Goal: Transaction & Acquisition: Subscribe to service/newsletter

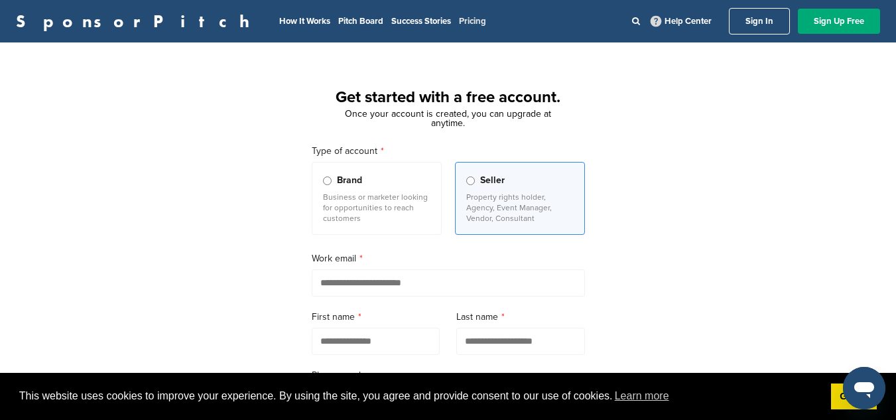
click at [459, 22] on link "Pricing" at bounding box center [472, 21] width 27 height 11
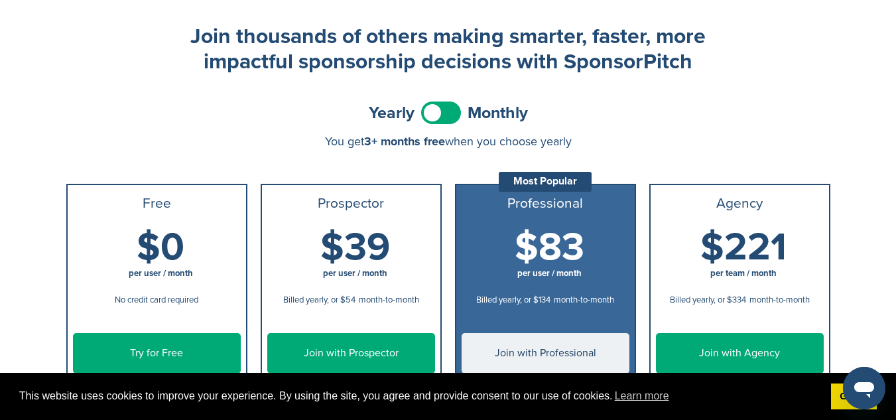
scroll to position [52, 0]
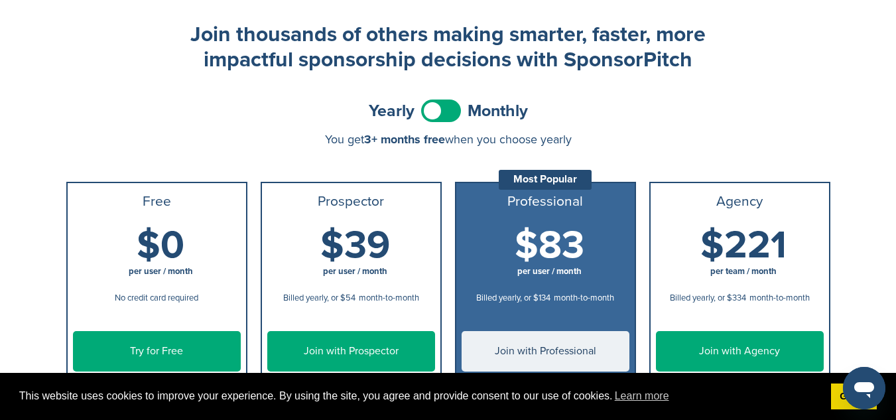
click at [451, 109] on span at bounding box center [441, 110] width 40 height 23
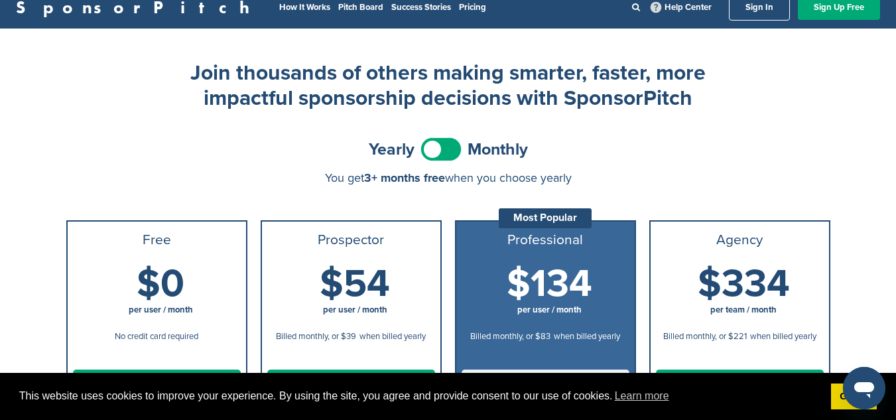
scroll to position [0, 0]
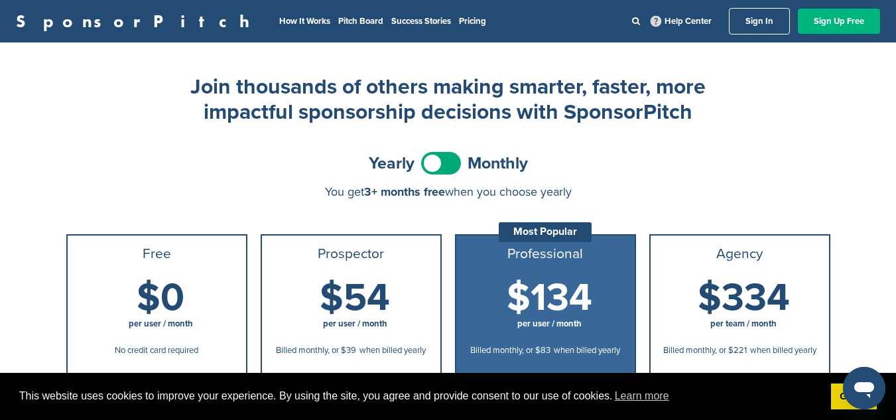
click at [849, 21] on link "Sign Up Free" at bounding box center [838, 21] width 82 height 25
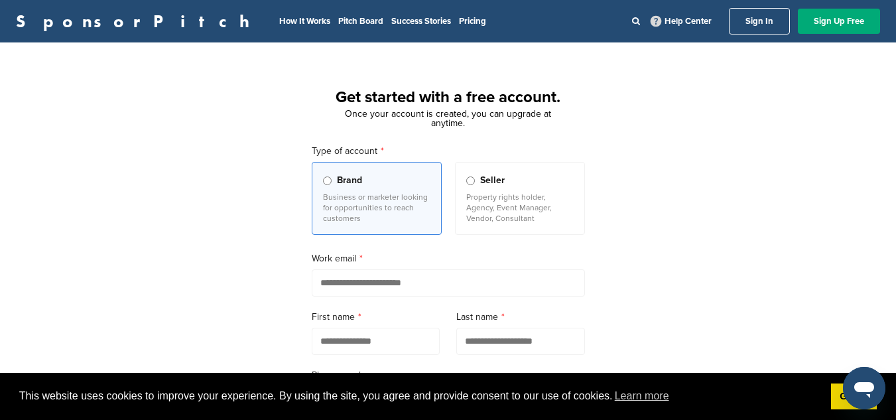
click at [359, 286] on input "email" at bounding box center [448, 282] width 273 height 27
type input "**********"
type input "*******"
type input "******"
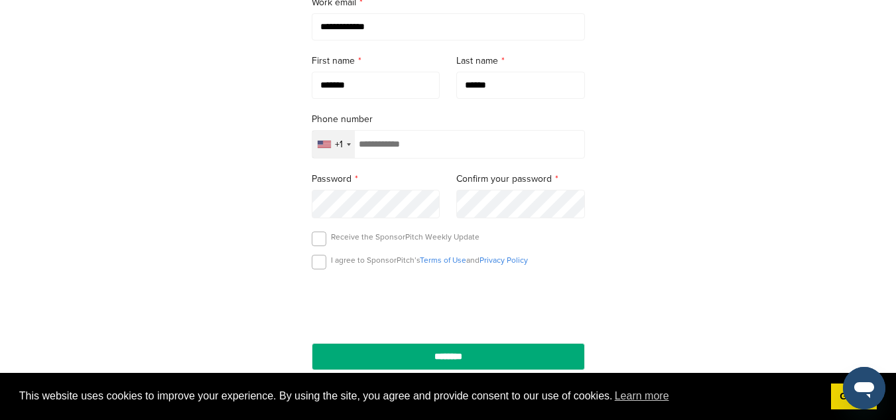
scroll to position [261, 0]
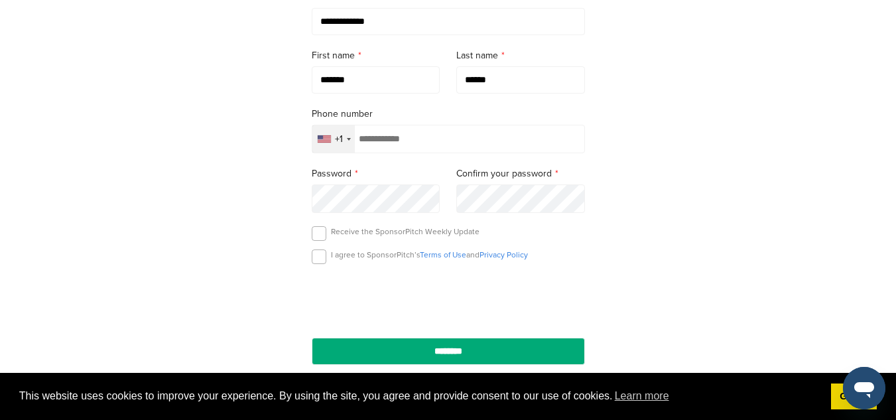
click at [531, 135] on input "tel" at bounding box center [448, 139] width 273 height 29
type input "**********"
click at [322, 255] on label at bounding box center [319, 256] width 15 height 15
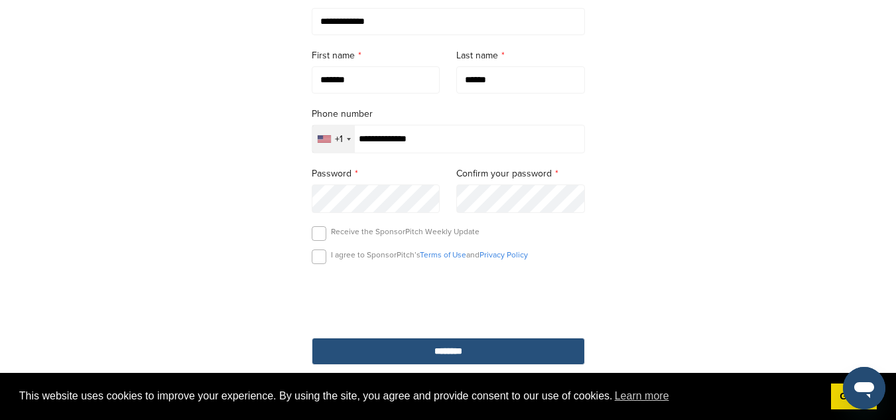
click at [465, 351] on input "********" at bounding box center [448, 350] width 273 height 27
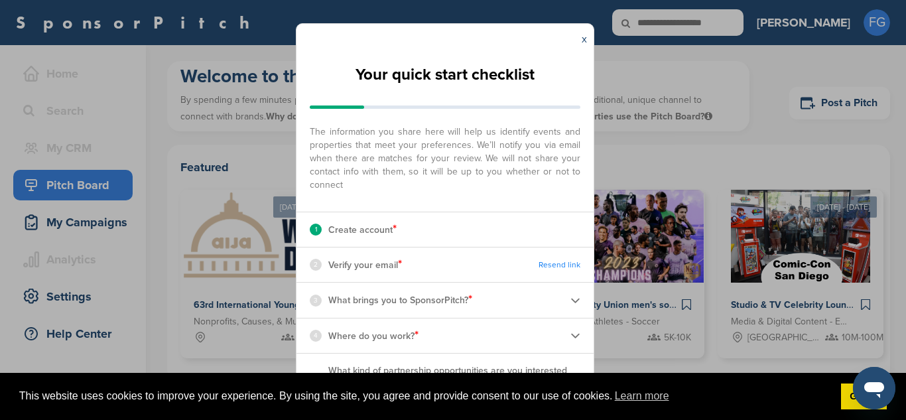
scroll to position [8, 0]
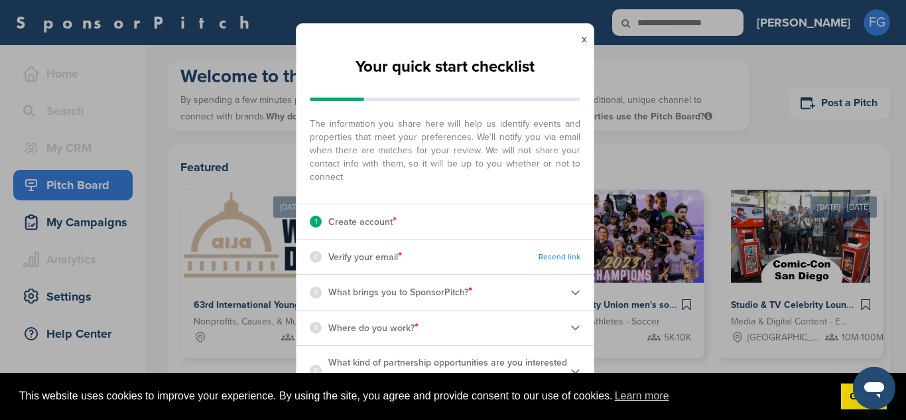
click at [480, 296] on div "3 What brings you to SponsorPitch? *" at bounding box center [444, 291] width 297 height 34
click at [394, 258] on p "Verify your email *" at bounding box center [365, 256] width 74 height 17
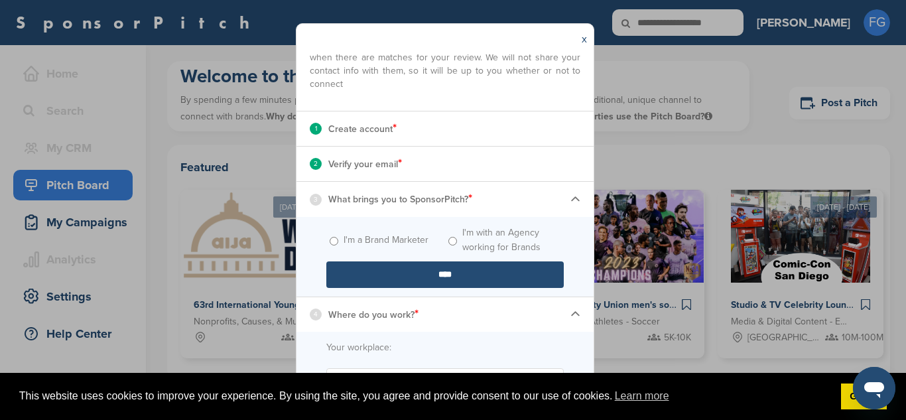
scroll to position [99, 0]
click at [394, 273] on input "****" at bounding box center [444, 276] width 237 height 27
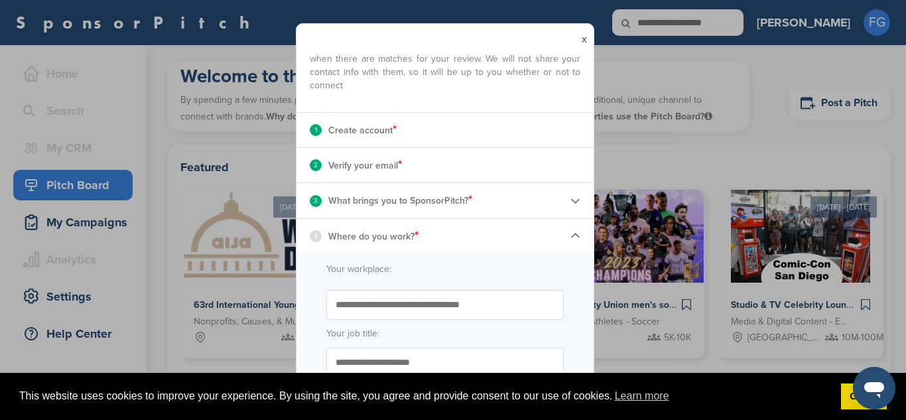
scroll to position [174, 0]
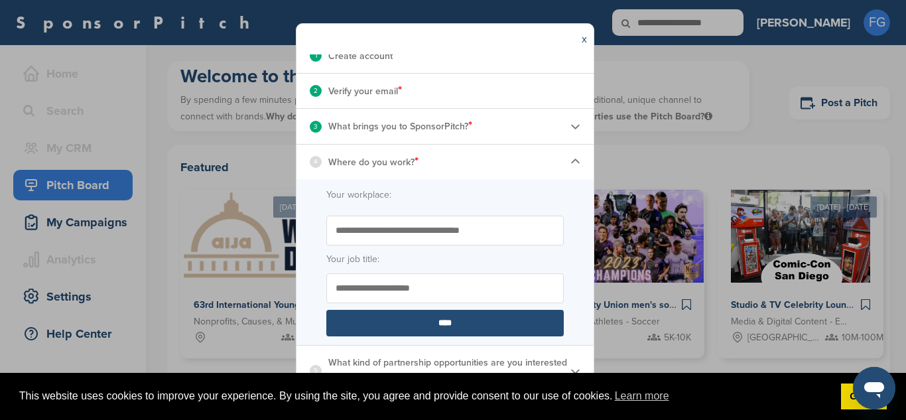
click at [429, 239] on input "Start typing the name of your workplace. Don’t see your organization in the dro…" at bounding box center [444, 230] width 237 height 30
type input "**********"
type input "*"
type input "*******"
click at [493, 326] on input "****" at bounding box center [444, 323] width 237 height 27
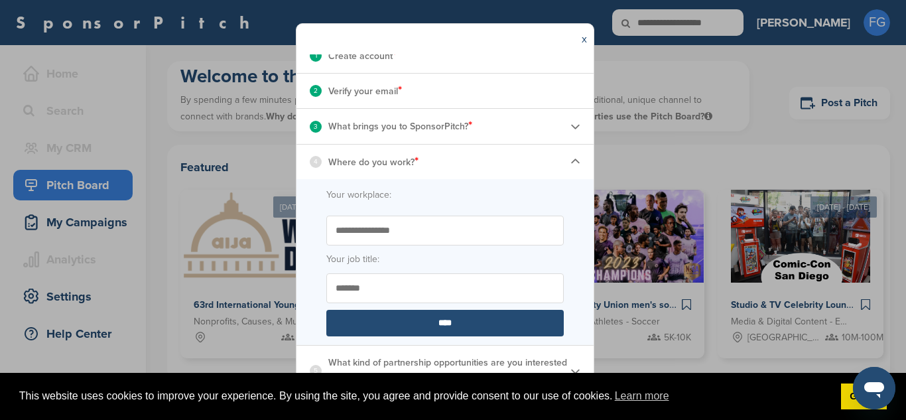
scroll to position [164, 0]
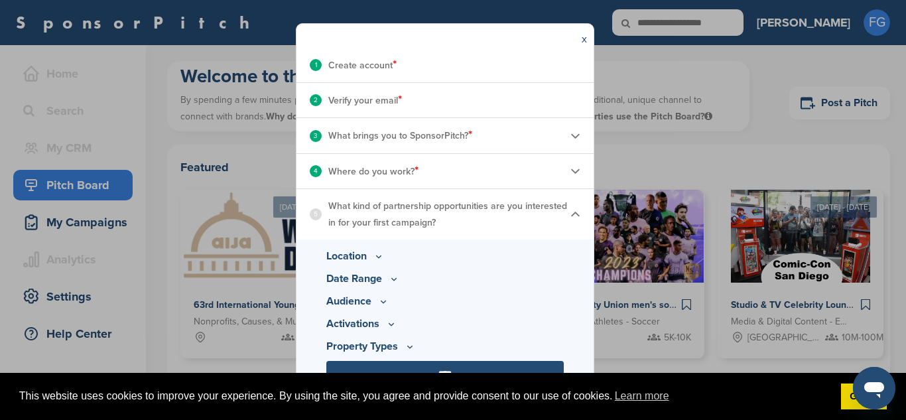
click at [378, 255] on icon at bounding box center [378, 256] width 11 height 11
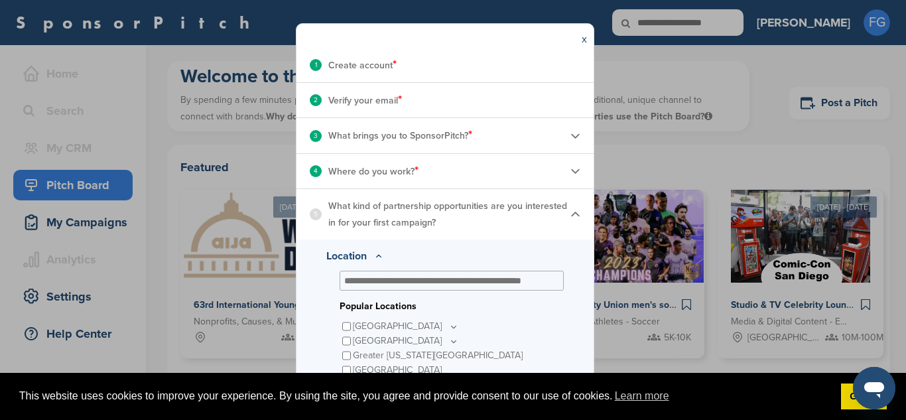
click at [381, 276] on input "text" at bounding box center [448, 280] width 209 height 12
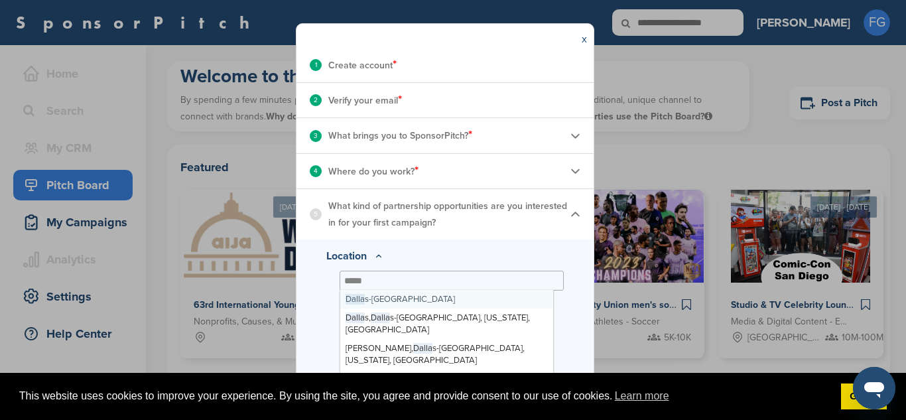
drag, startPoint x: 398, startPoint y: 282, endPoint x: 193, endPoint y: 274, distance: 205.0
click at [193, 274] on div "**********" at bounding box center [453, 210] width 906 height 420
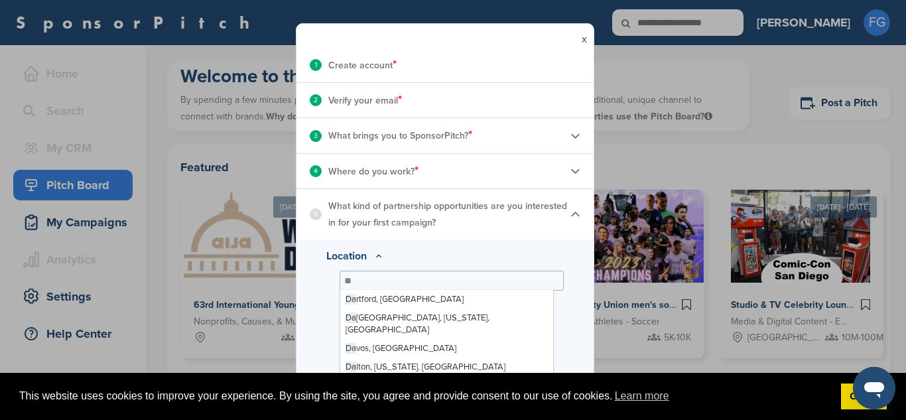
type input "*"
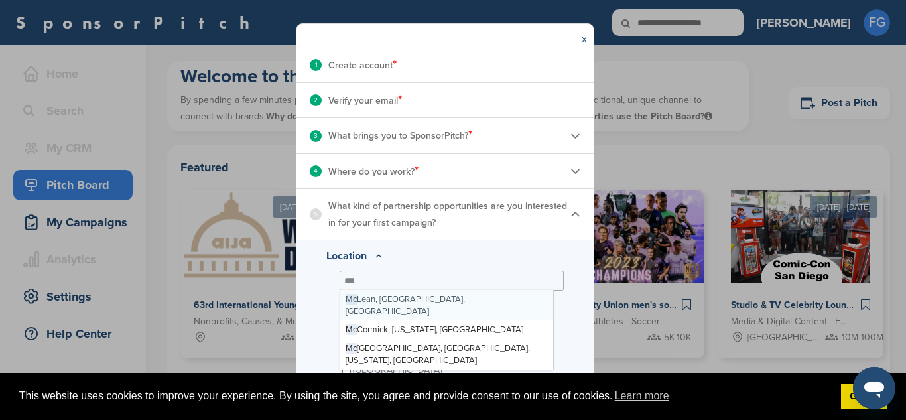
scroll to position [0, 0]
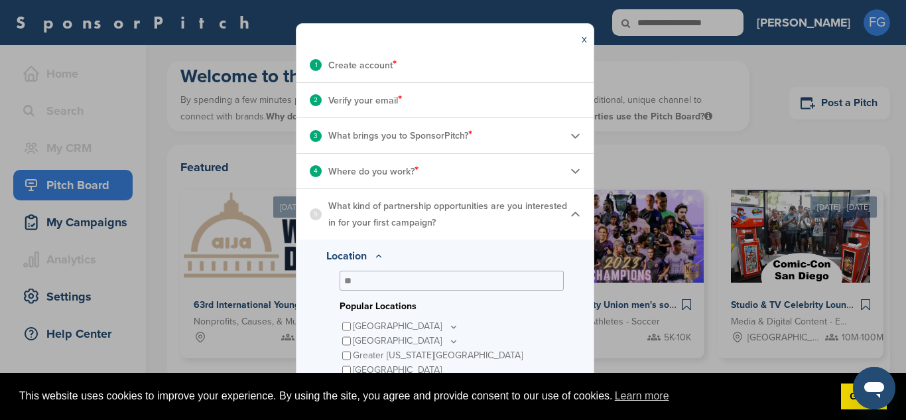
type input "*"
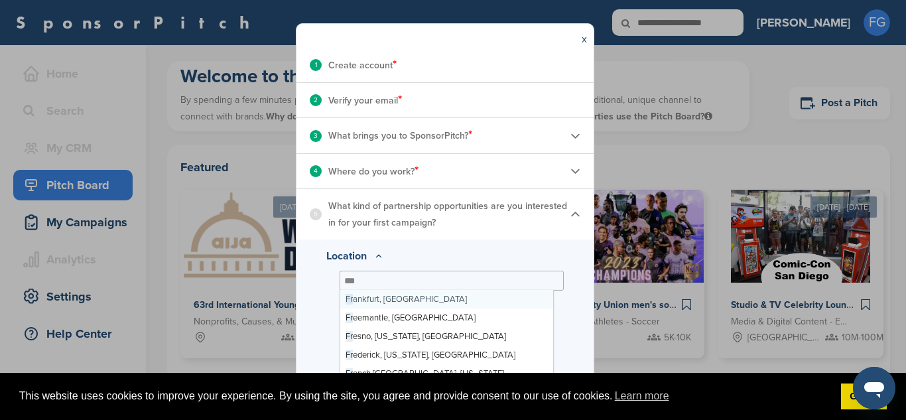
type input "****"
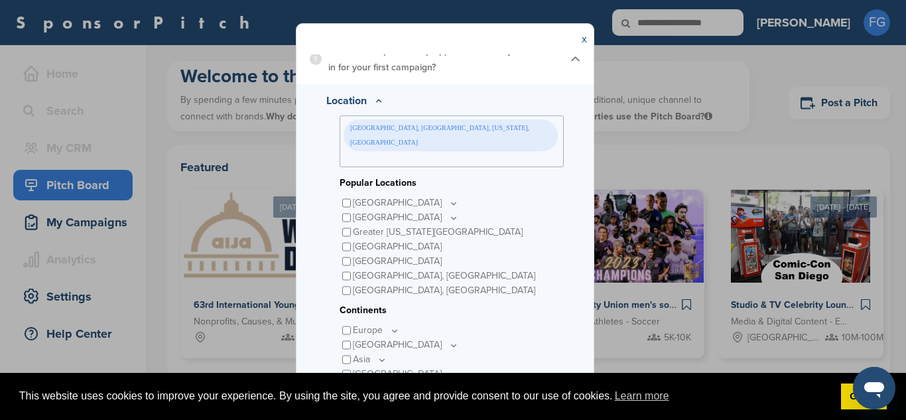
scroll to position [331, 0]
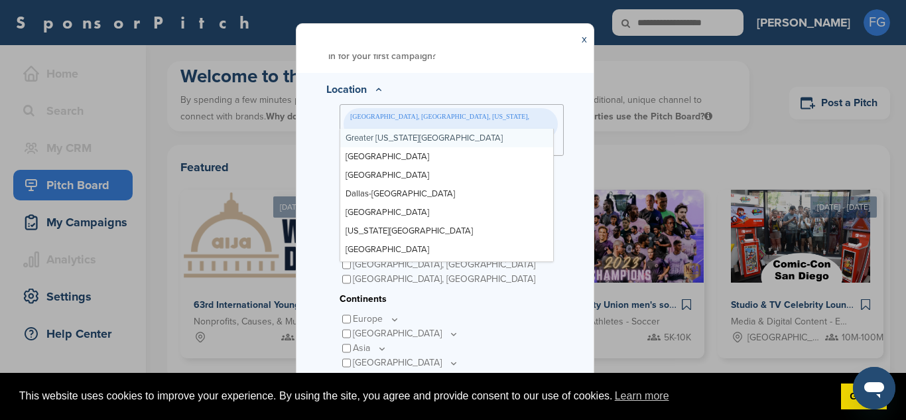
click at [504, 121] on div "Frisco, Dallas-Fort Worth Area, Texas, USA" at bounding box center [451, 130] width 224 height 52
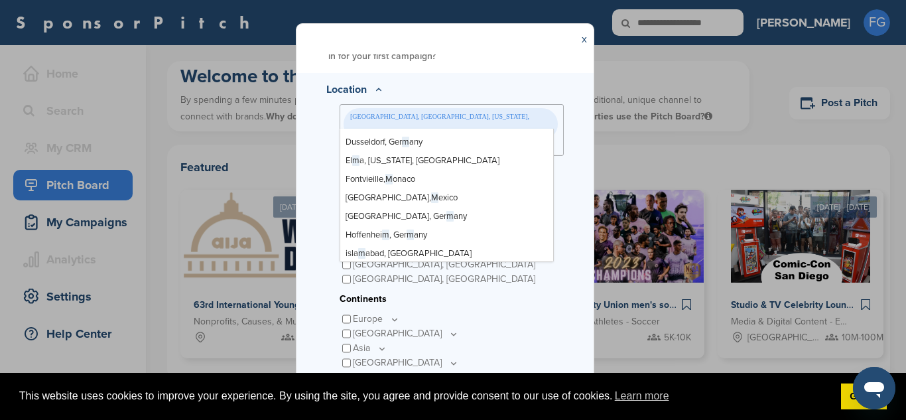
scroll to position [0, 0]
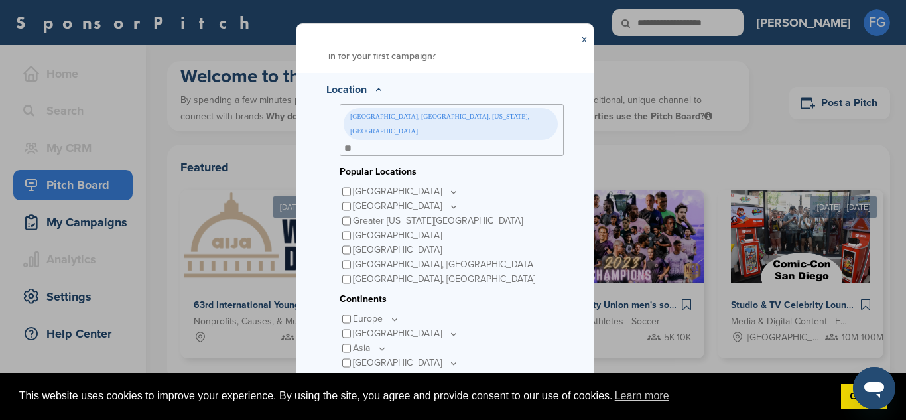
type input "*"
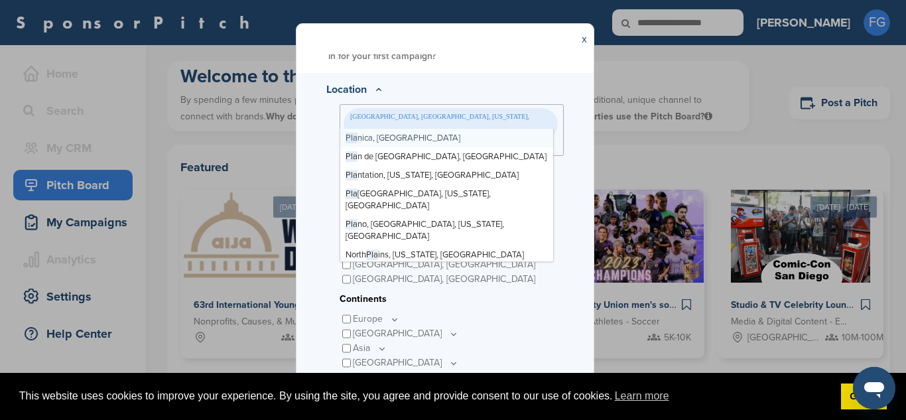
type input "*****"
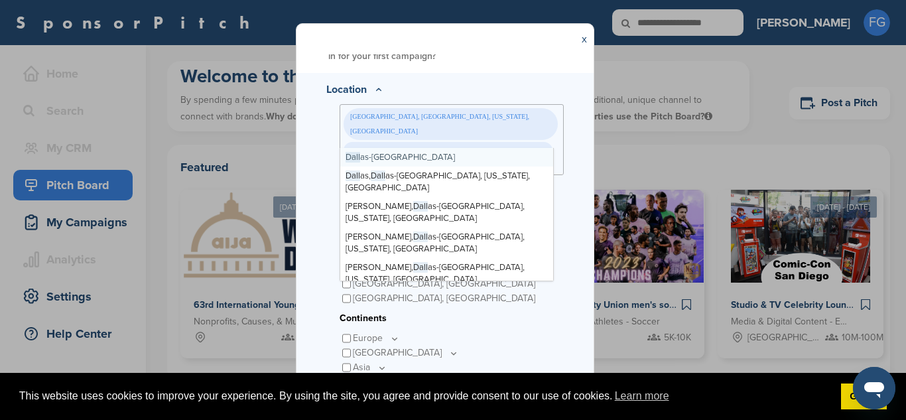
type input "*****"
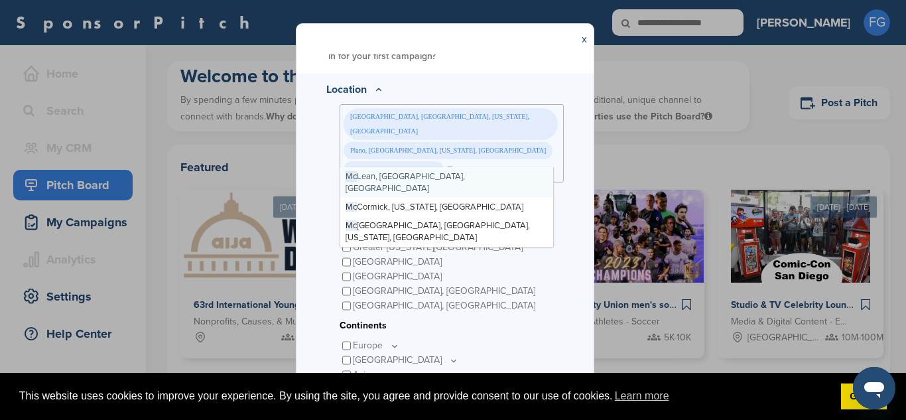
type input "*"
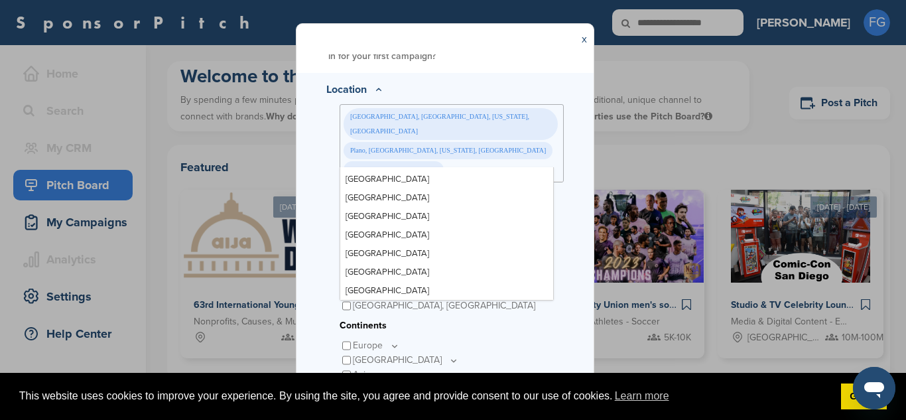
scroll to position [10318, 0]
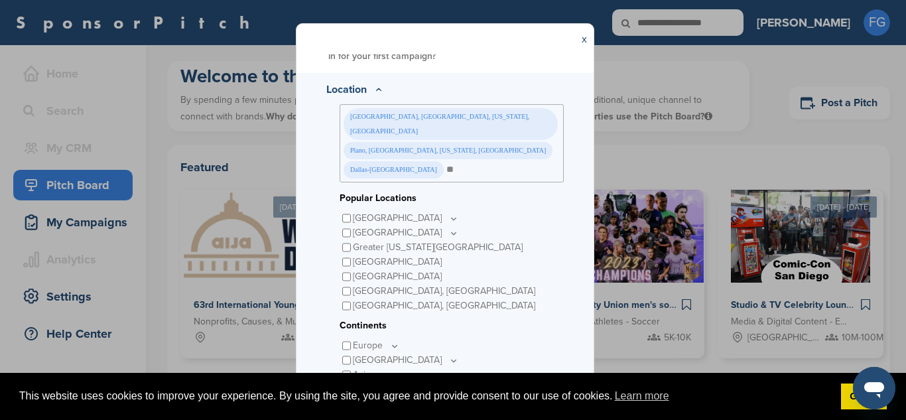
type input "*"
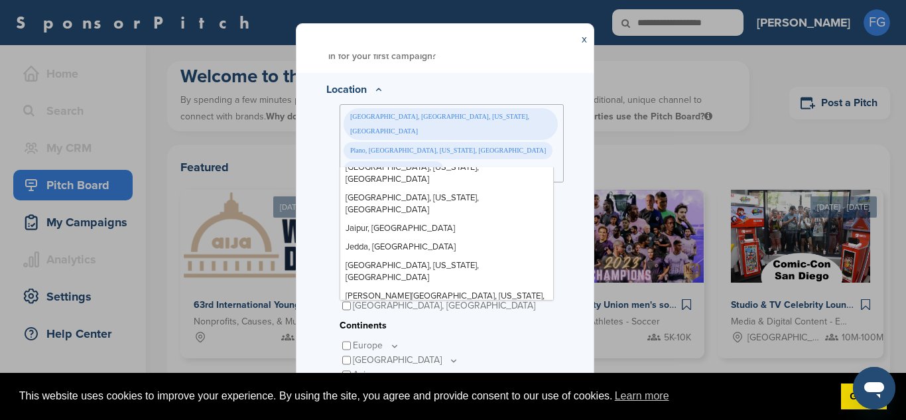
scroll to position [0, 0]
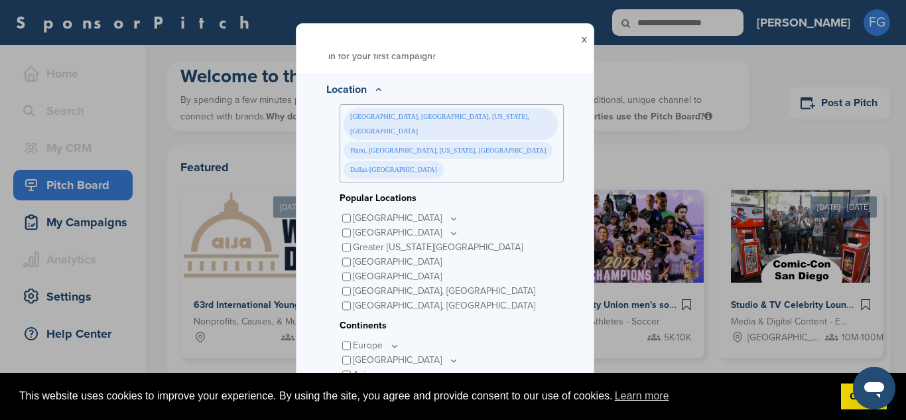
click at [552, 11] on div "**********" at bounding box center [453, 210] width 906 height 420
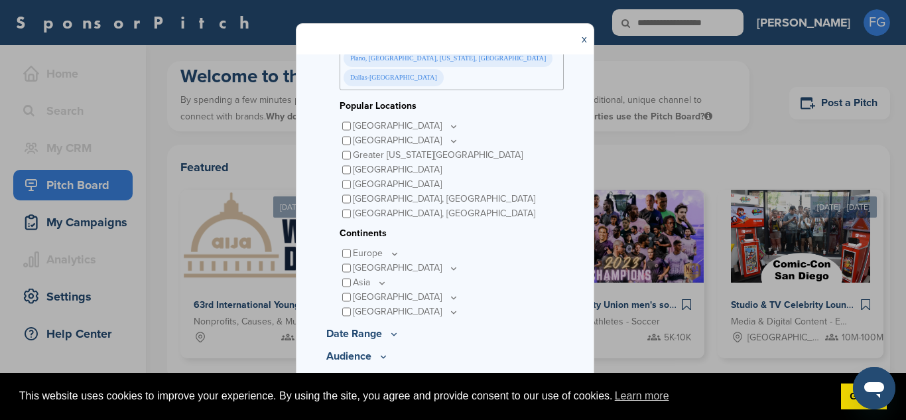
scroll to position [463, 0]
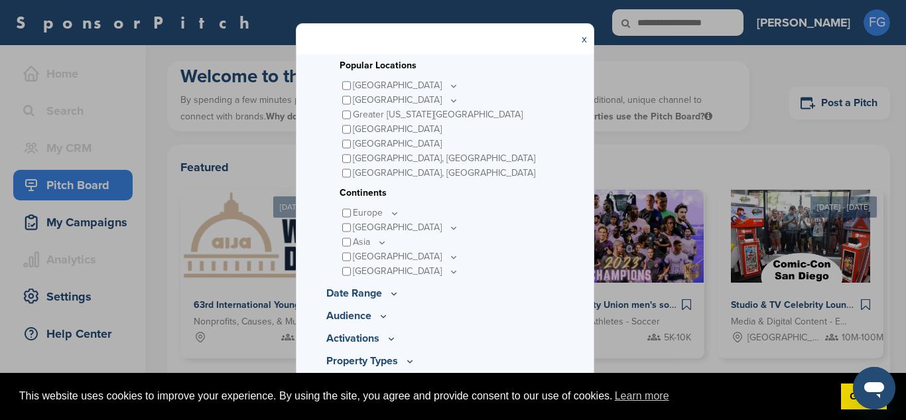
click at [362, 285] on p "Date Range" at bounding box center [444, 293] width 237 height 16
click at [392, 288] on icon at bounding box center [393, 293] width 11 height 11
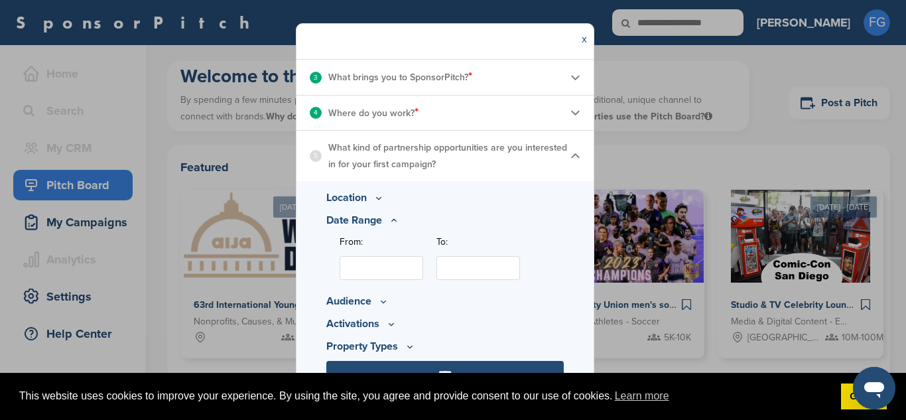
scroll to position [223, 0]
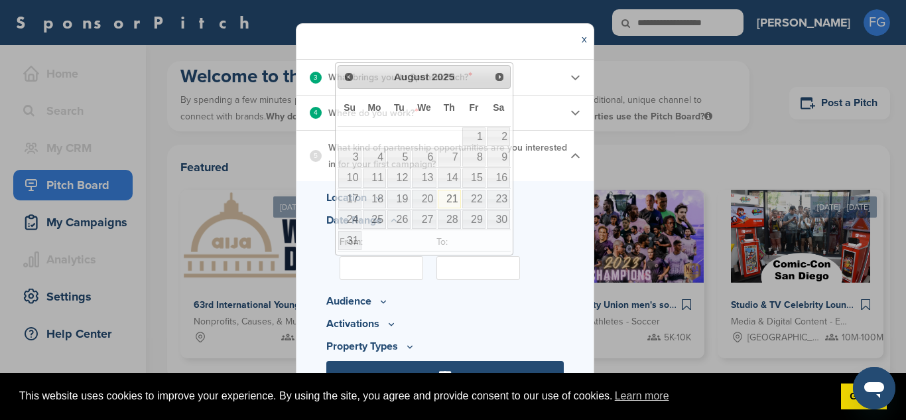
click at [386, 272] on input "From:" at bounding box center [381, 268] width 84 height 24
click at [448, 198] on link "21" at bounding box center [449, 199] width 23 height 19
type input "**********"
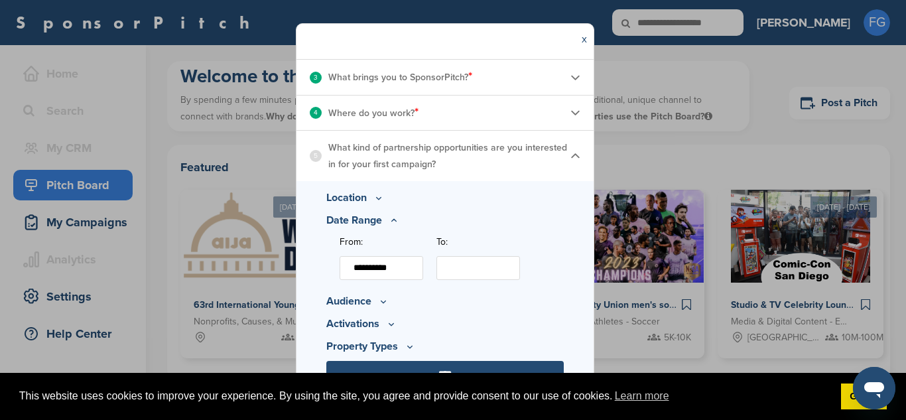
click at [470, 265] on input "To:" at bounding box center [478, 268] width 84 height 24
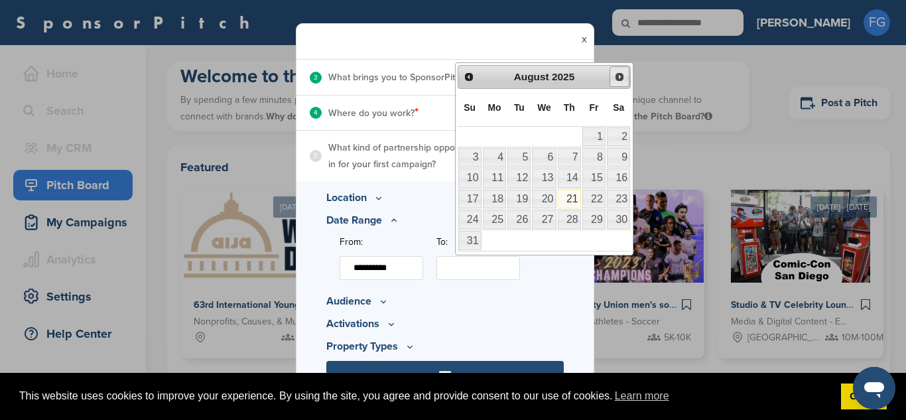
click at [623, 78] on span "Next" at bounding box center [619, 77] width 11 height 11
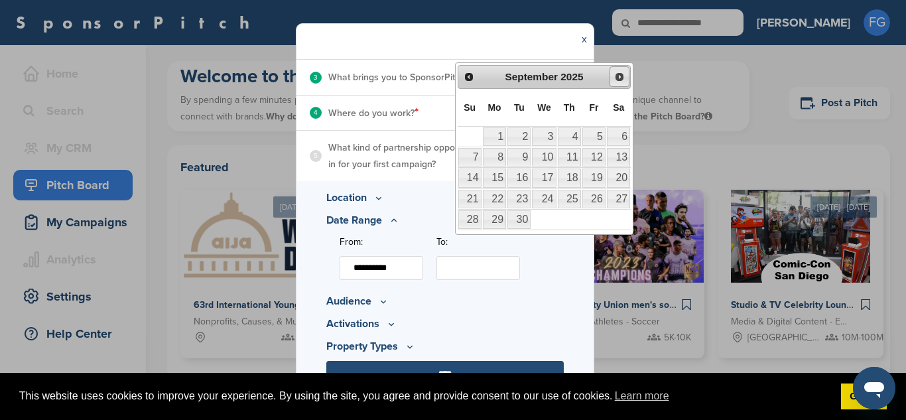
click at [623, 78] on span "Next" at bounding box center [619, 77] width 11 height 11
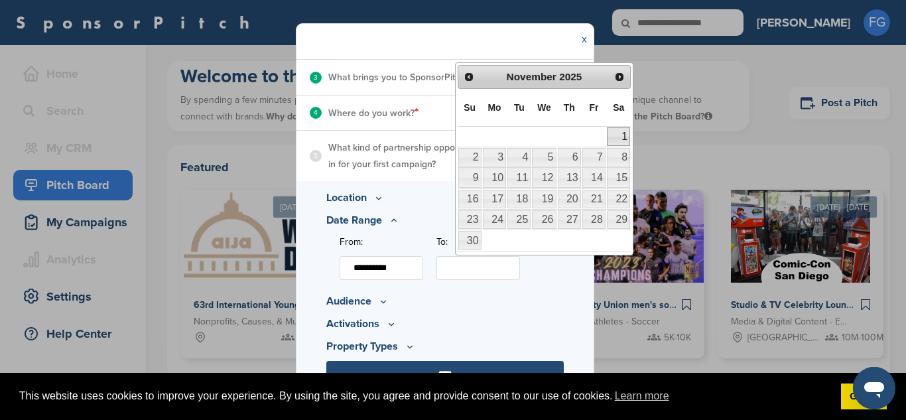
click at [618, 138] on link "1" at bounding box center [618, 136] width 23 height 19
type input "**********"
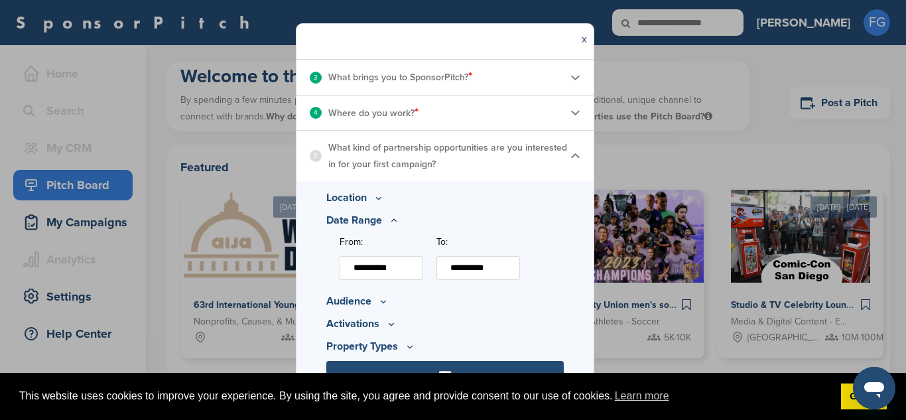
click at [357, 304] on p "Audience" at bounding box center [444, 301] width 237 height 16
click at [379, 301] on icon at bounding box center [383, 301] width 11 height 11
click at [473, 363] on input "****" at bounding box center [444, 374] width 237 height 27
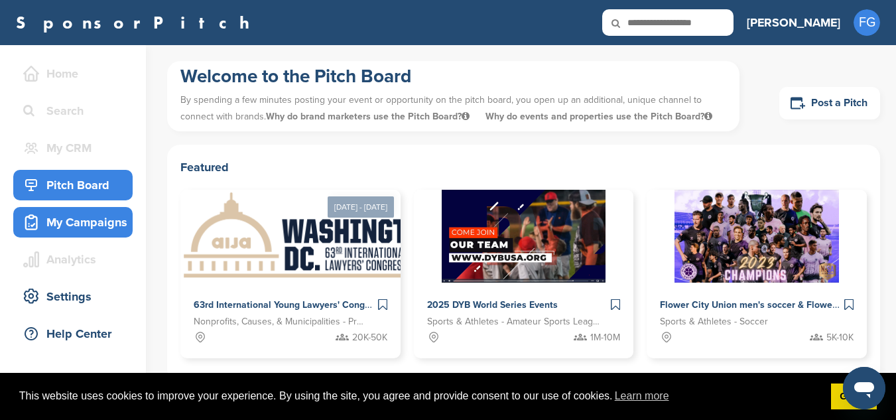
click at [68, 224] on div "My Campaigns" at bounding box center [76, 222] width 113 height 24
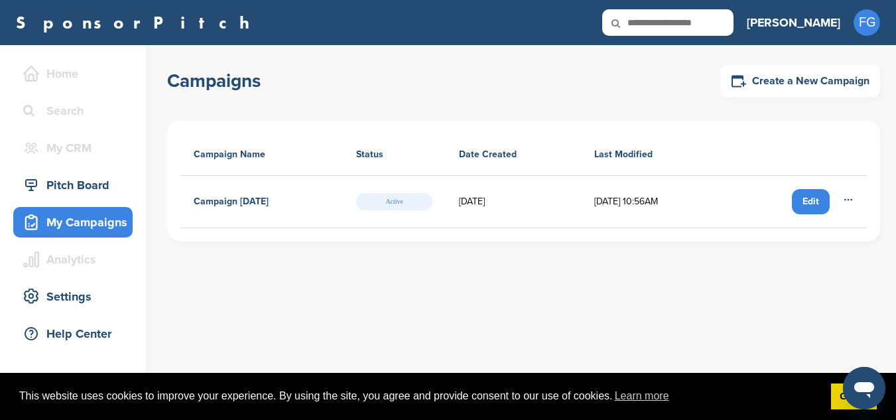
click at [808, 206] on div "Edit" at bounding box center [811, 201] width 38 height 25
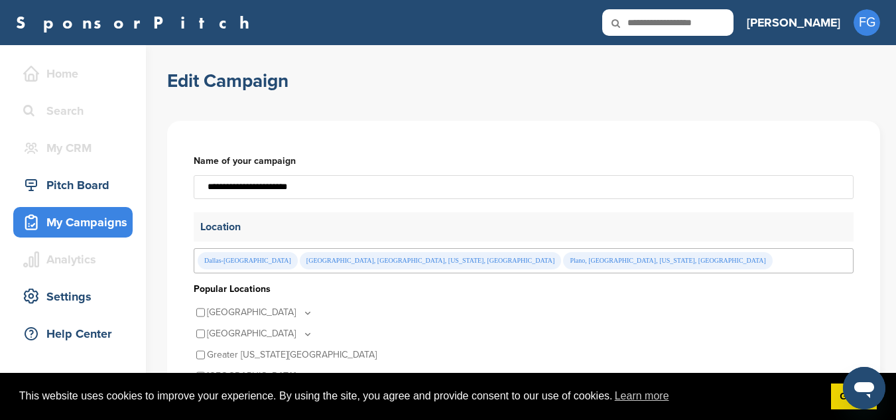
drag, startPoint x: 524, startPoint y: 192, endPoint x: 141, endPoint y: 175, distance: 382.9
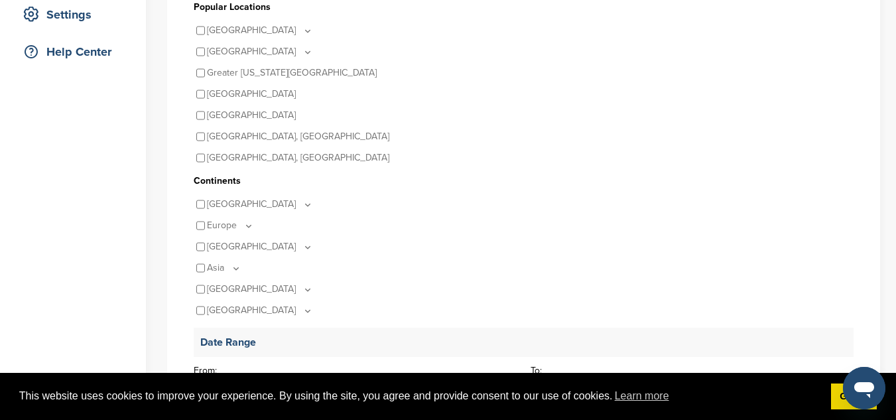
scroll to position [286, 0]
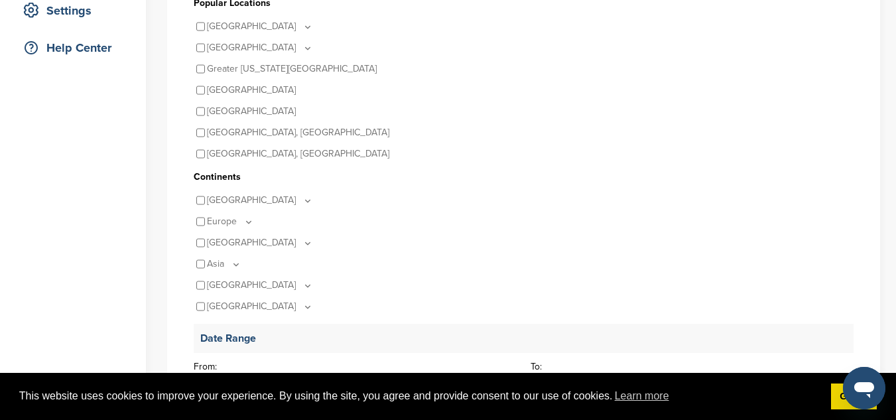
type input "**********"
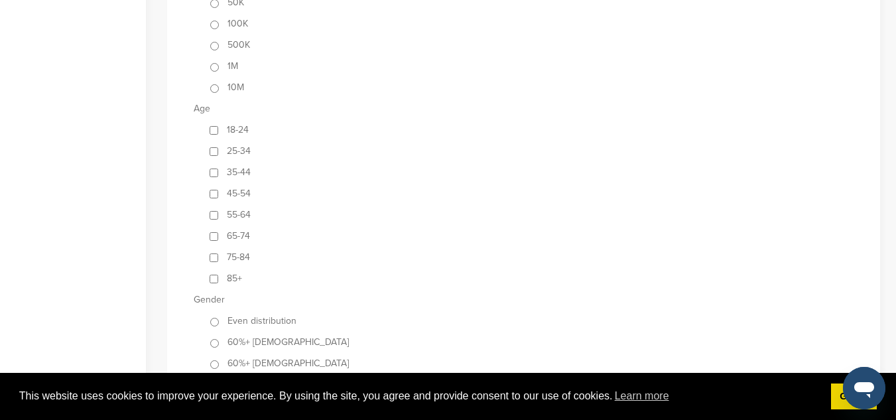
scroll to position [839, 0]
click at [212, 204] on div "45-54" at bounding box center [530, 196] width 646 height 21
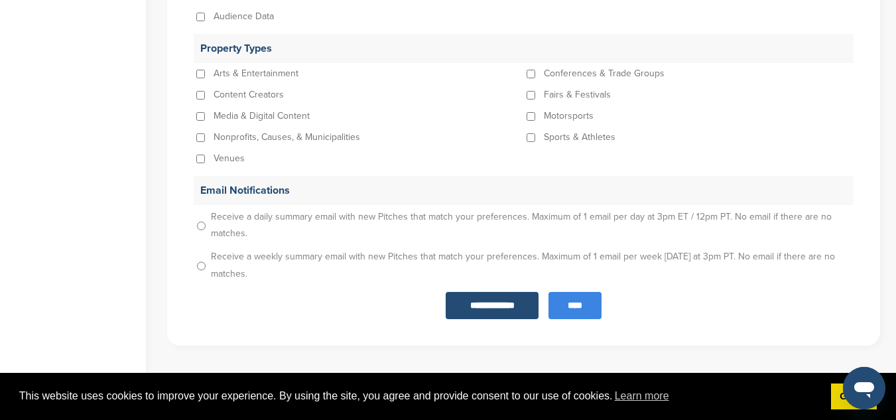
scroll to position [1508, 0]
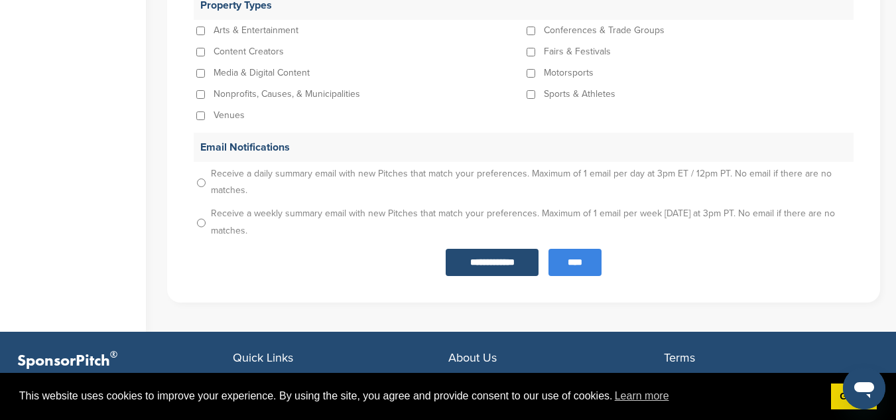
click at [583, 265] on input "****" at bounding box center [574, 262] width 53 height 27
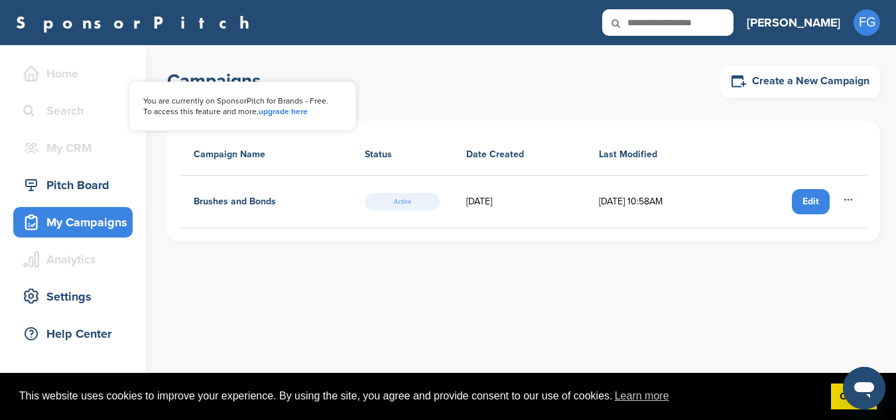
click at [285, 109] on link "upgrade here" at bounding box center [283, 111] width 49 height 9
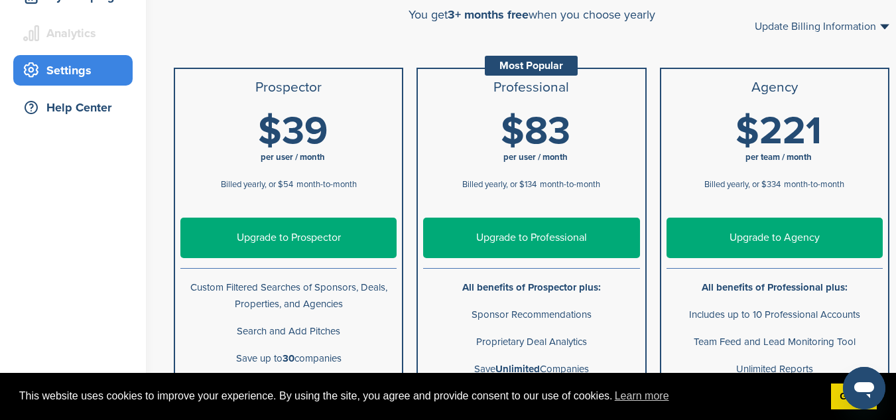
scroll to position [217, 0]
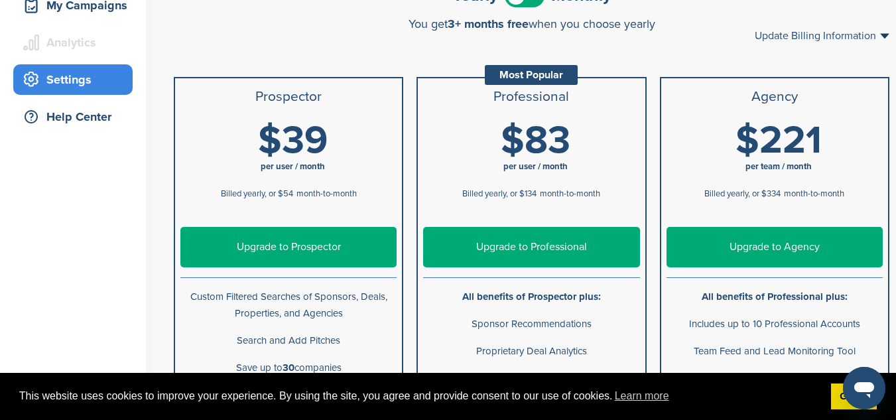
click at [611, 83] on li "Professional Most Popular" at bounding box center [531, 96] width 227 height 37
click at [605, 95] on h3 "Professional" at bounding box center [531, 97] width 216 height 16
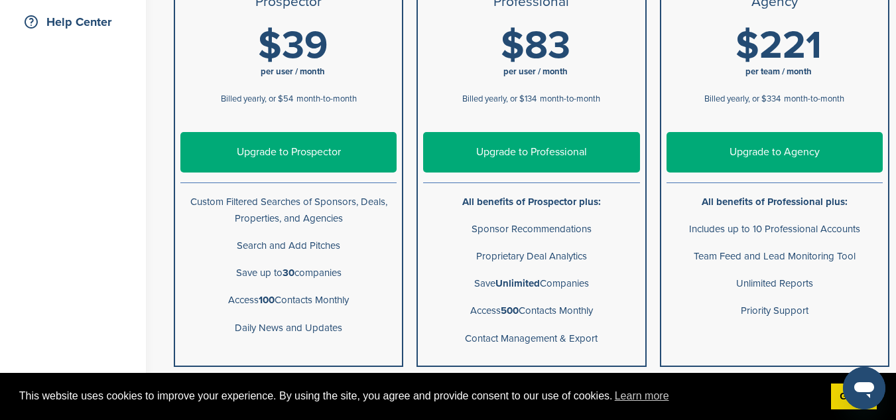
scroll to position [314, 0]
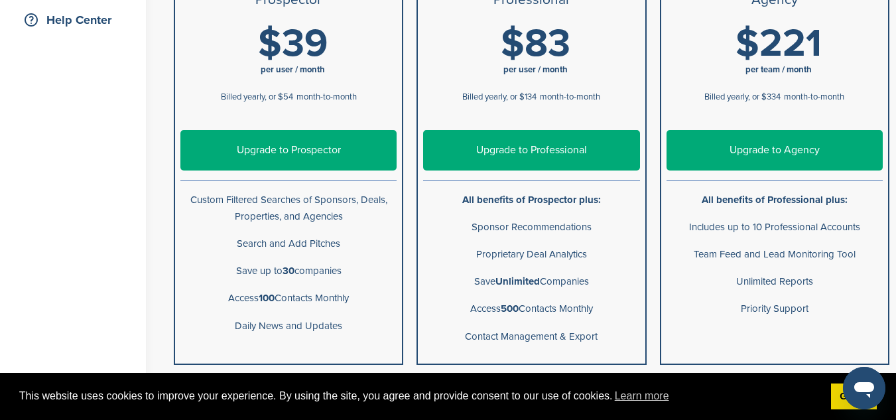
click at [579, 143] on link "Upgrade to Professional" at bounding box center [531, 150] width 216 height 40
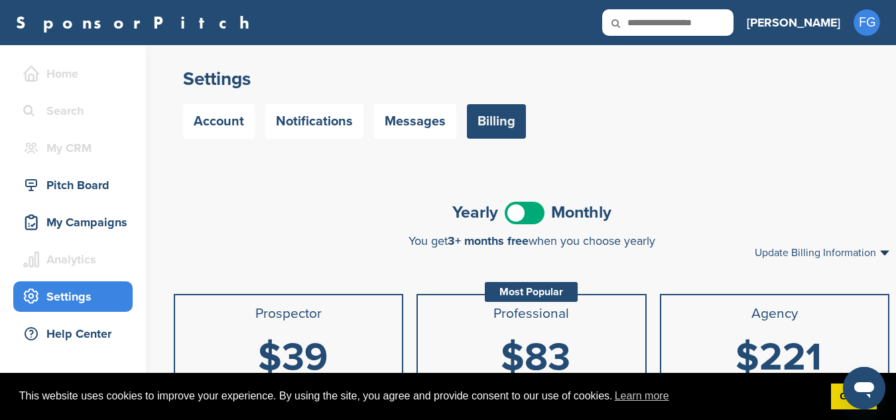
click at [538, 209] on span at bounding box center [524, 213] width 40 height 23
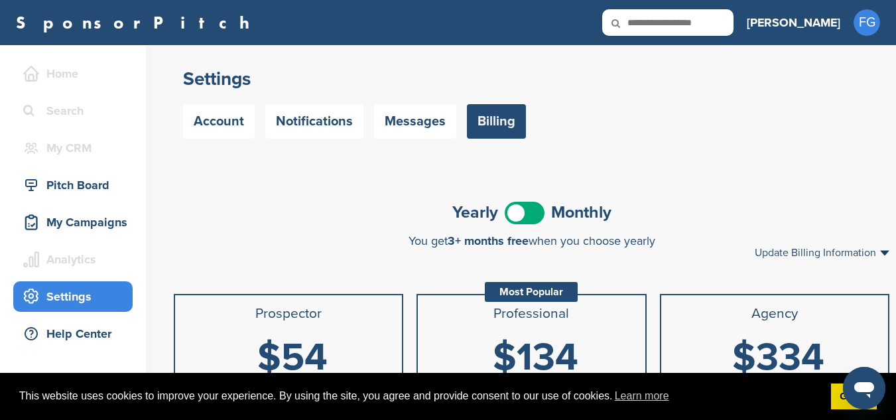
click at [535, 329] on li "Professional Most Popular" at bounding box center [531, 313] width 227 height 37
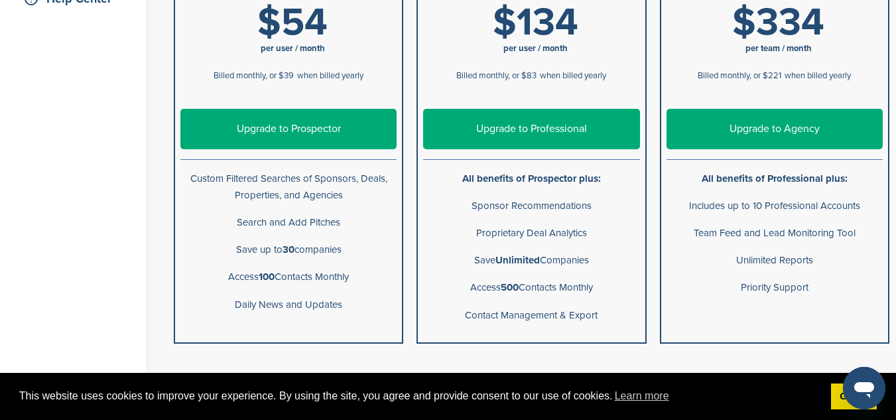
scroll to position [325, 0]
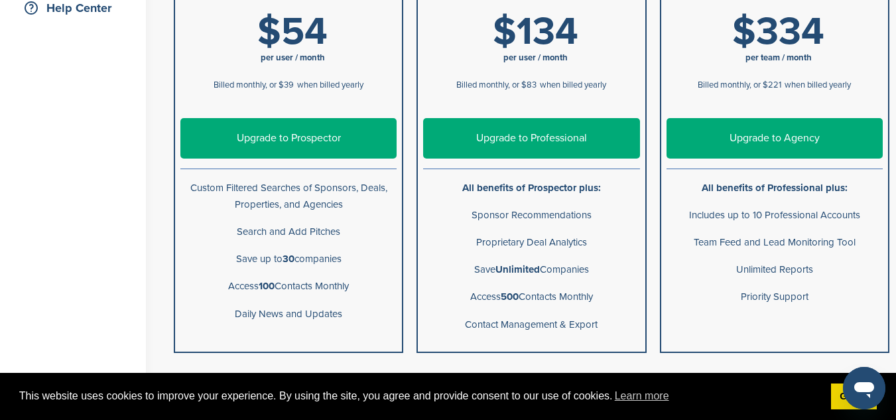
click at [494, 139] on link "Upgrade to Professional" at bounding box center [531, 138] width 216 height 40
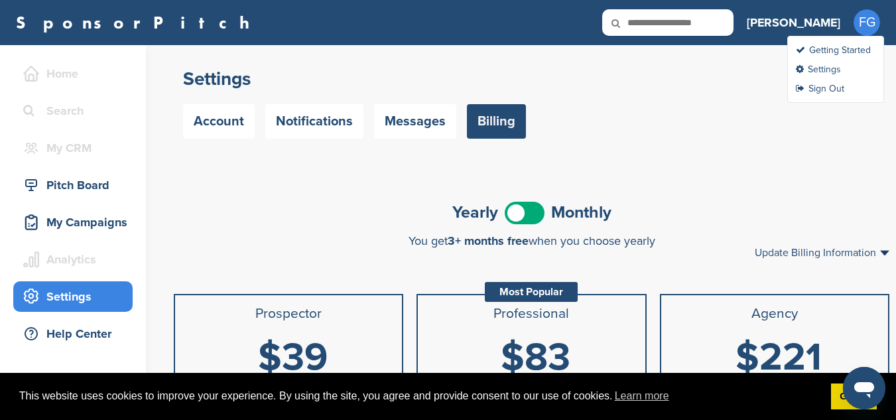
click at [866, 19] on span "FG" at bounding box center [866, 22] width 27 height 27
click at [827, 73] on link "Settings" at bounding box center [817, 69] width 45 height 11
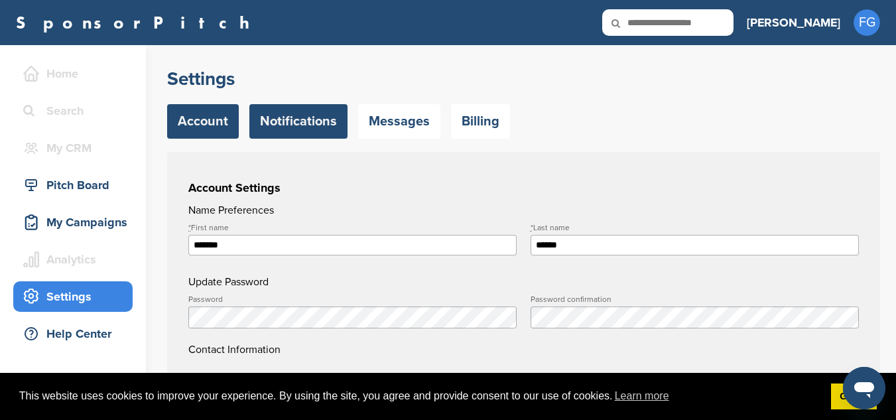
click at [309, 127] on link "Notifications" at bounding box center [298, 121] width 98 height 34
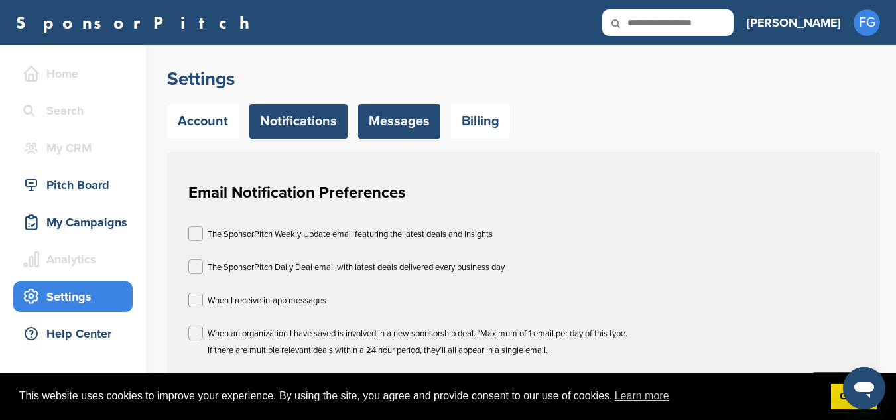
click at [398, 123] on link "Messages" at bounding box center [399, 121] width 82 height 34
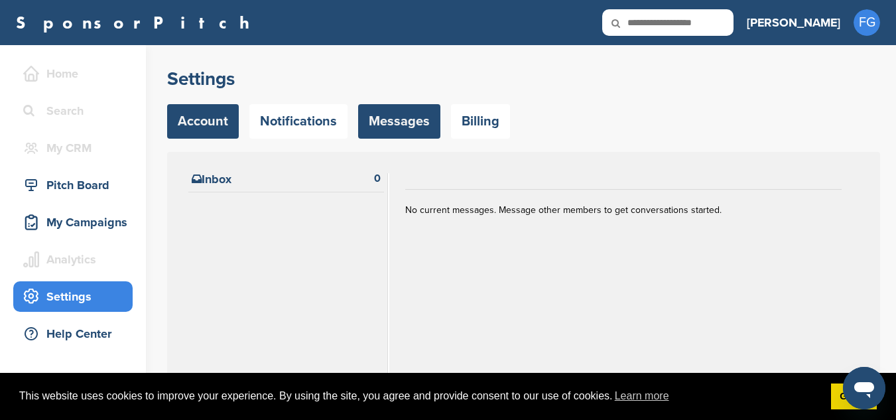
click at [219, 124] on link "Account" at bounding box center [203, 121] width 72 height 34
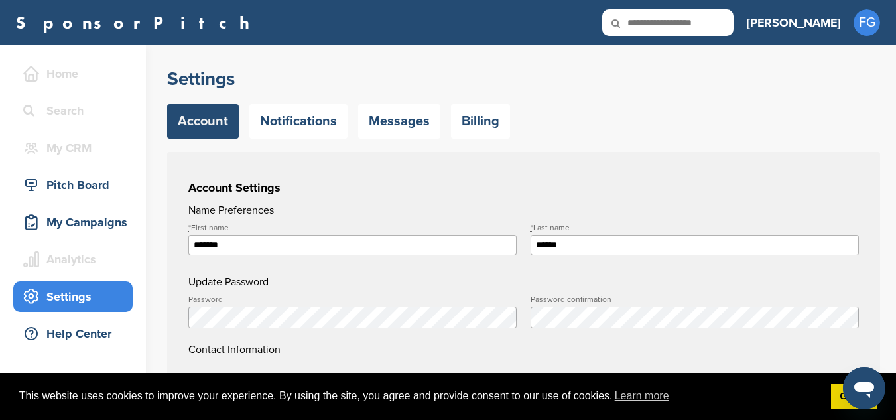
click at [829, 23] on h3 "[PERSON_NAME]" at bounding box center [792, 22] width 93 height 19
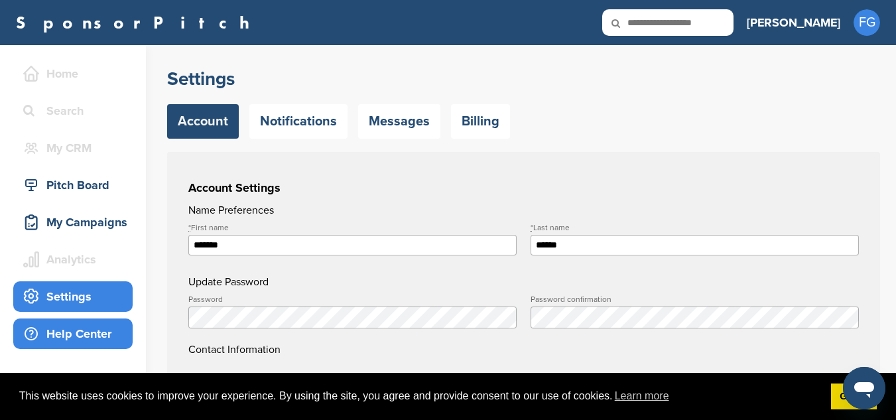
click at [87, 333] on div "Help Center" at bounding box center [76, 334] width 113 height 24
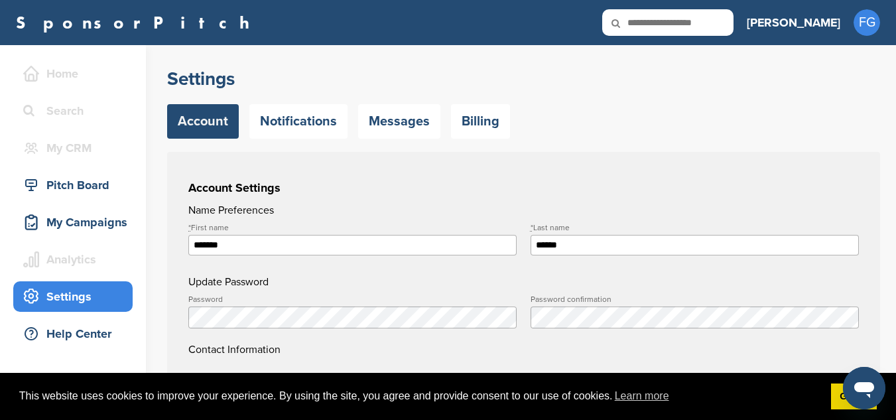
click at [540, 242] on input "******" at bounding box center [694, 245] width 328 height 21
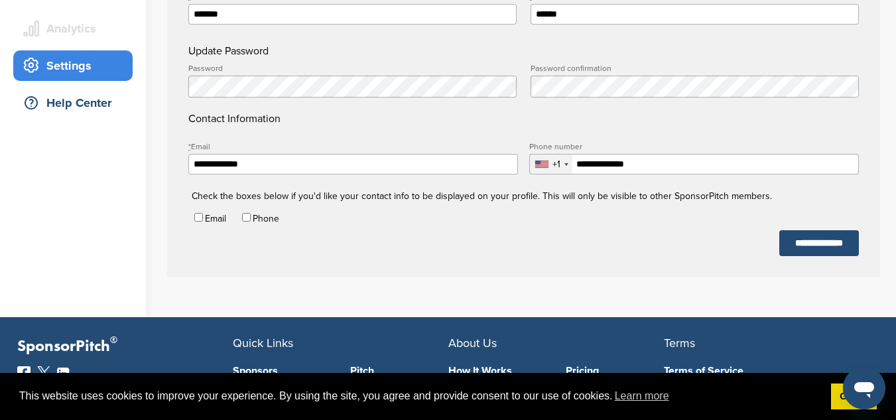
scroll to position [222, 0]
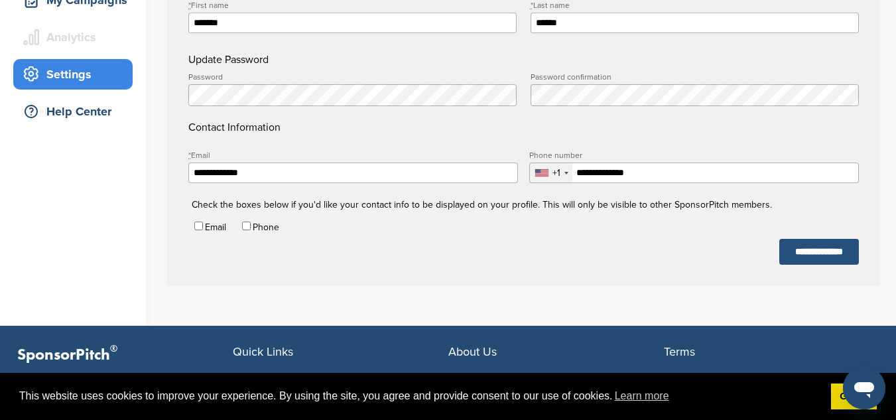
type input "******"
click at [823, 250] on input "**********" at bounding box center [819, 252] width 80 height 26
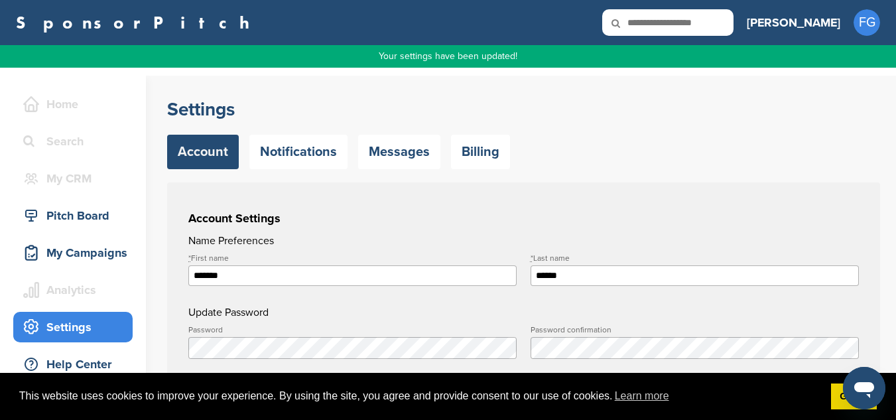
click at [733, 29] on input "text" at bounding box center [667, 22] width 131 height 27
type input "*"
type input "******"
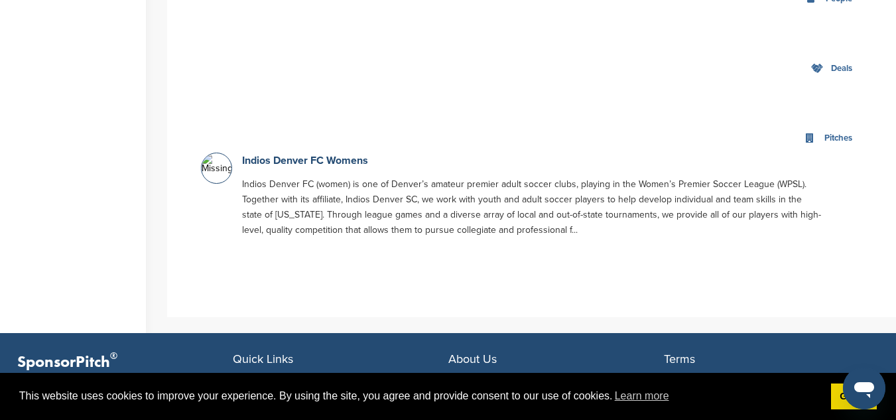
scroll to position [771, 0]
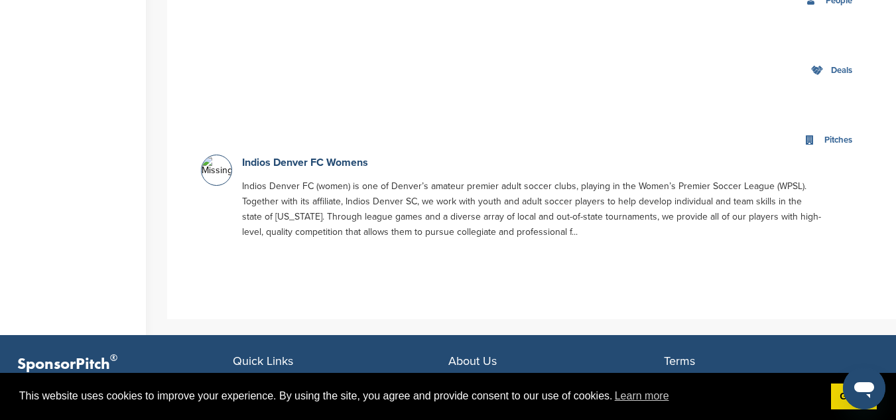
click at [836, 145] on div "Pitches" at bounding box center [838, 140] width 34 height 15
click at [806, 141] on icon at bounding box center [809, 140] width 10 height 10
click at [353, 168] on link "Indios Denver FC Womens" at bounding box center [305, 162] width 126 height 13
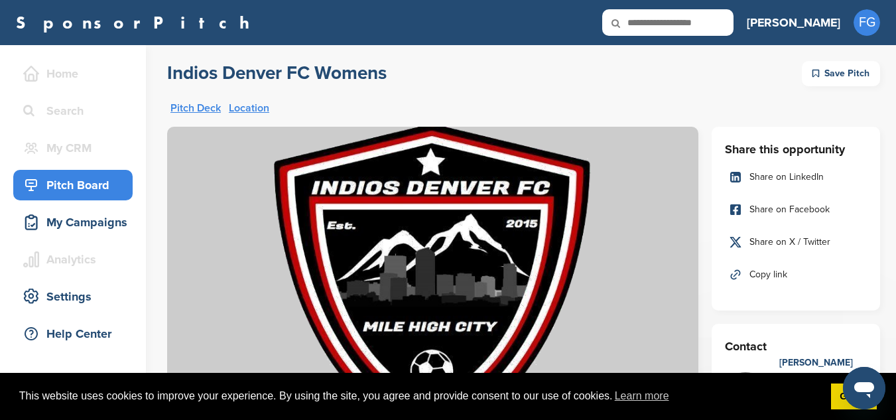
click at [91, 19] on link "SponsorPitch" at bounding box center [137, 22] width 242 height 17
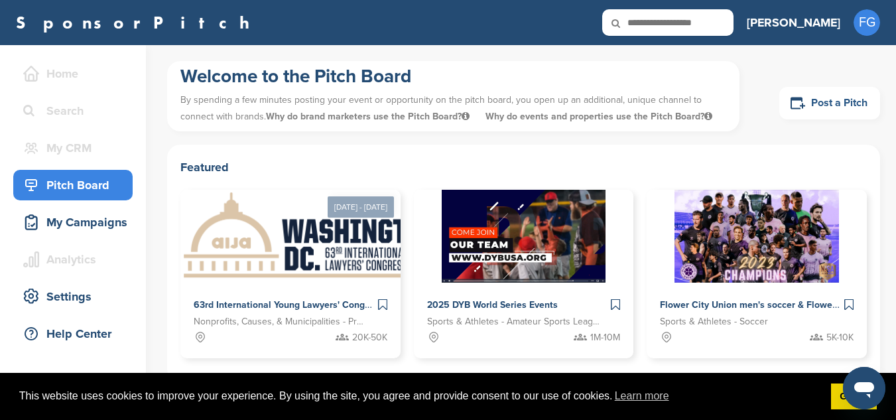
click at [823, 103] on link "Post a Pitch" at bounding box center [829, 103] width 101 height 32
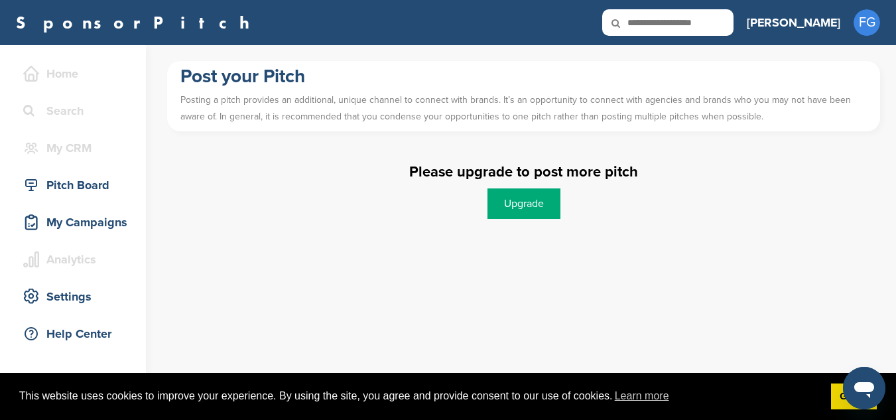
click at [861, 386] on icon "Open messaging window" at bounding box center [864, 390] width 20 height 16
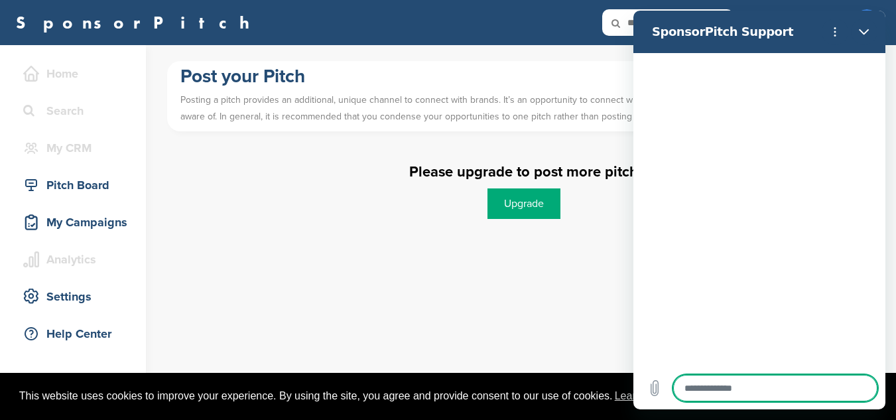
type textarea "*"
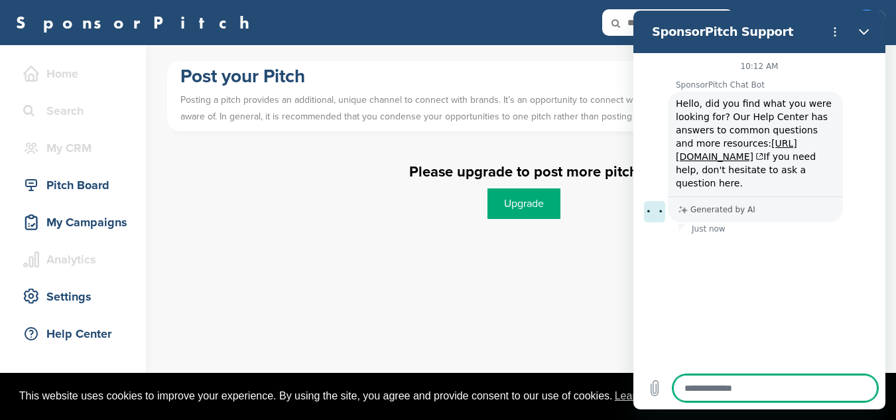
click at [747, 386] on textarea at bounding box center [775, 388] width 204 height 27
type textarea "*"
type textarea "**"
type textarea "*"
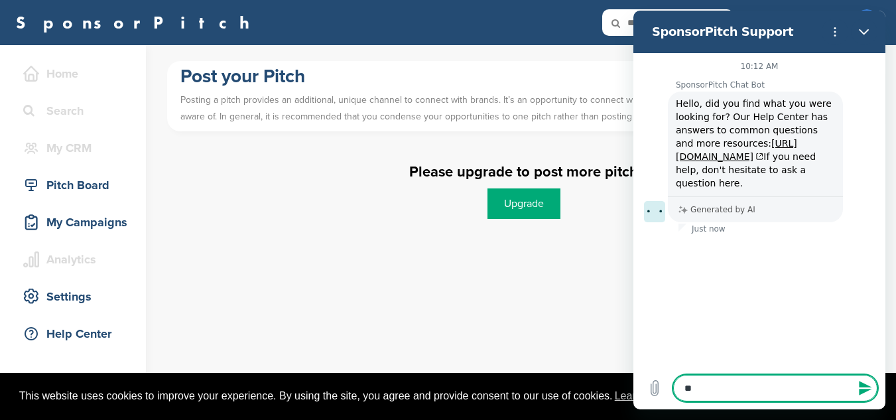
type textarea "***"
type textarea "*"
type textarea "***"
type textarea "*"
type textarea "*****"
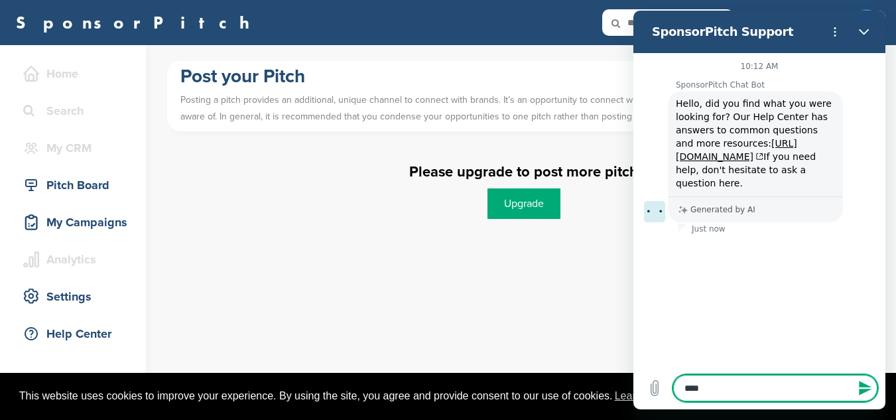
type textarea "*"
type textarea "******"
type textarea "*"
type textarea "*******"
type textarea "*"
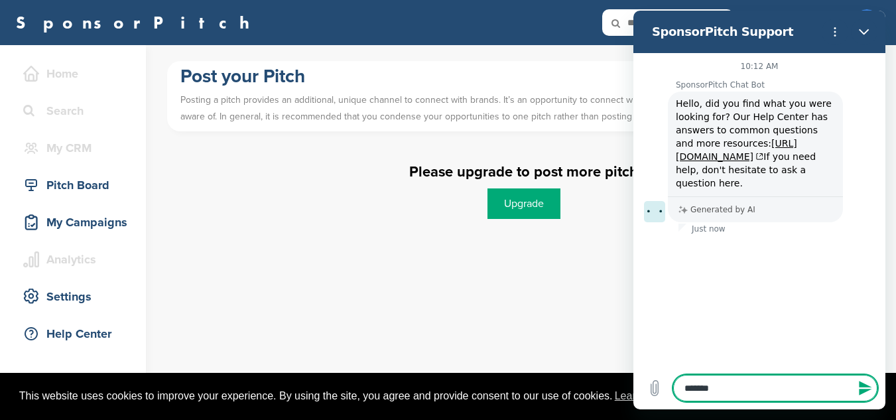
type textarea "******"
type textarea "*"
type textarea "*****"
type textarea "*"
type textarea "***"
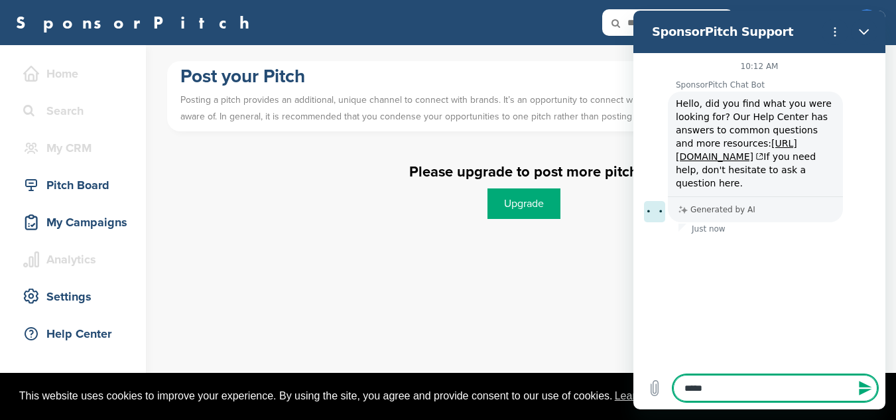
type textarea "*"
type textarea "***"
type textarea "*"
type textarea "**"
type textarea "*"
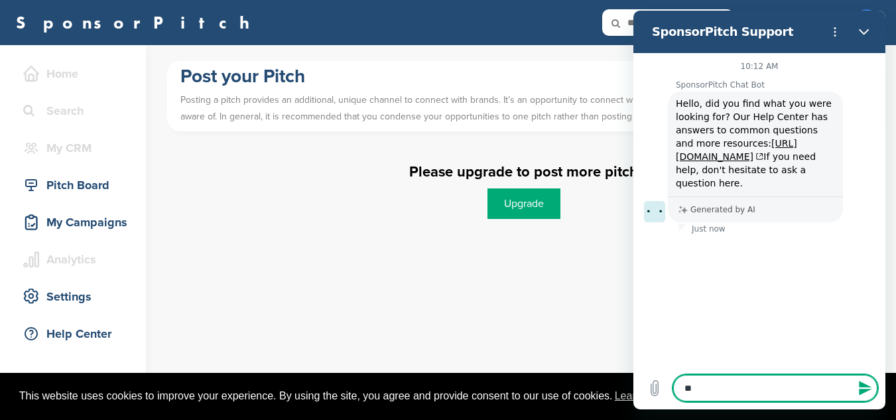
type textarea "*"
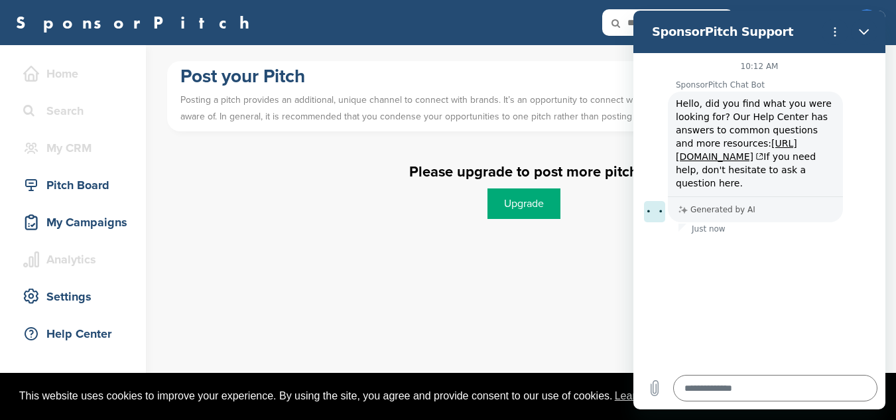
click at [536, 198] on link "Upgrade" at bounding box center [523, 203] width 73 height 30
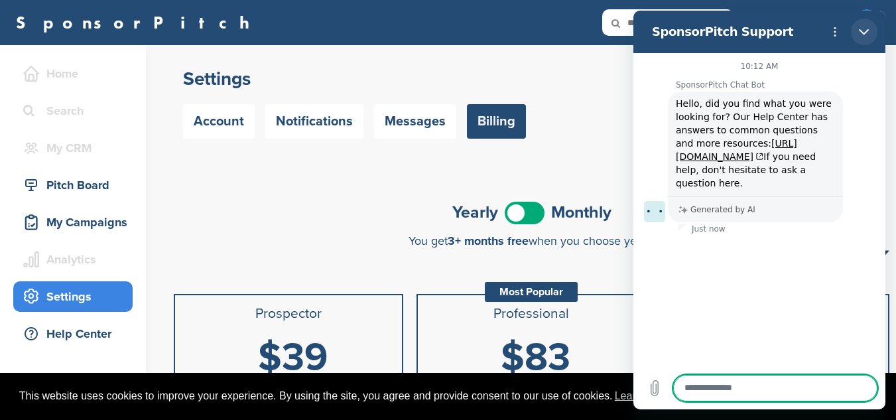
click at [868, 31] on icon "Close" at bounding box center [863, 32] width 11 height 11
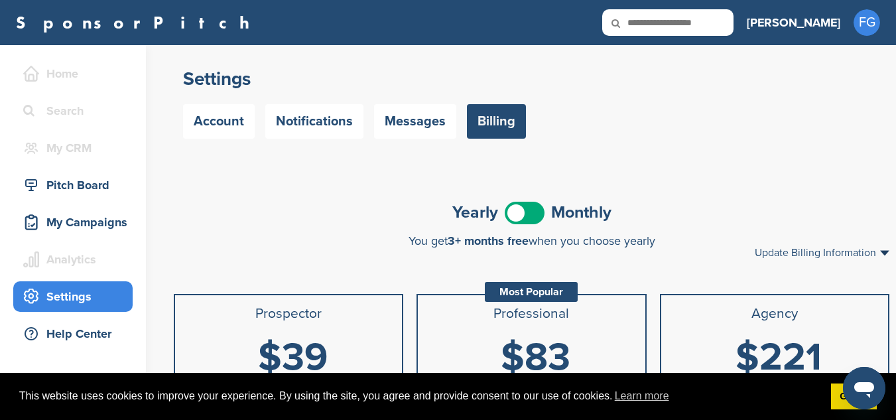
click at [530, 213] on span at bounding box center [524, 213] width 40 height 23
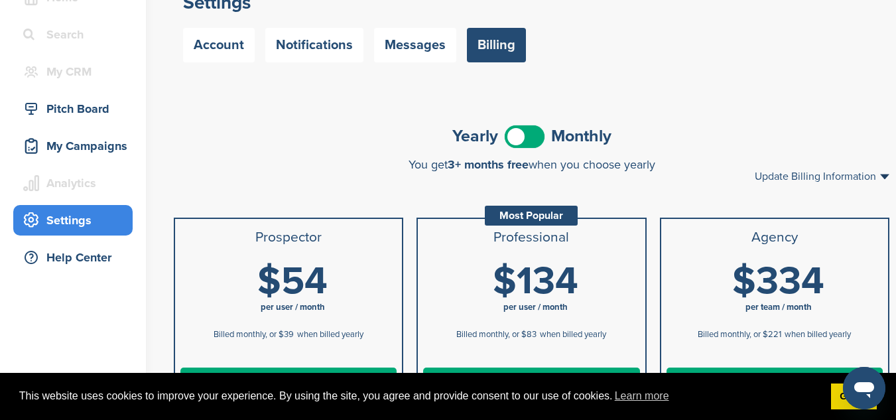
scroll to position [74, 0]
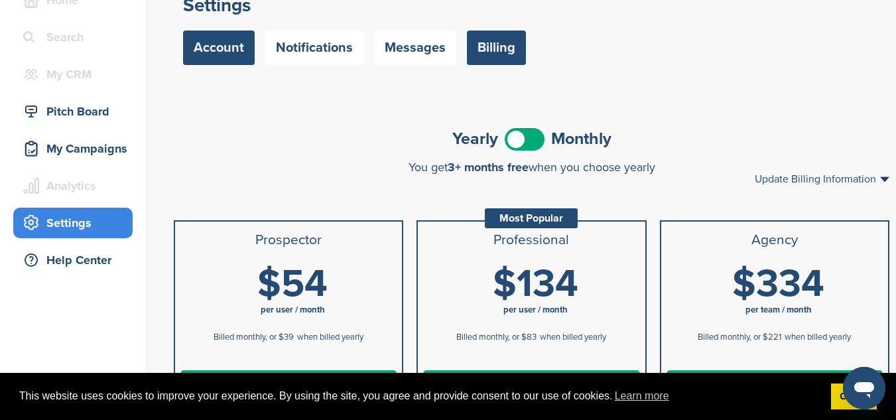
click at [228, 56] on link "Account" at bounding box center [219, 47] width 72 height 34
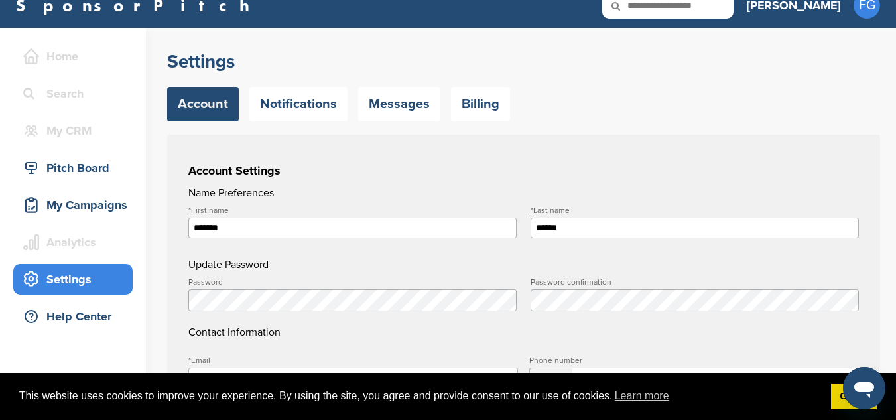
scroll to position [20, 0]
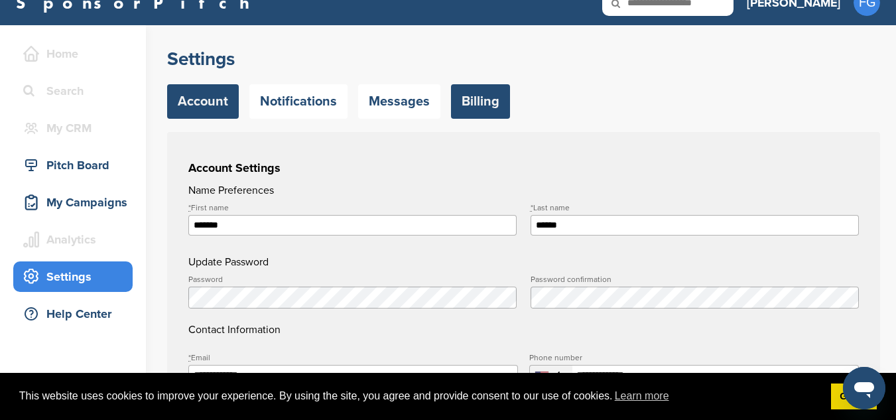
click at [470, 99] on link "Billing" at bounding box center [480, 101] width 59 height 34
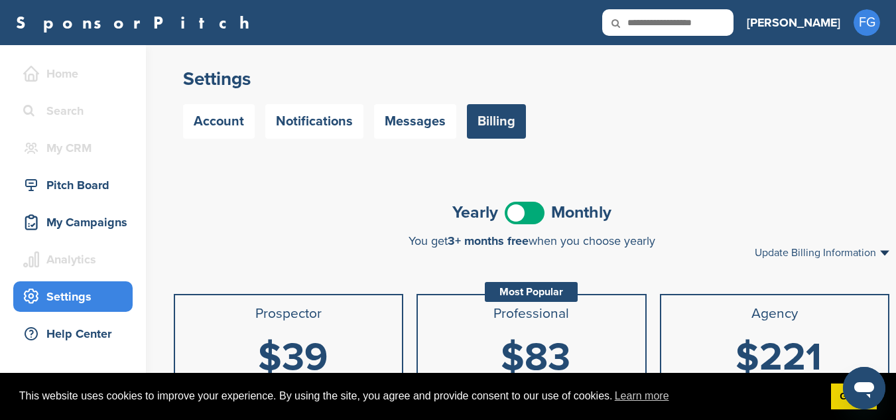
click at [529, 207] on span at bounding box center [524, 213] width 40 height 23
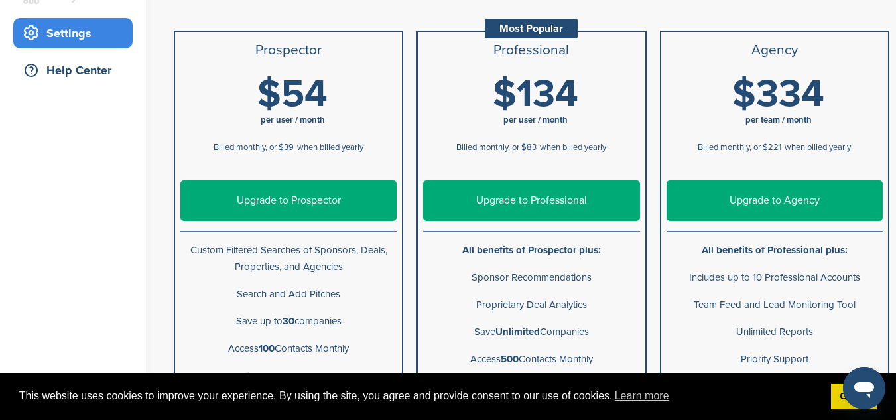
scroll to position [261, 0]
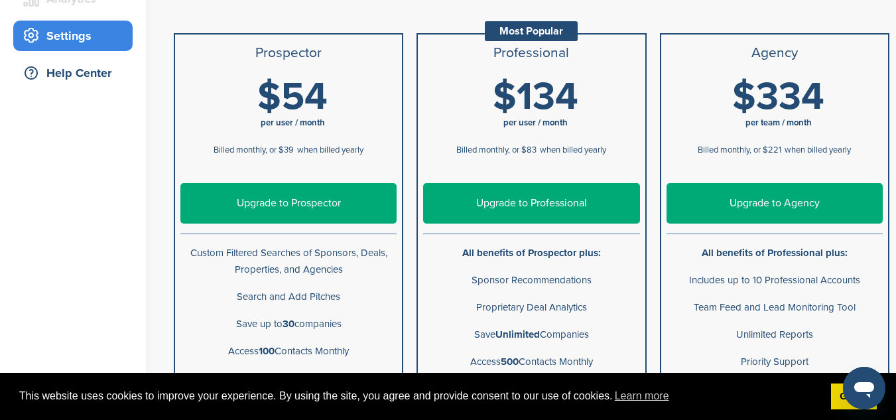
click at [539, 196] on link "Upgrade to Professional" at bounding box center [531, 203] width 216 height 40
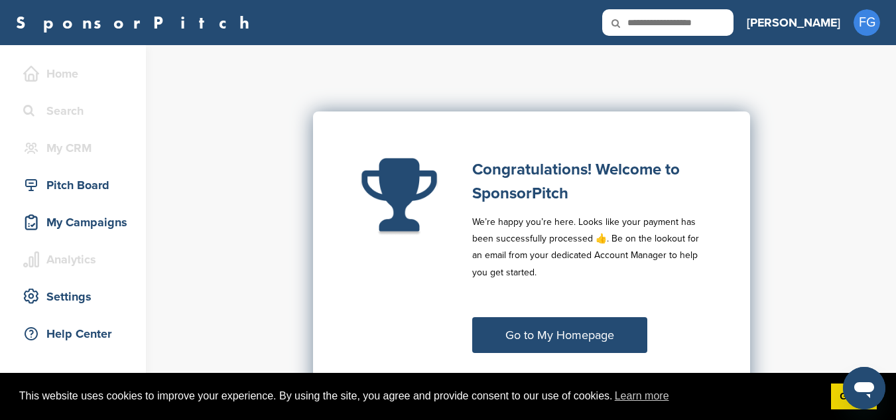
click at [605, 335] on link "Go to My Homepage" at bounding box center [559, 335] width 175 height 36
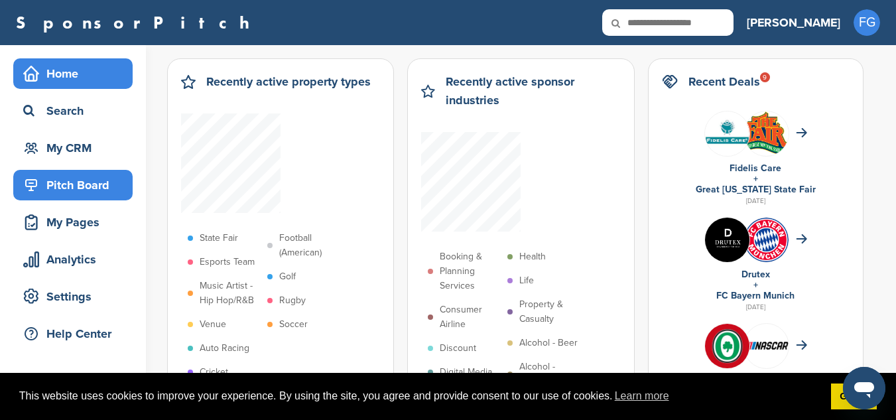
click at [107, 182] on div "Pitch Board" at bounding box center [76, 185] width 113 height 24
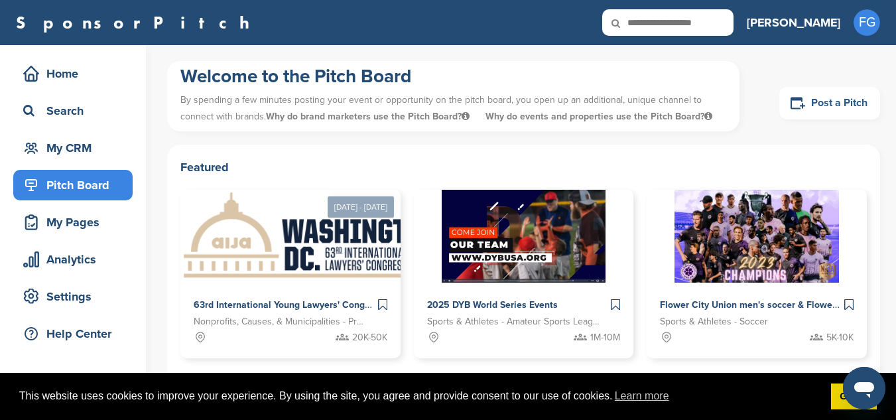
click at [827, 105] on link "Post a Pitch" at bounding box center [829, 103] width 101 height 32
click at [828, 107] on link "Post a Pitch" at bounding box center [829, 103] width 101 height 32
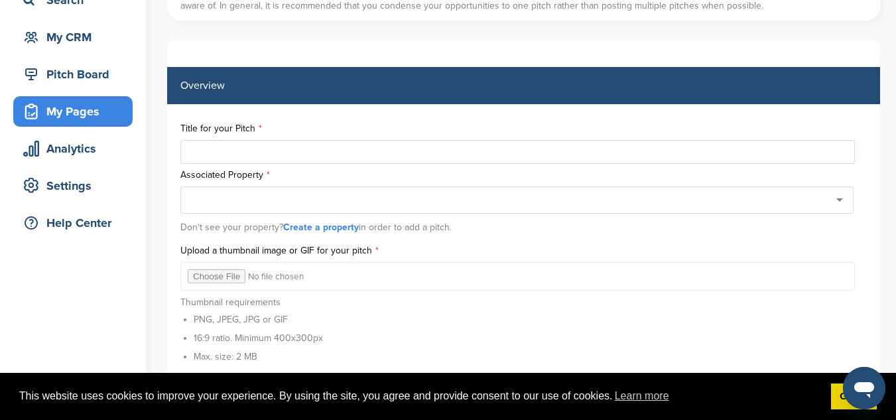
scroll to position [119, 0]
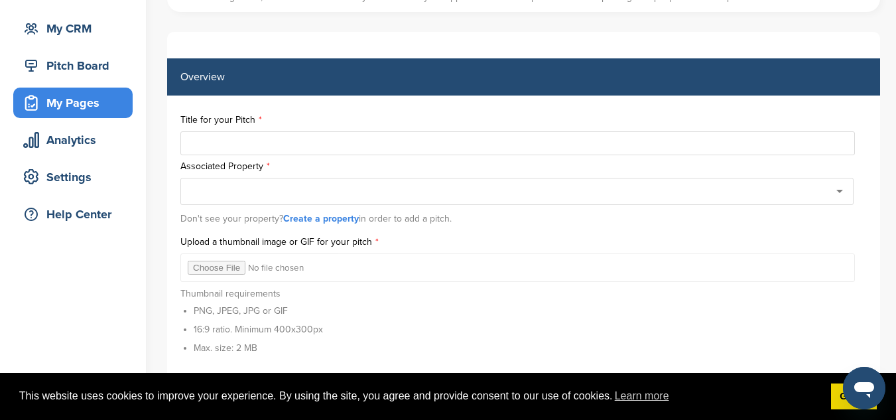
click at [348, 218] on link "Create a property" at bounding box center [321, 218] width 76 height 11
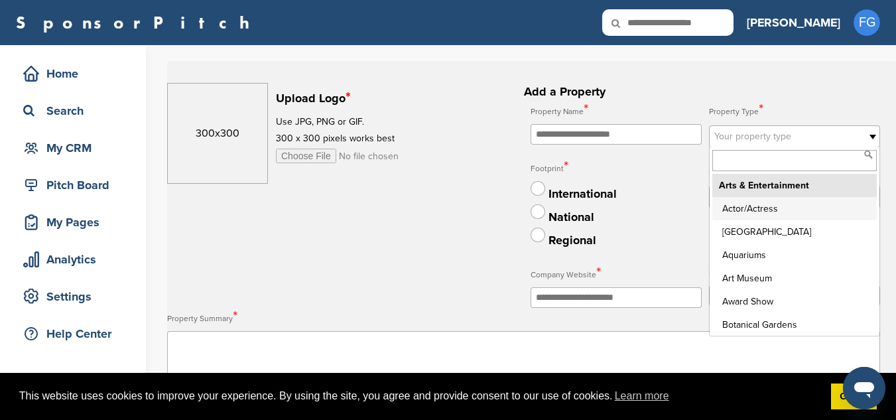
click at [758, 132] on span "Your property type" at bounding box center [785, 137] width 143 height 16
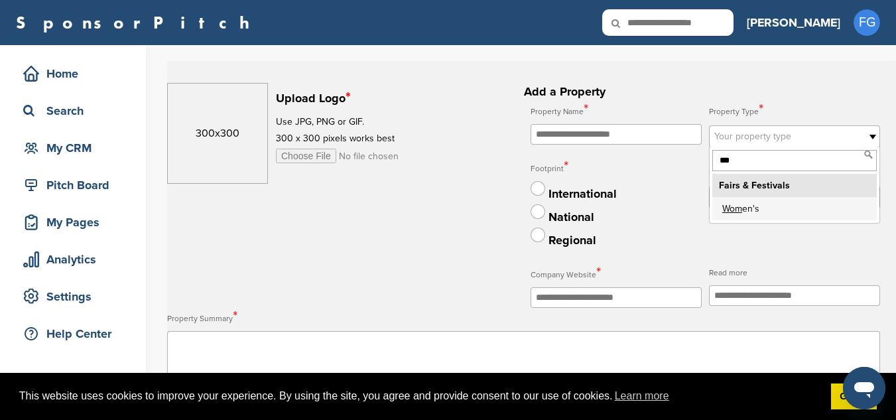
type input "***"
click at [759, 111] on sup "*" at bounding box center [760, 109] width 5 height 17
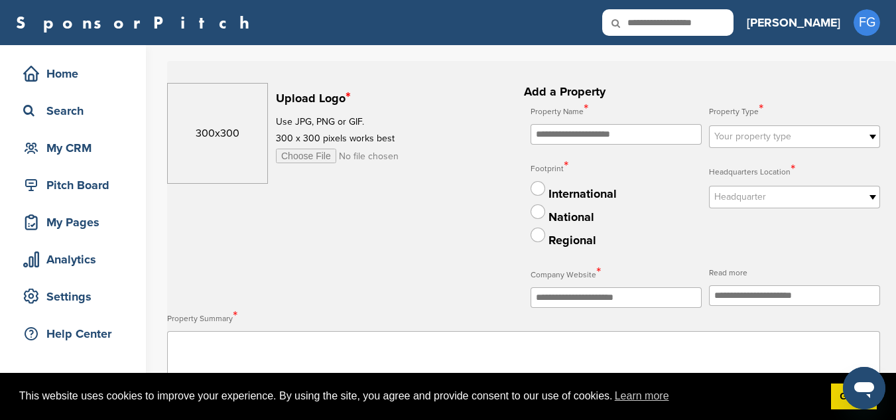
click at [615, 134] on input "text" at bounding box center [615, 134] width 171 height 21
type input "**********"
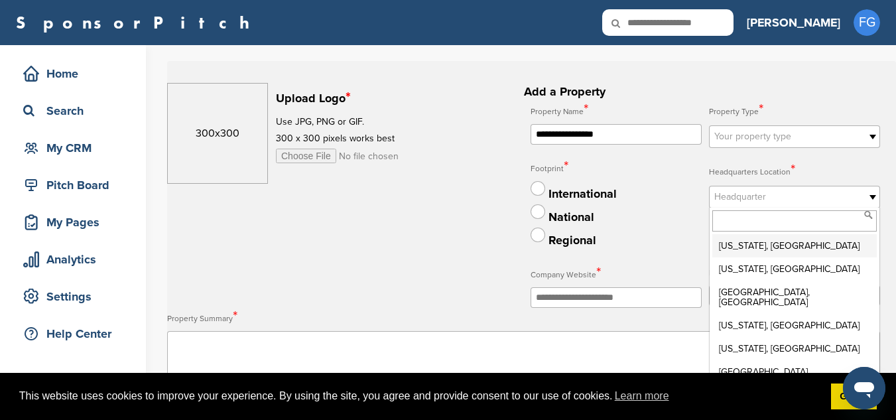
click at [768, 192] on span "Headquarter" at bounding box center [785, 197] width 143 height 16
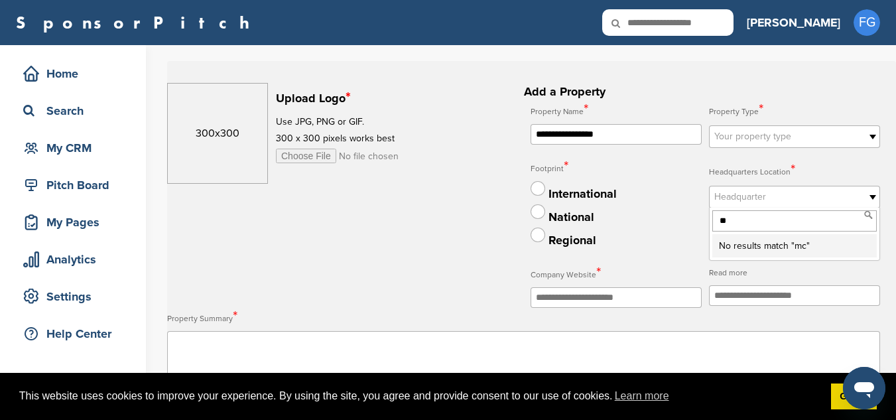
type input "*"
type input "**"
click at [740, 271] on li "Te xas, USA" at bounding box center [794, 268] width 164 height 23
click at [540, 237] on label at bounding box center [537, 234] width 15 height 15
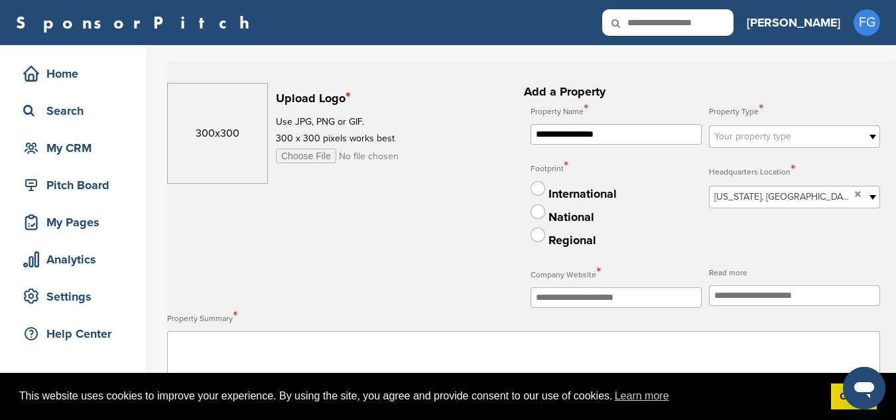
click at [286, 156] on input "file" at bounding box center [377, 155] width 203 height 15
type input "**********"
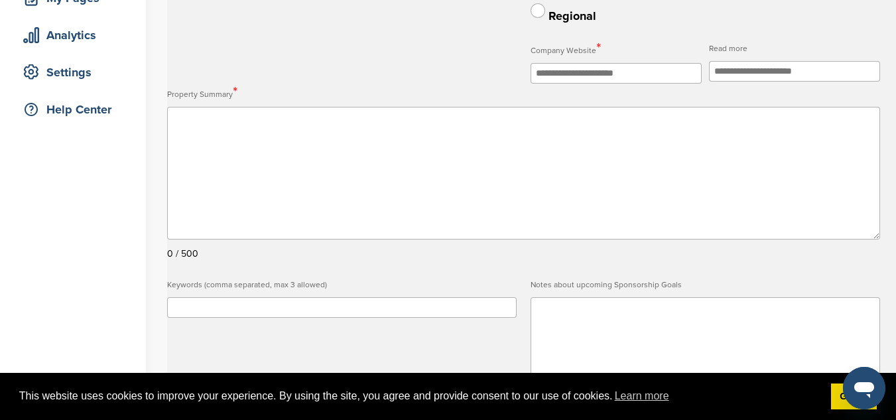
scroll to position [206, 0]
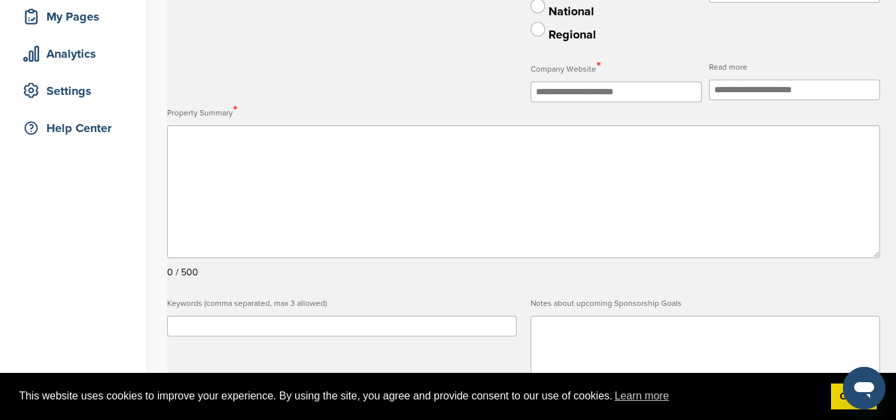
click at [237, 110] on sup "*" at bounding box center [235, 110] width 5 height 17
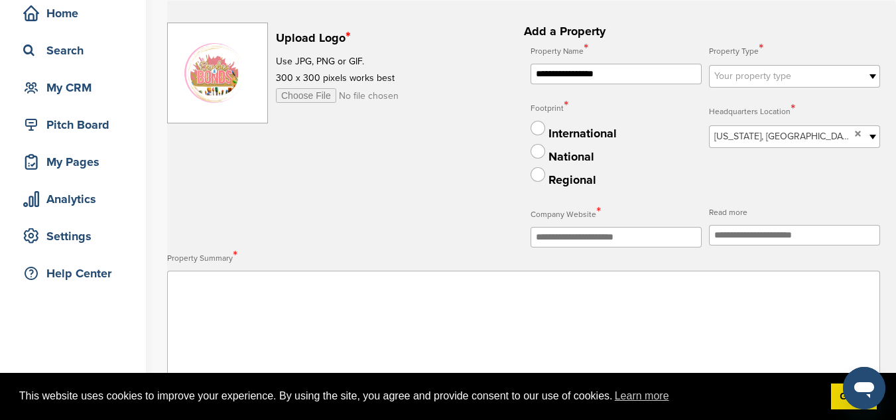
scroll to position [57, 0]
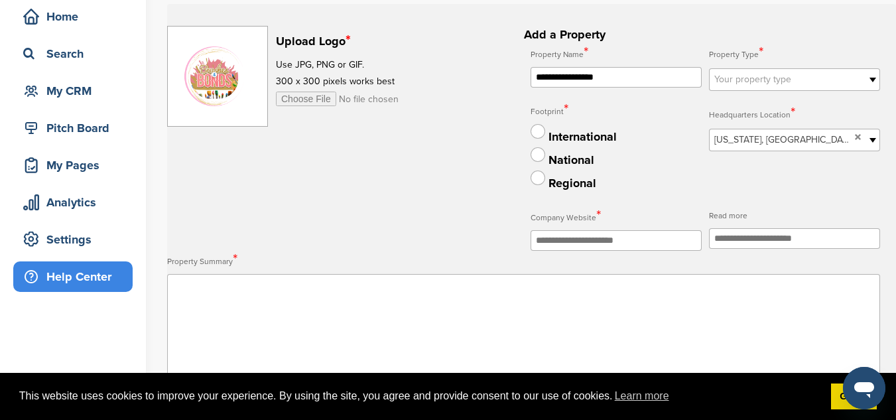
click at [95, 274] on div "Help Center" at bounding box center [76, 277] width 113 height 24
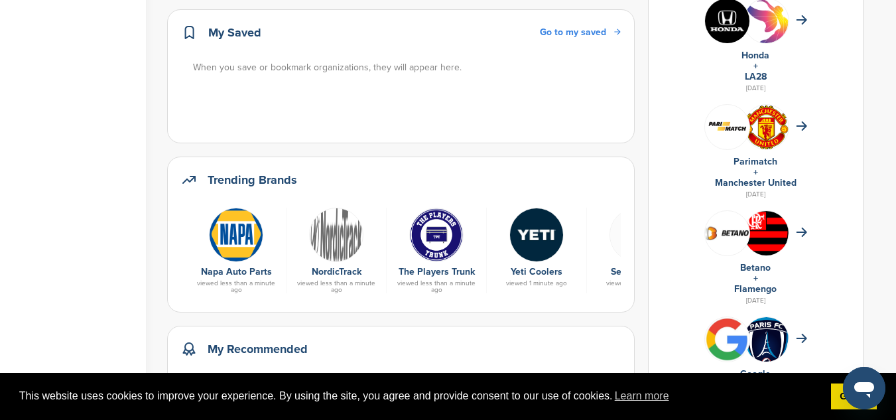
scroll to position [516, 0]
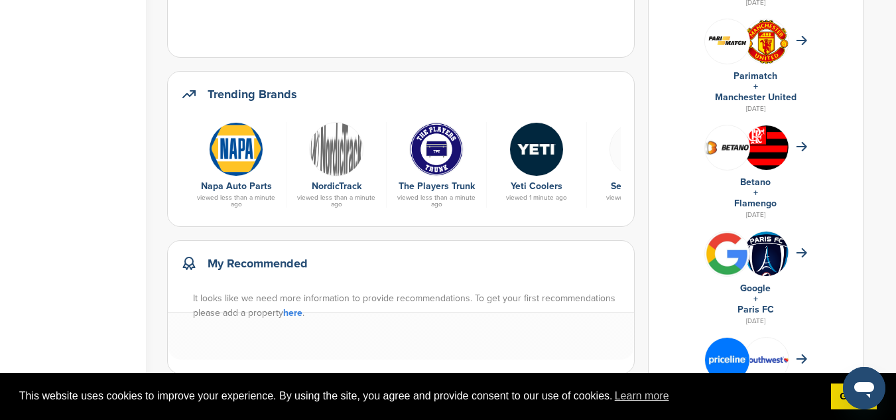
click at [232, 156] on img at bounding box center [236, 149] width 54 height 54
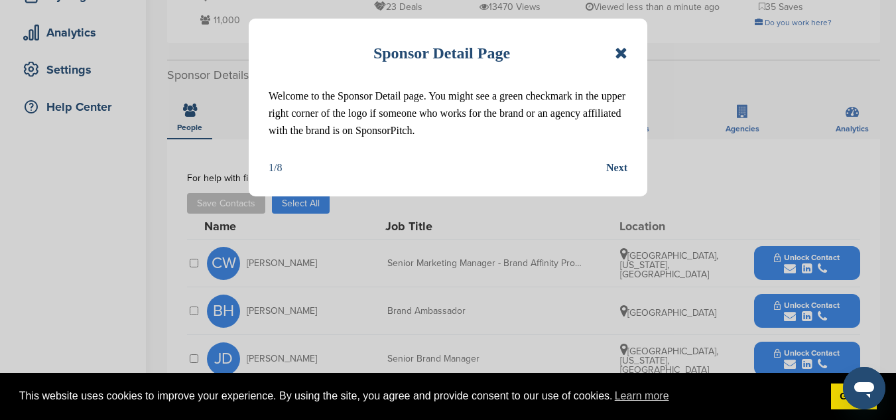
scroll to position [218, 0]
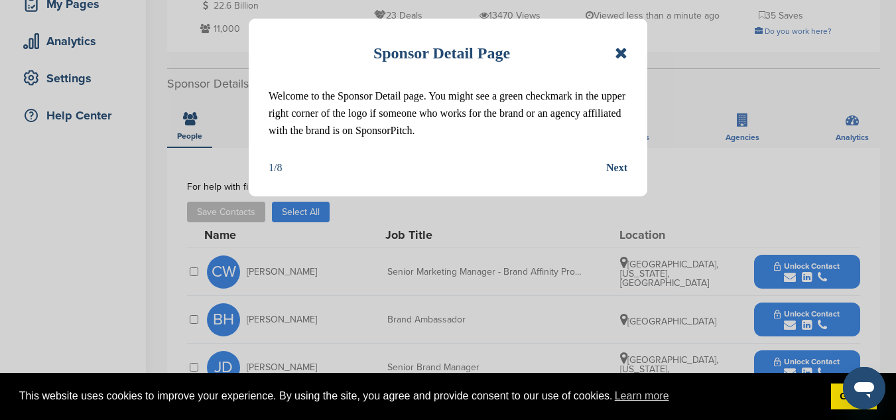
click at [621, 54] on icon at bounding box center [621, 53] width 13 height 16
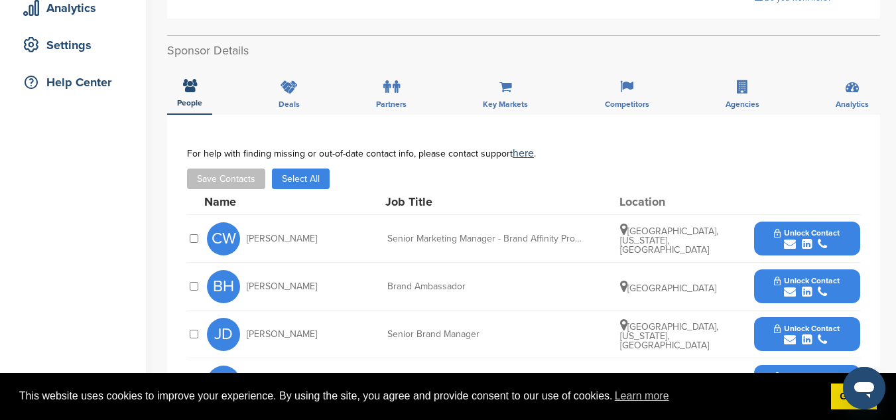
scroll to position [263, 0]
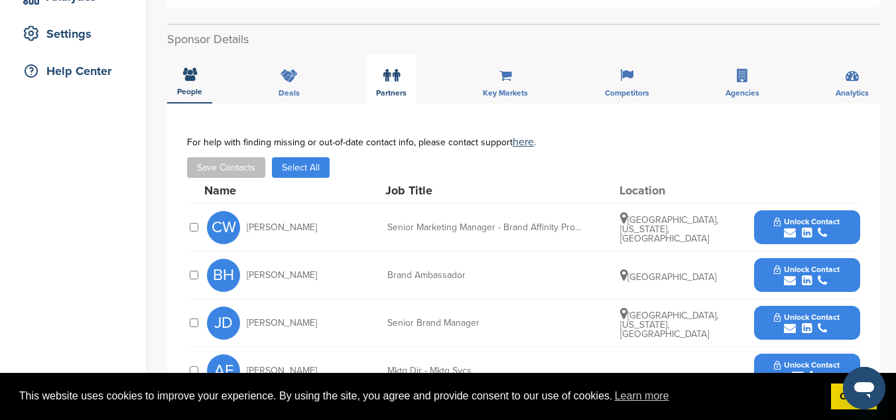
click at [385, 87] on label at bounding box center [391, 75] width 17 height 27
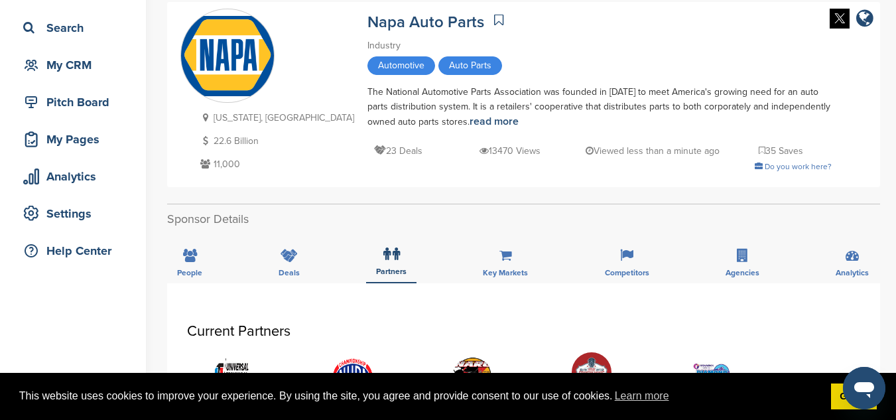
scroll to position [0, 0]
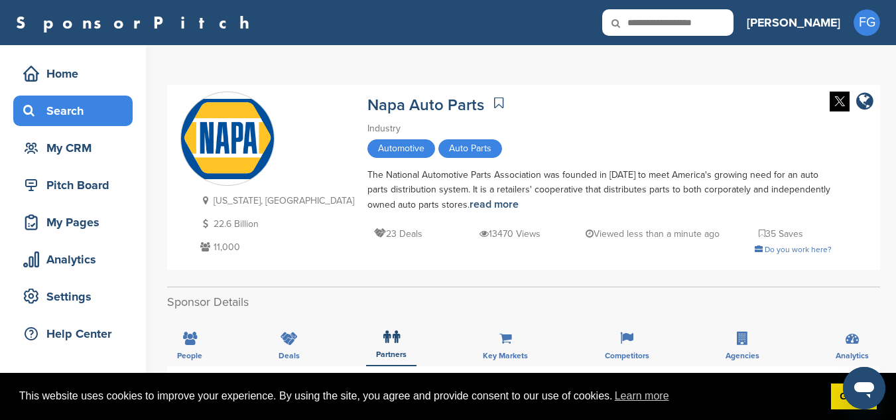
click at [66, 109] on div "Search" at bounding box center [76, 111] width 113 height 24
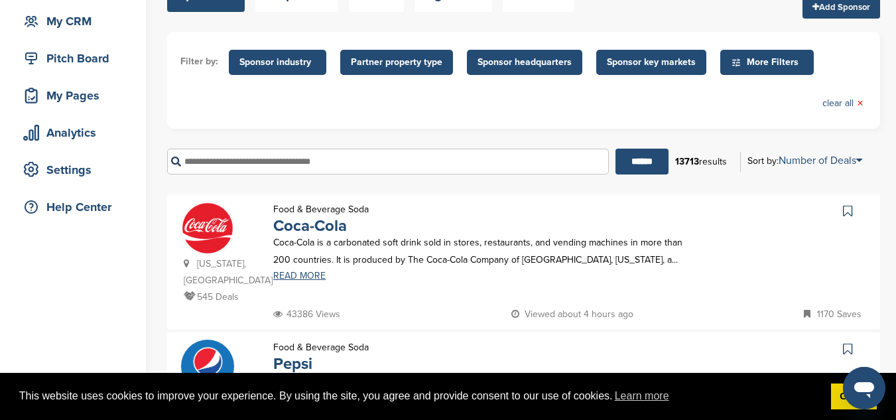
scroll to position [123, 0]
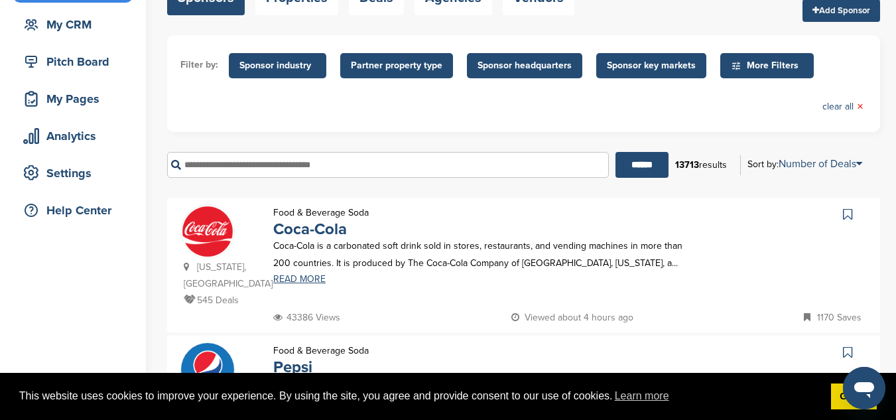
click at [278, 165] on input "text" at bounding box center [388, 165] width 442 height 26
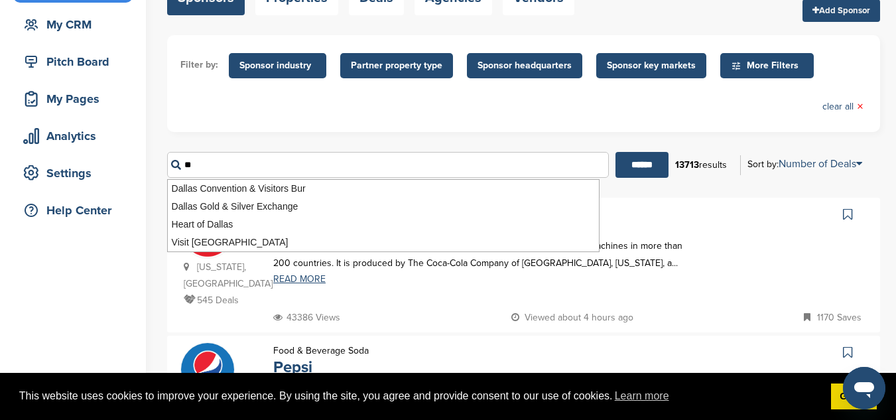
type input "*"
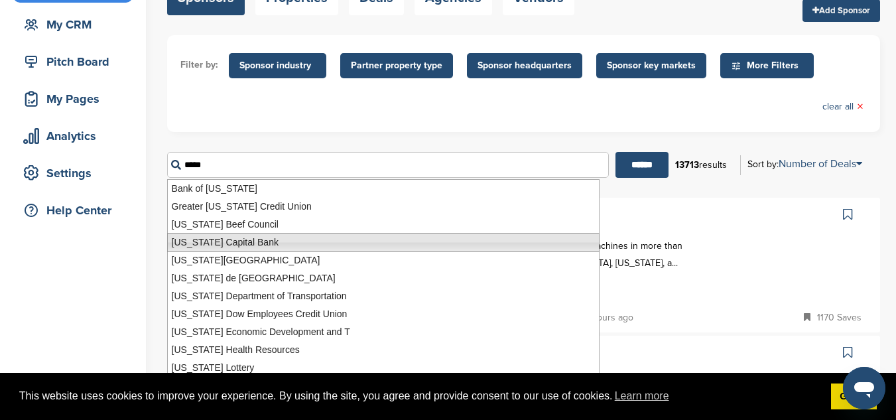
click at [204, 247] on li "Texas Capital Bank" at bounding box center [383, 242] width 432 height 19
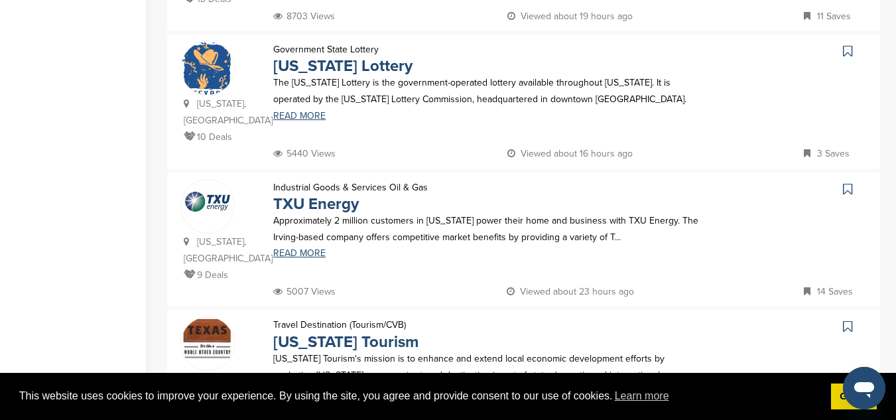
scroll to position [440, 0]
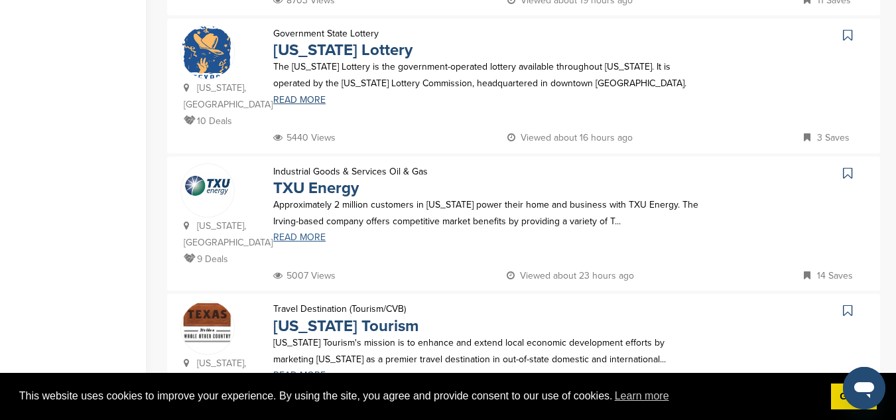
type input "**********"
click at [305, 233] on link "READ MORE" at bounding box center [487, 237] width 428 height 9
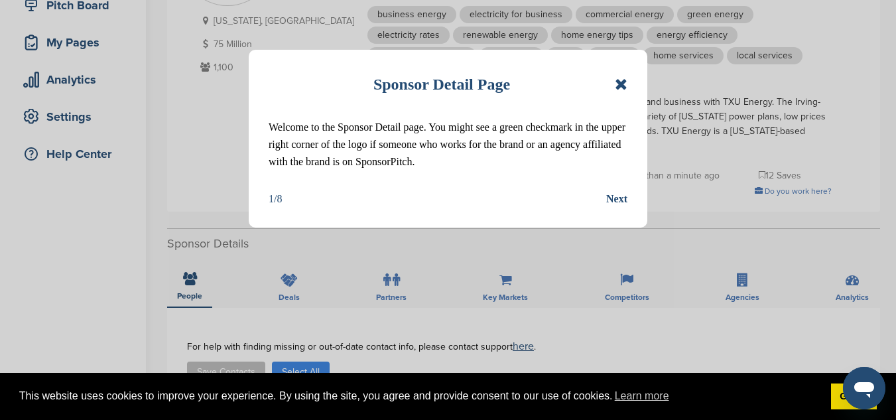
scroll to position [187, 0]
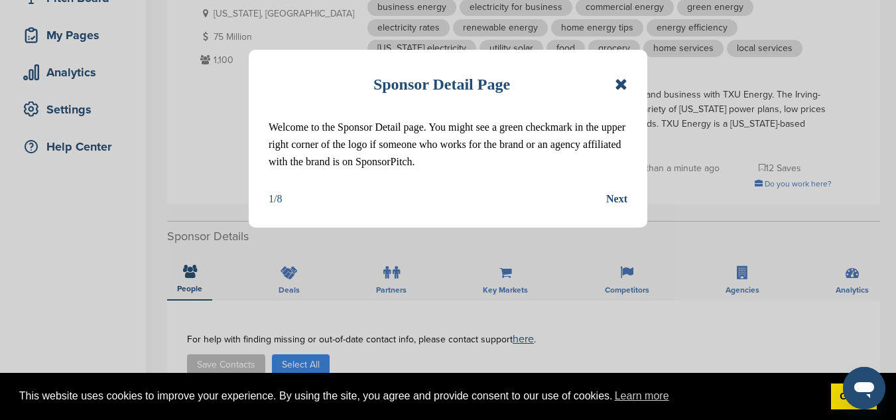
click at [626, 86] on icon at bounding box center [621, 84] width 13 height 16
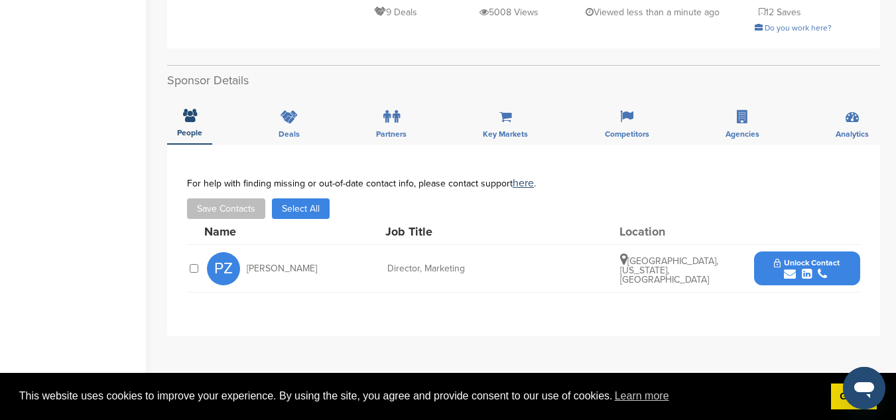
scroll to position [321, 0]
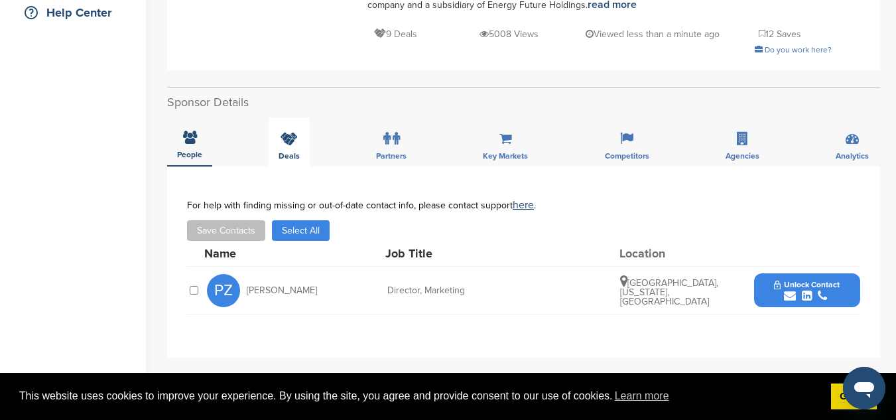
click at [302, 124] on div "Deals" at bounding box center [288, 141] width 41 height 49
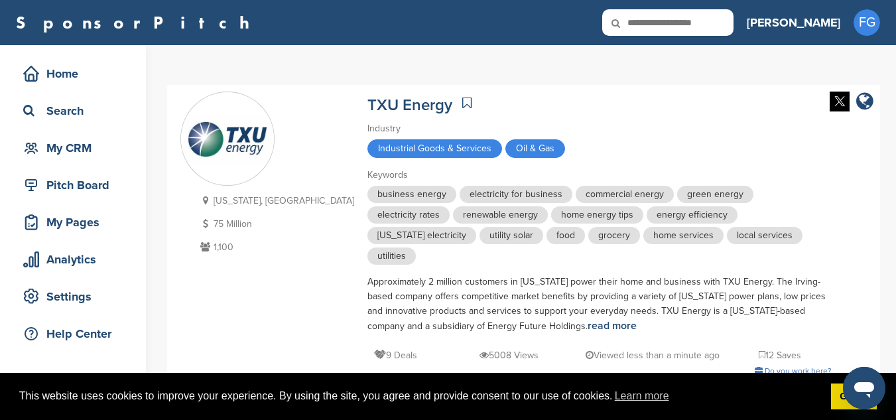
scroll to position [37, 0]
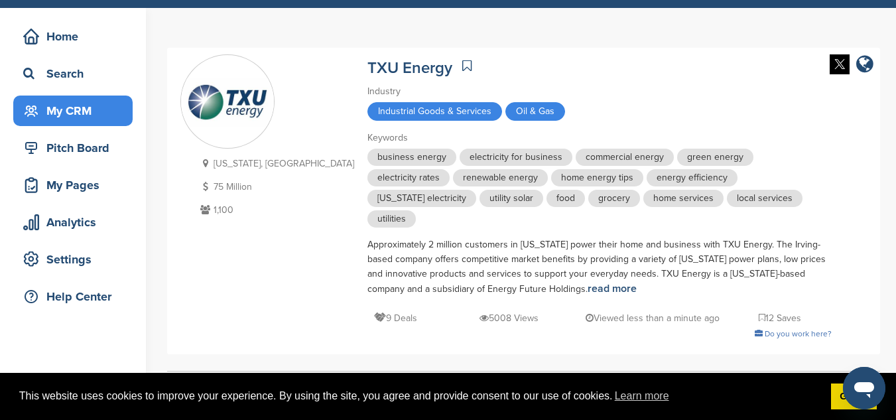
click at [76, 110] on div "My CRM" at bounding box center [76, 111] width 113 height 24
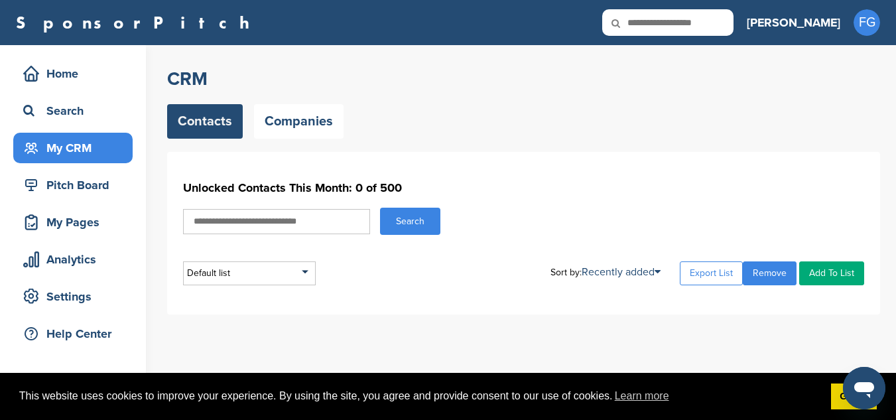
click at [308, 222] on input "text" at bounding box center [276, 221] width 187 height 25
type input "********"
click at [380, 207] on button "Search" at bounding box center [410, 220] width 60 height 27
click at [416, 223] on button "Search" at bounding box center [410, 220] width 60 height 27
click at [216, 219] on input "********" at bounding box center [276, 221] width 187 height 25
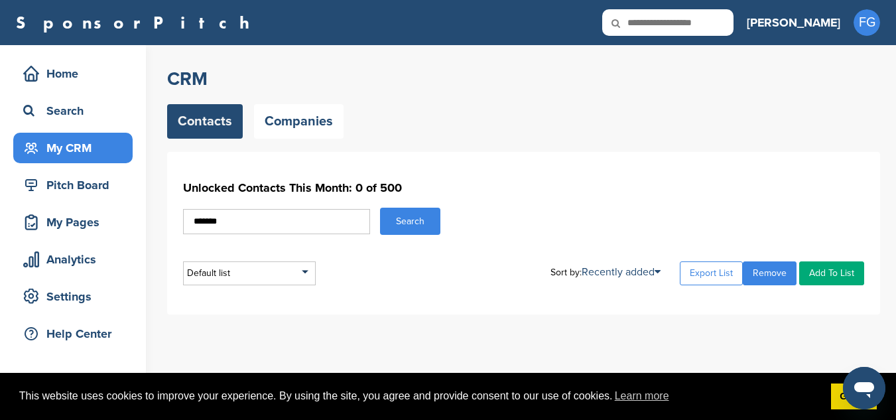
type input "*******"
click at [380, 207] on button "Search" at bounding box center [410, 220] width 60 height 27
click at [290, 127] on link "Companies" at bounding box center [298, 121] width 89 height 34
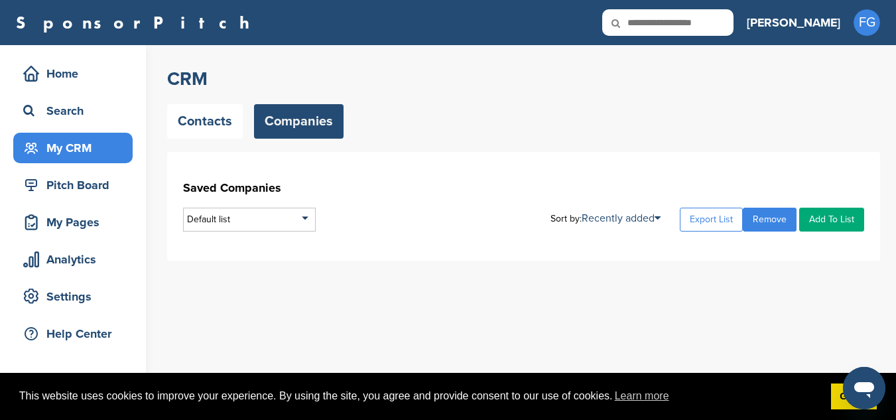
click at [820, 220] on link "Add To List" at bounding box center [831, 219] width 65 height 24
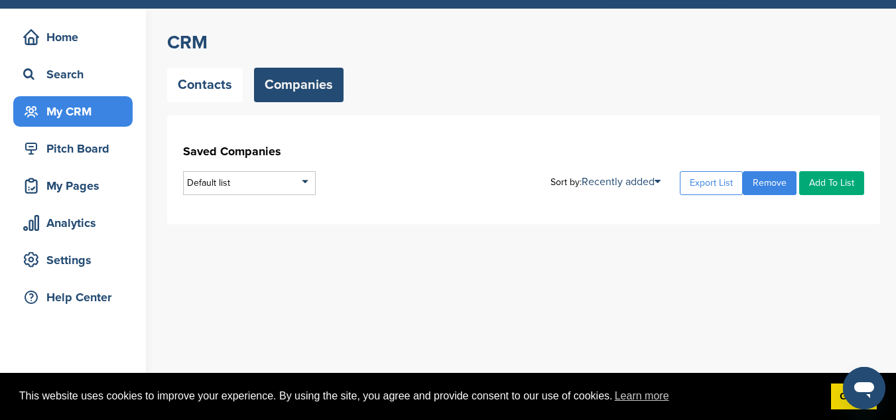
scroll to position [50, 0]
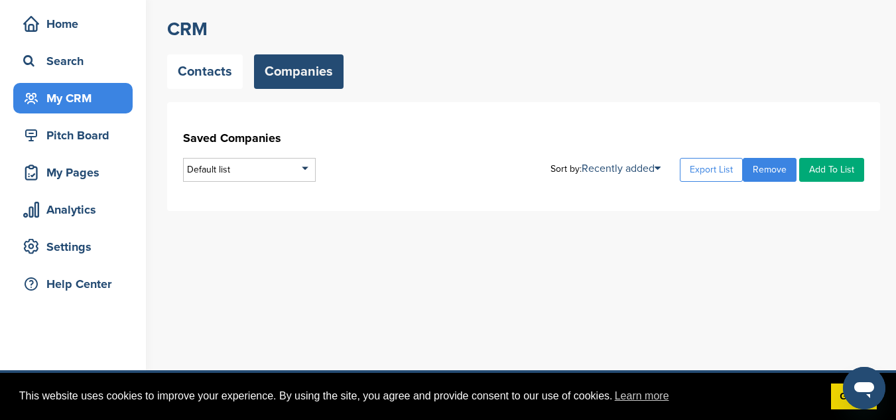
click at [839, 168] on link "Add To List" at bounding box center [831, 170] width 65 height 24
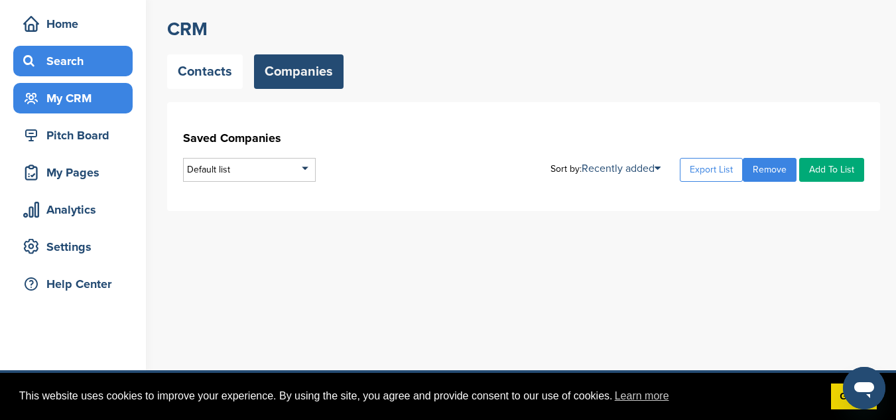
click at [80, 62] on div "Search" at bounding box center [76, 61] width 113 height 24
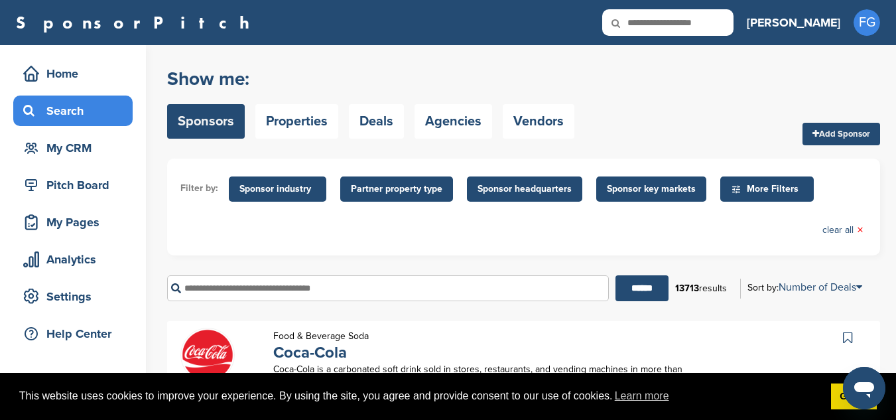
click at [223, 288] on input "text" at bounding box center [388, 288] width 442 height 26
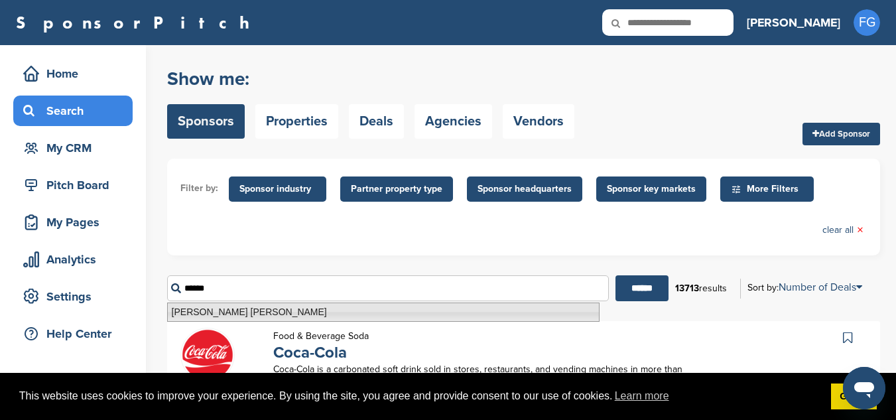
click at [194, 310] on li "Mary Kay" at bounding box center [383, 311] width 432 height 19
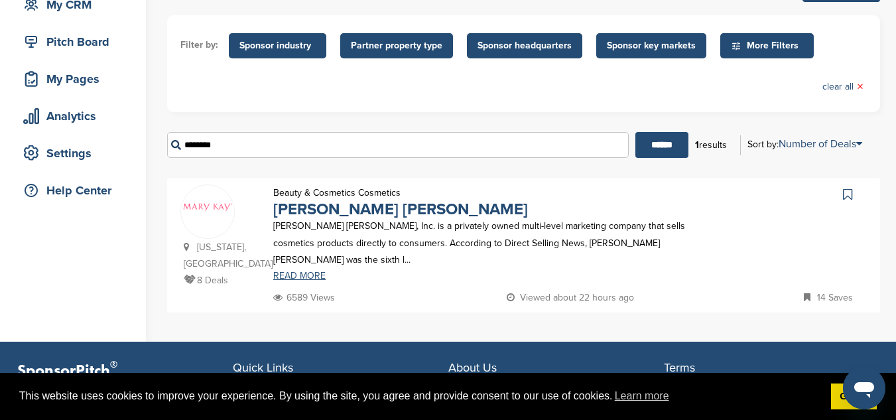
scroll to position [154, 0]
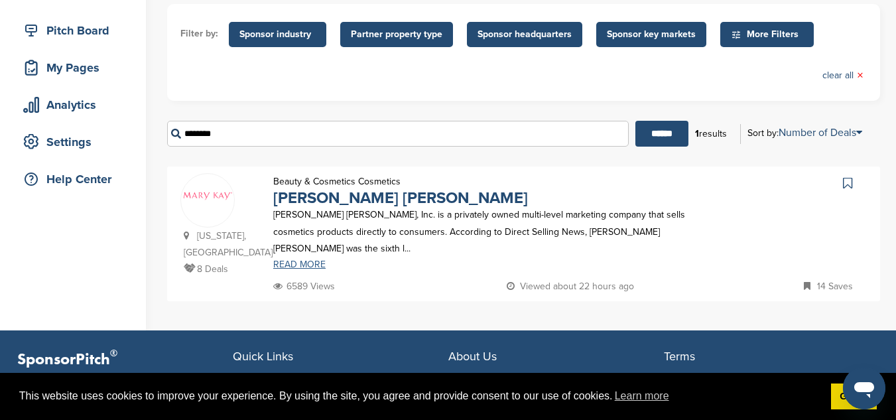
type input "********"
click at [292, 260] on link "READ MORE" at bounding box center [487, 264] width 428 height 9
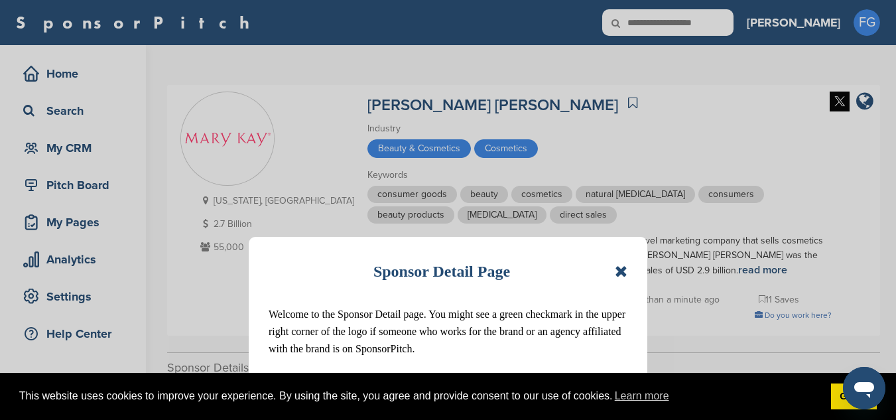
click at [621, 269] on icon at bounding box center [621, 271] width 13 height 16
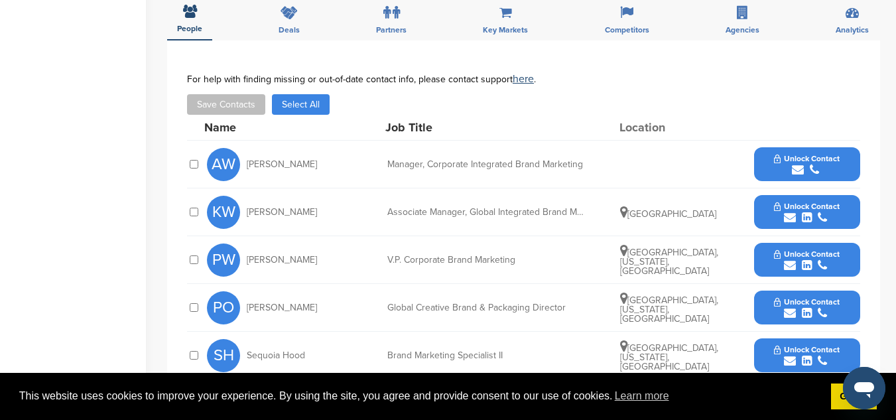
scroll to position [396, 0]
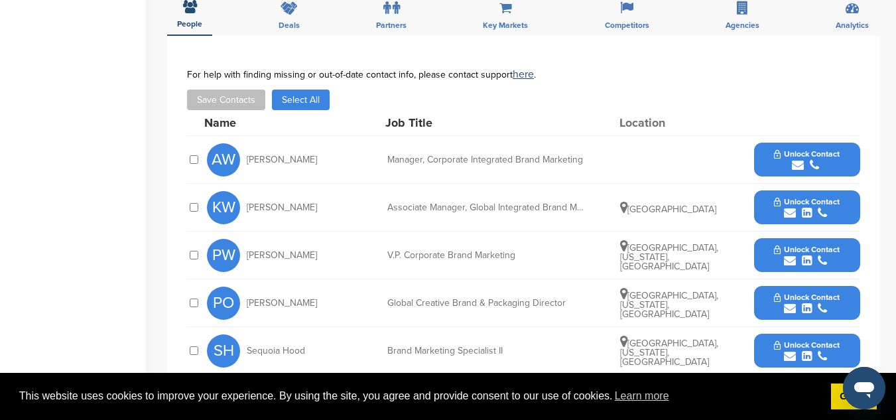
click at [819, 161] on div "submit" at bounding box center [807, 165] width 66 height 13
click at [834, 156] on span "View Contact" at bounding box center [807, 153] width 58 height 9
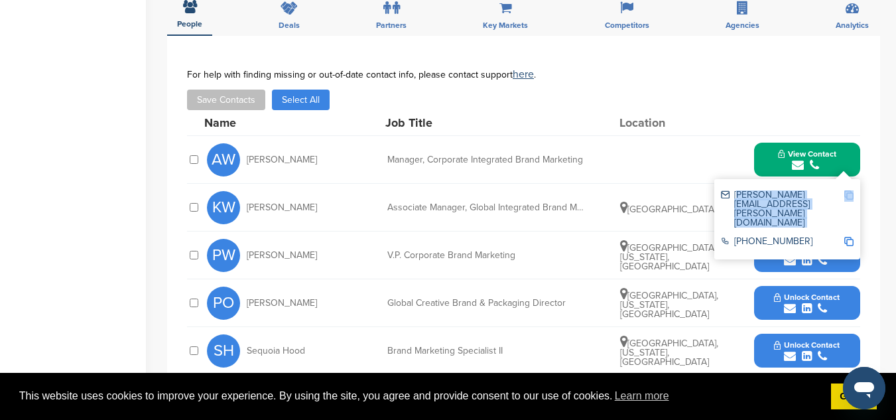
drag, startPoint x: 735, startPoint y: 197, endPoint x: 856, endPoint y: 198, distance: 121.3
click at [856, 198] on div "allison.woodlock@mkcorp.com 972-687-5056" at bounding box center [787, 219] width 146 height 80
copy div "allison.woodlock@mkcorp.com"
click at [847, 237] on img at bounding box center [848, 241] width 9 height 9
copy div "allison.woodlock@mkcorp.com"
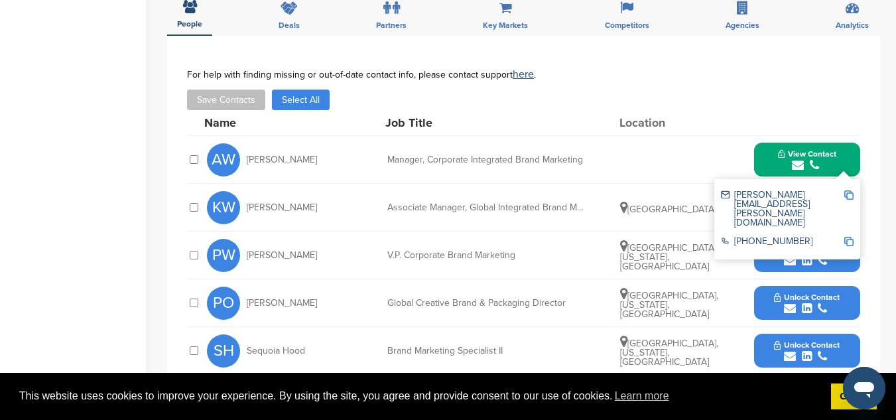
drag, startPoint x: 318, startPoint y: 160, endPoint x: 249, endPoint y: 153, distance: 70.0
click at [249, 153] on div "AW Allison Woodlock" at bounding box center [280, 159] width 146 height 33
copy span "Allison Woodlock"
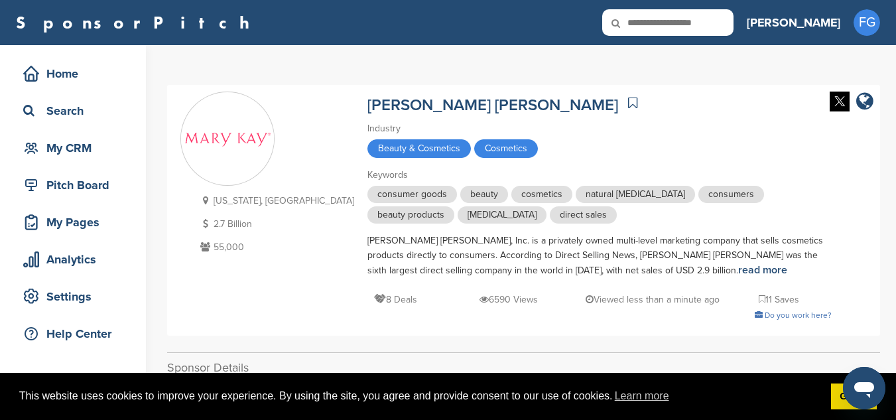
scroll to position [3, 0]
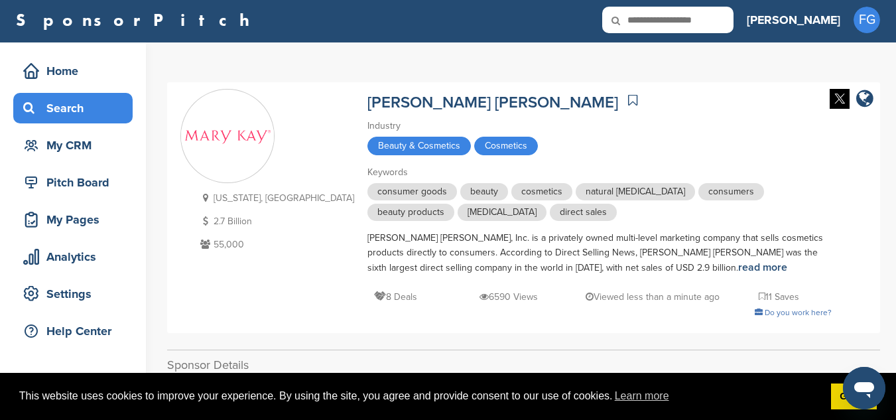
click at [62, 115] on div "Search" at bounding box center [76, 108] width 113 height 24
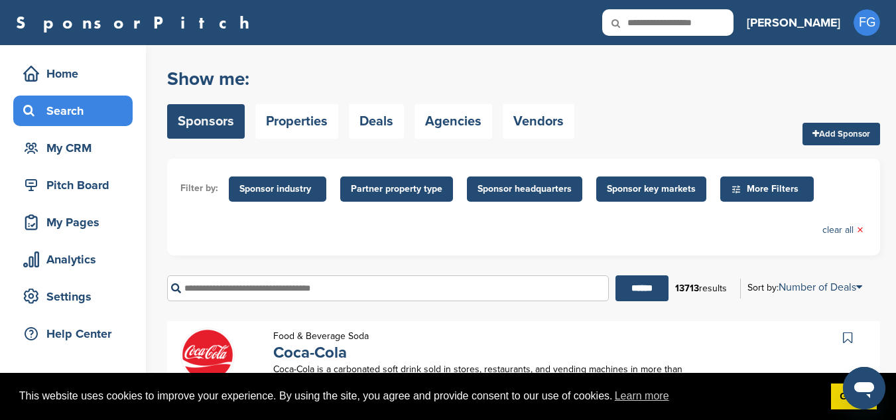
click at [257, 294] on input "text" at bounding box center [388, 288] width 442 height 26
type input "**********"
click at [615, 275] on input "******" at bounding box center [641, 288] width 53 height 26
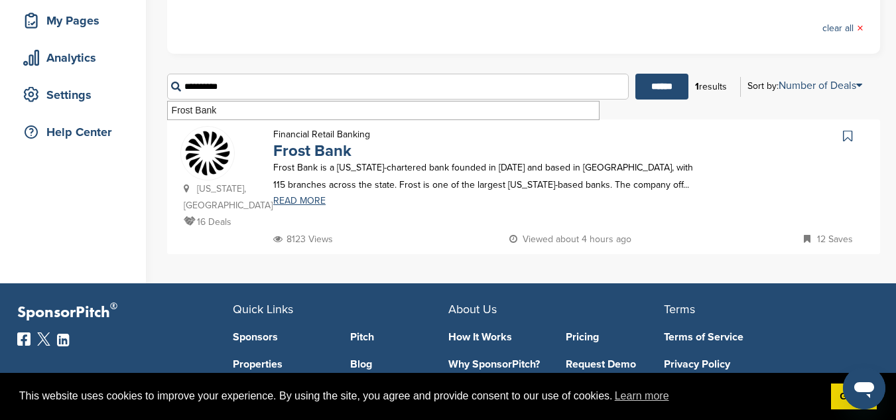
scroll to position [199, 0]
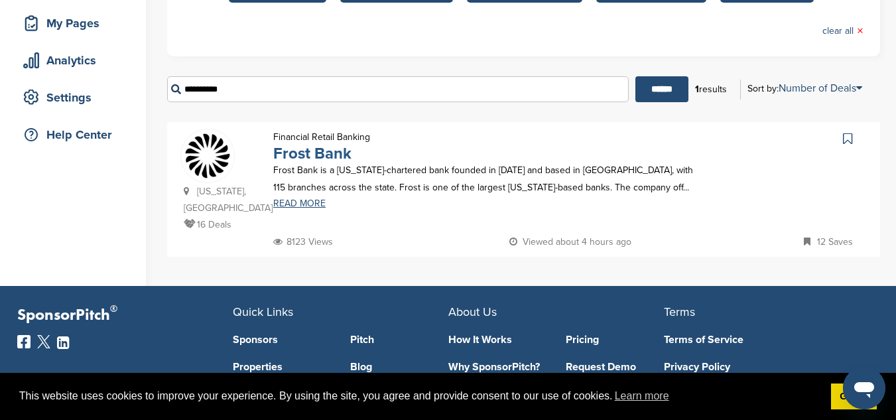
click at [308, 156] on link "Frost Bank" at bounding box center [312, 153] width 78 height 19
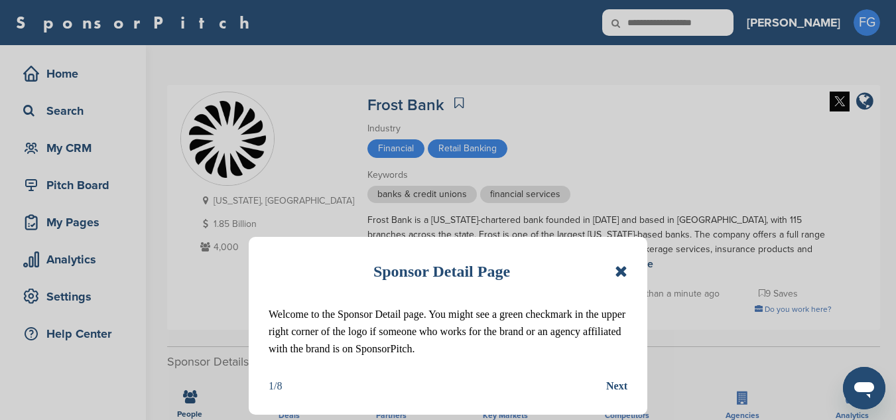
click at [621, 271] on icon at bounding box center [621, 271] width 13 height 16
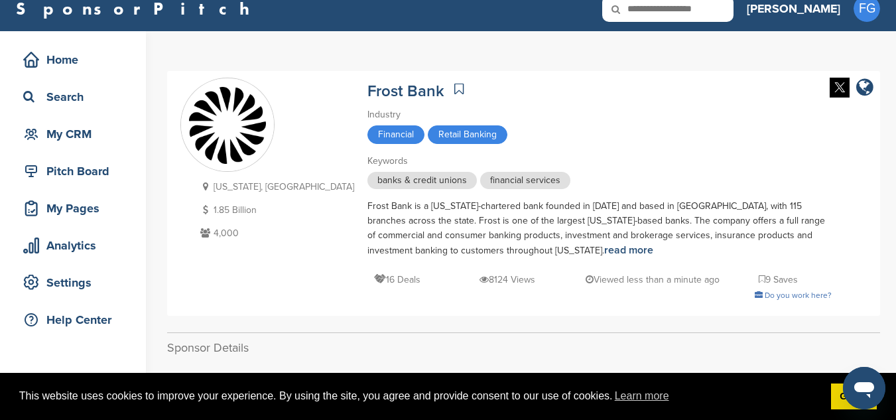
scroll to position [12, 0]
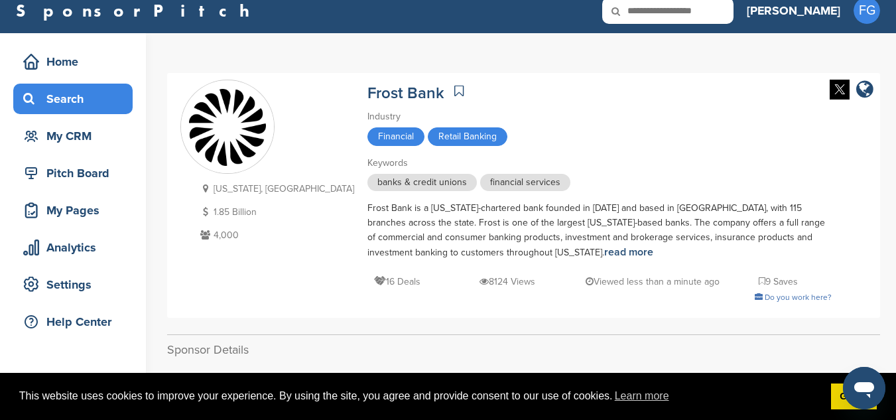
click at [55, 96] on div "Search" at bounding box center [76, 99] width 113 height 24
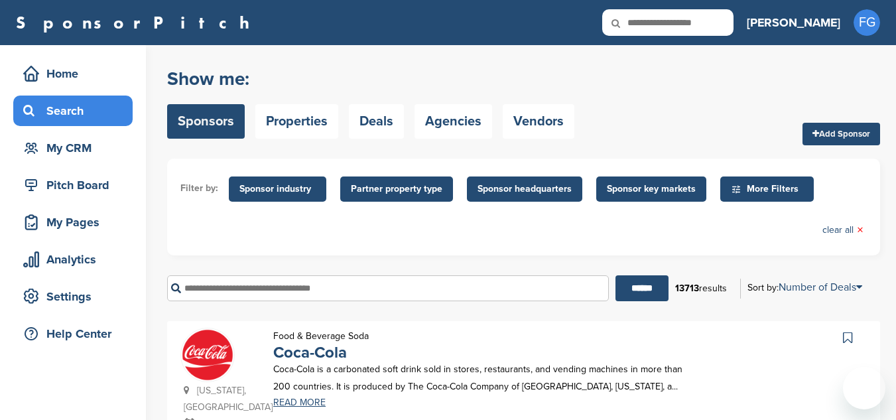
click at [64, 101] on div "Search" at bounding box center [76, 111] width 113 height 24
click at [218, 280] on input "text" at bounding box center [388, 288] width 442 height 26
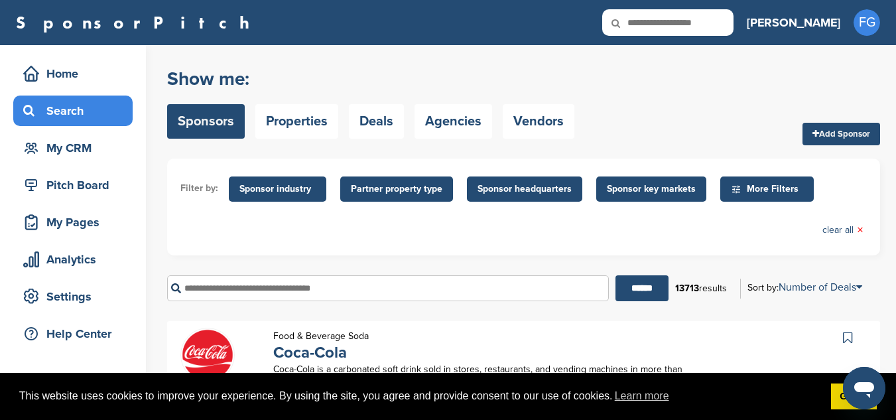
click at [229, 290] on input "text" at bounding box center [388, 288] width 442 height 26
type input "**********"
click at [615, 275] on input "******" at bounding box center [641, 288] width 53 height 26
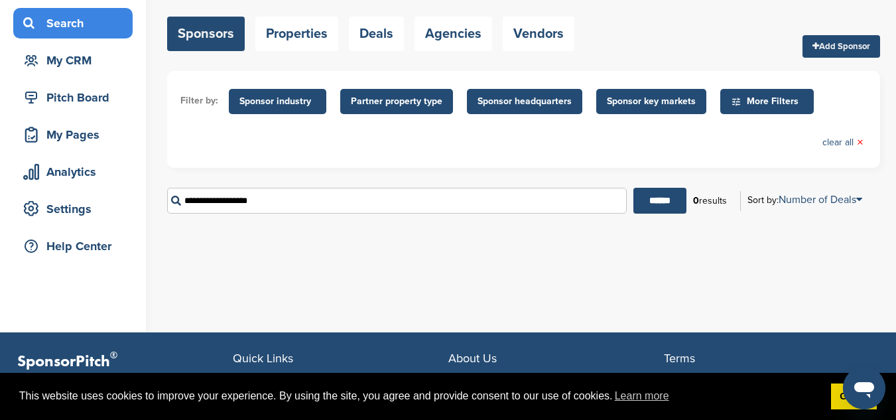
scroll to position [99, 0]
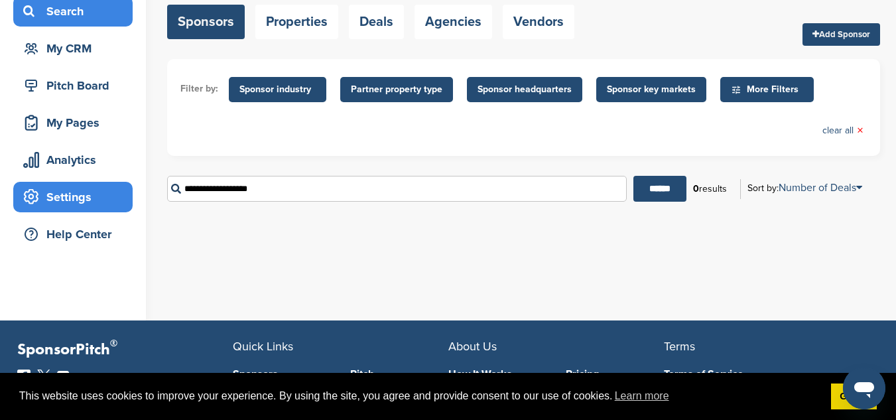
drag, startPoint x: 287, startPoint y: 192, endPoint x: 90, endPoint y: 183, distance: 197.1
click at [90, 183] on div "Home Search My CRM Pitch Board My Pages Analytics Settings Help Center You have…" at bounding box center [448, 133] width 896 height 375
click at [633, 176] on input "******" at bounding box center [659, 189] width 53 height 26
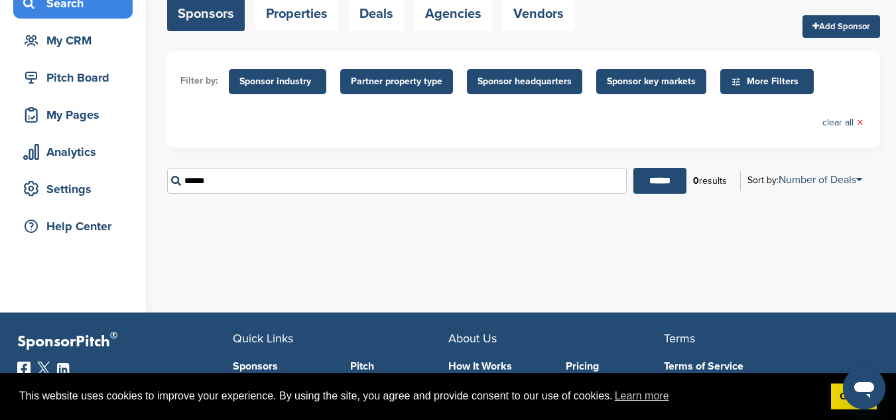
scroll to position [129, 0]
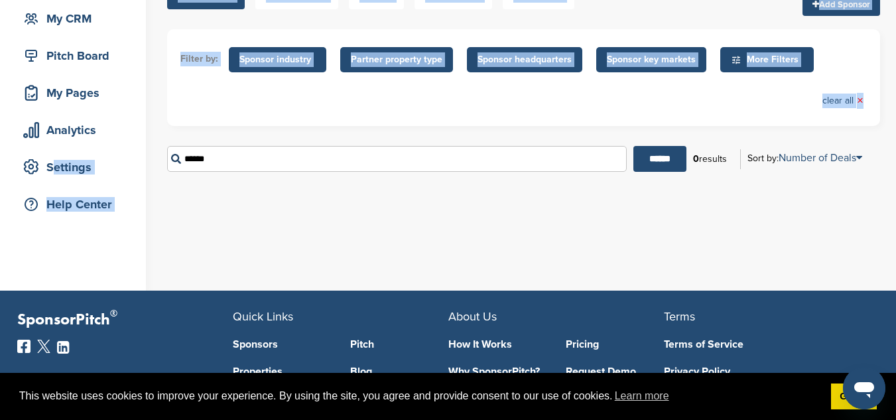
drag, startPoint x: 381, startPoint y: 145, endPoint x: 147, endPoint y: 162, distance: 235.4
click at [147, 162] on div "Home Search My CRM Pitch Board My Pages Analytics Settings Help Center You have…" at bounding box center [448, 103] width 896 height 375
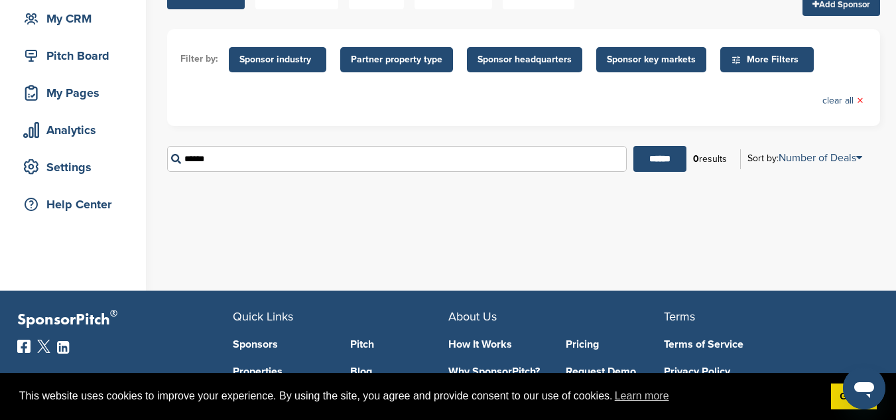
click at [219, 160] on input "******" at bounding box center [396, 159] width 459 height 26
drag, startPoint x: 219, startPoint y: 160, endPoint x: 139, endPoint y: 148, distance: 81.1
click at [139, 148] on div "Home Search My CRM Pitch Board My Pages Analytics Settings Help Center You have…" at bounding box center [448, 103] width 896 height 375
type input "**********"
click at [633, 146] on input "******" at bounding box center [659, 159] width 53 height 26
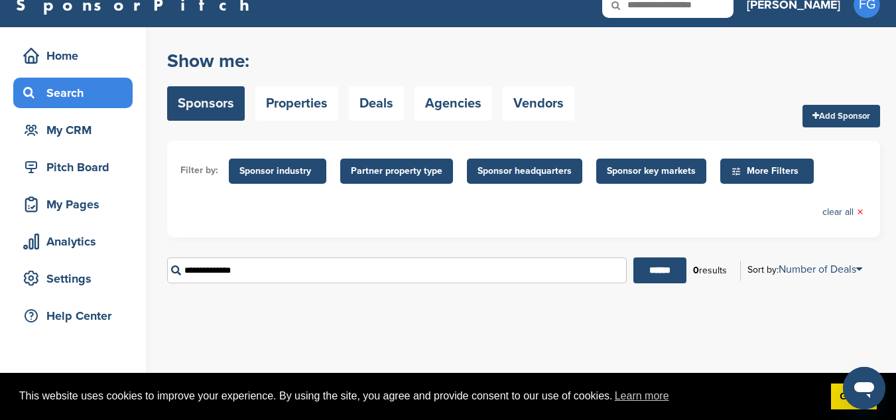
scroll to position [36, 0]
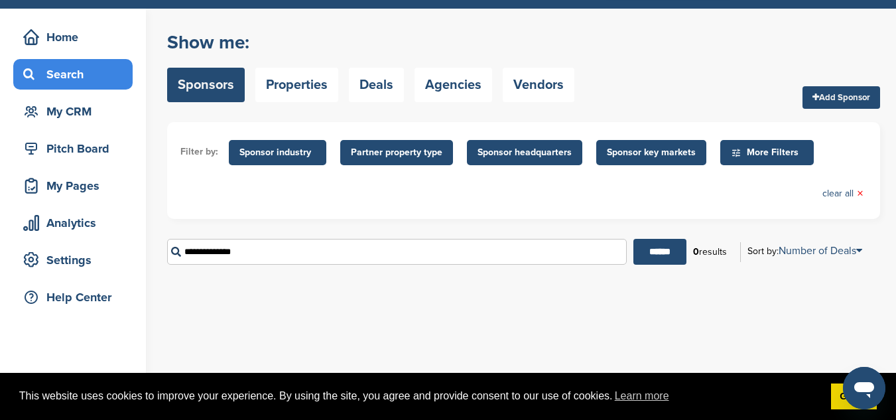
click at [274, 154] on span "Sponsor industry" at bounding box center [277, 152] width 76 height 15
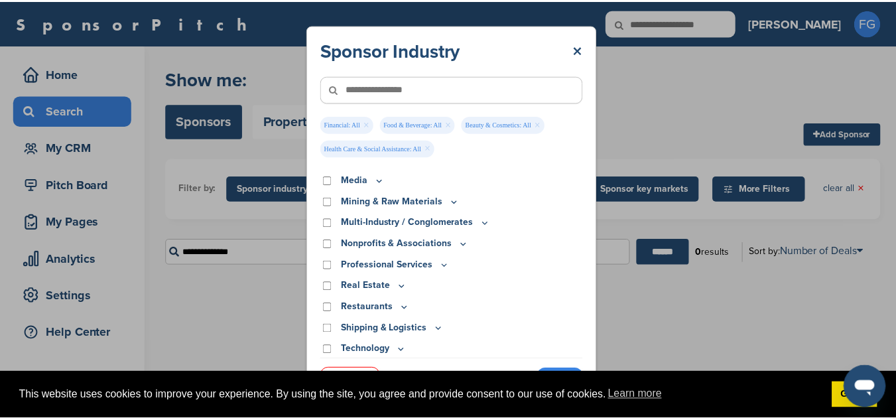
scroll to position [485, 0]
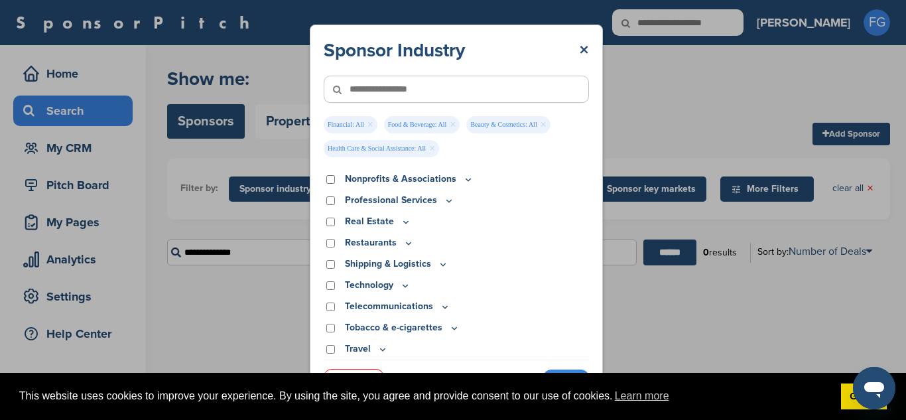
click at [565, 369] on div "Clear All Apply" at bounding box center [456, 373] width 265 height 29
drag, startPoint x: 644, startPoint y: 111, endPoint x: 644, endPoint y: 88, distance: 23.2
click at [644, 88] on div "Sponsor Industry × Financial: All × Food & Beverage: All × Beauty & Cosmetics: …" at bounding box center [456, 213] width 912 height 426
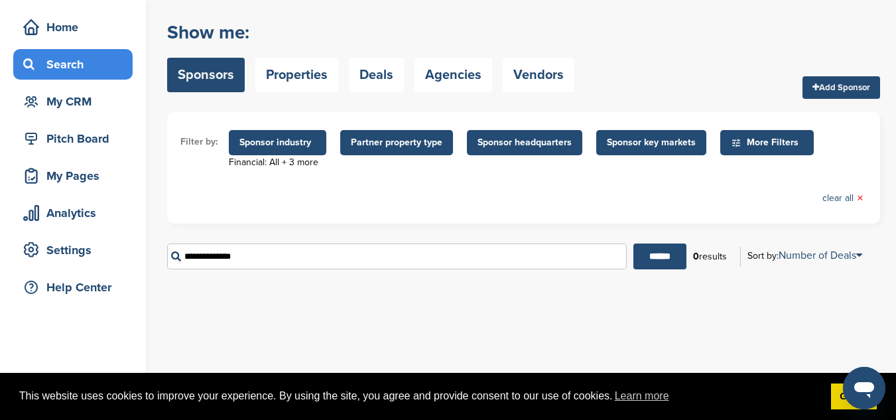
scroll to position [85, 0]
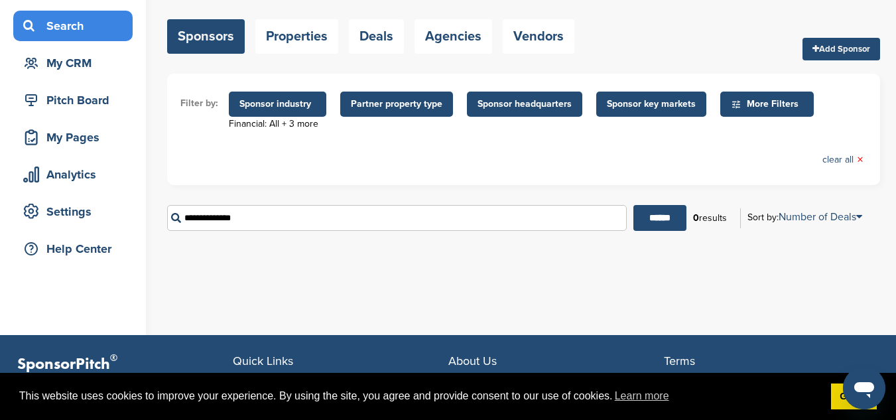
drag, startPoint x: 268, startPoint y: 219, endPoint x: 133, endPoint y: 217, distance: 135.9
click at [133, 217] on div "Home Search My CRM Pitch Board My Pages Analytics Settings Help Center You have…" at bounding box center [448, 147] width 896 height 375
click at [652, 224] on input "******" at bounding box center [659, 218] width 53 height 26
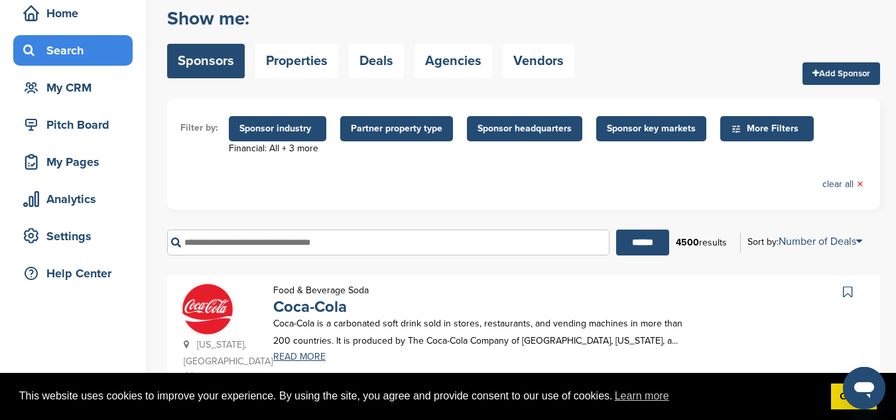
scroll to position [54, 0]
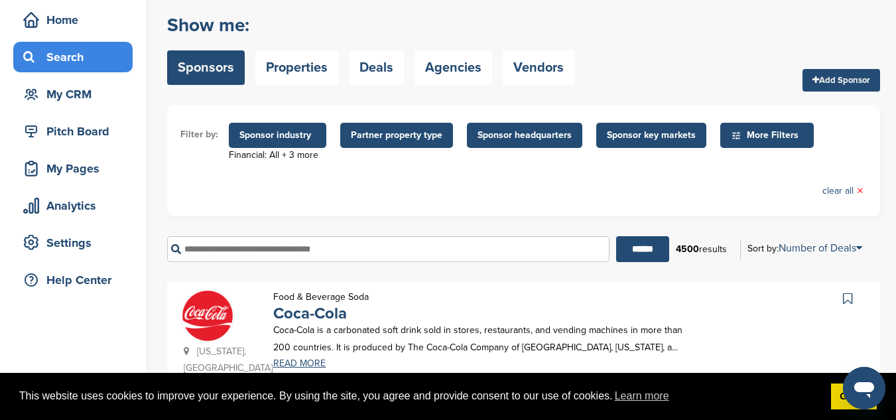
click at [769, 134] on span "More Filters" at bounding box center [769, 135] width 76 height 15
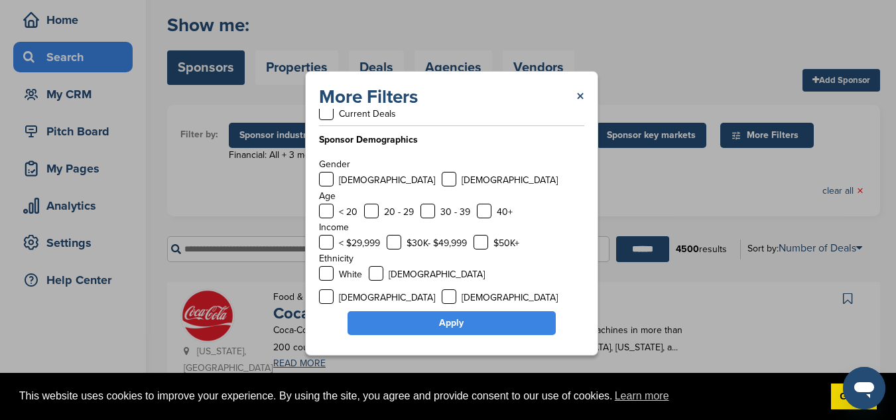
scroll to position [65, 0]
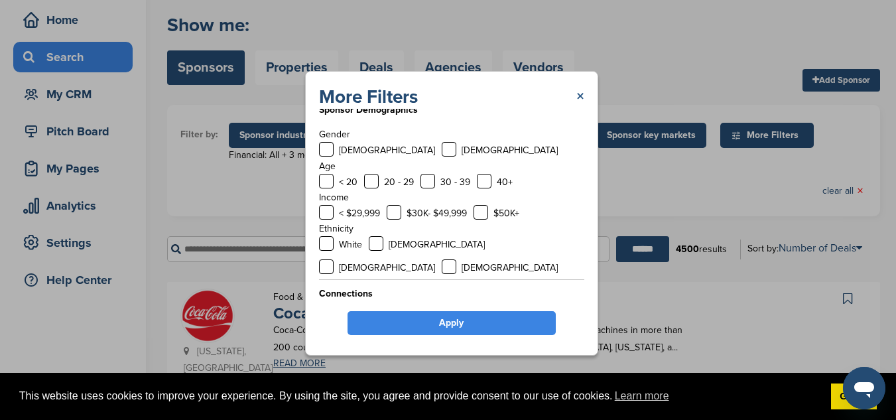
click at [580, 93] on link "×" at bounding box center [580, 97] width 8 height 24
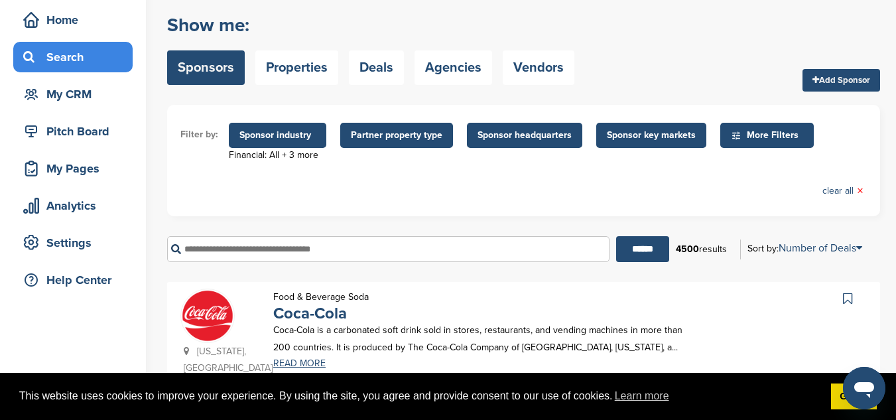
click at [552, 259] on input "text" at bounding box center [388, 249] width 442 height 26
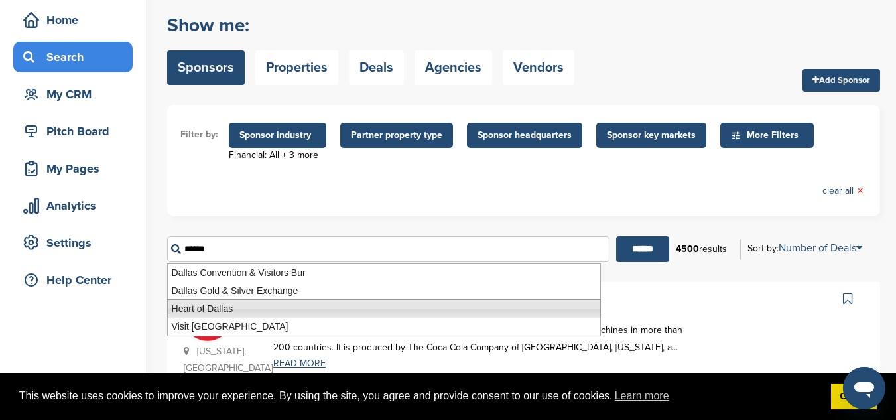
click at [273, 306] on li "Heart of Dallas" at bounding box center [384, 308] width 434 height 19
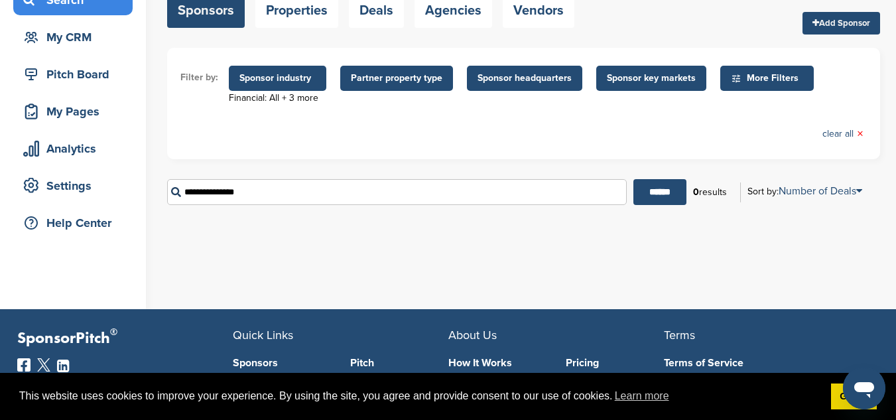
scroll to position [112, 0]
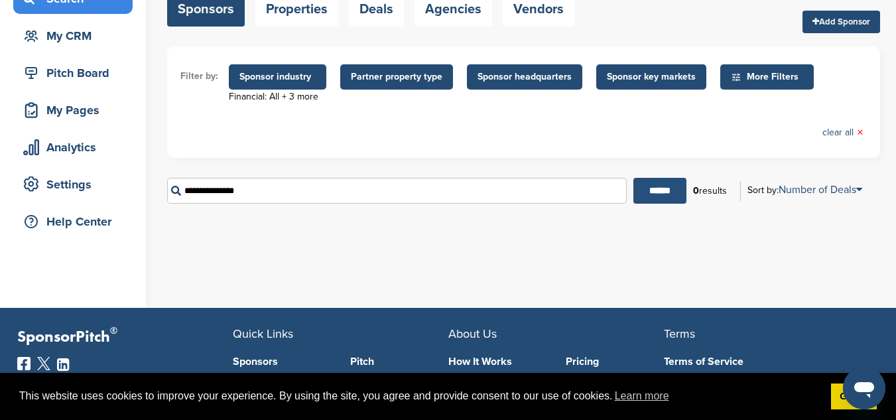
type input "**********"
click at [654, 192] on input "******" at bounding box center [659, 191] width 53 height 26
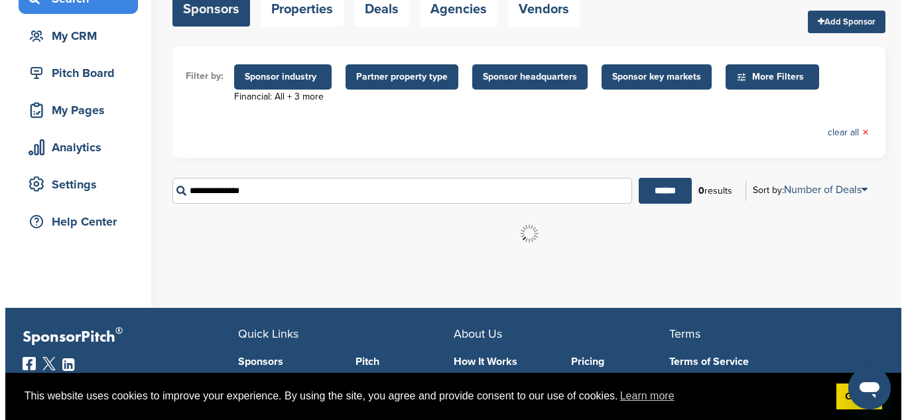
scroll to position [0, 0]
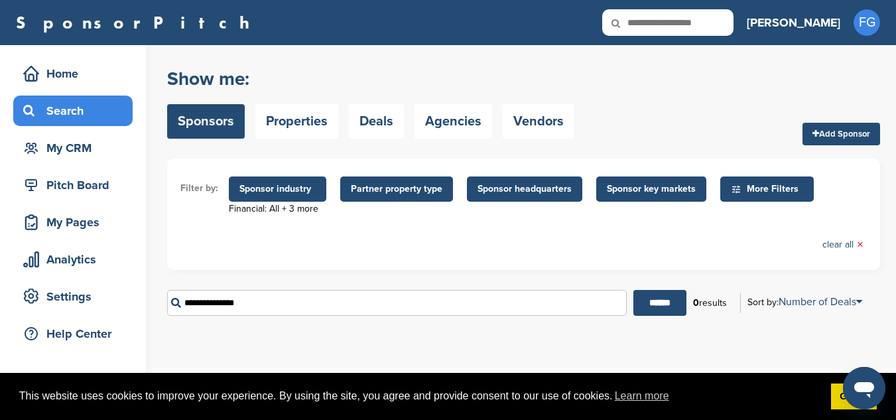
click at [293, 187] on span "Sponsor industry" at bounding box center [277, 189] width 76 height 15
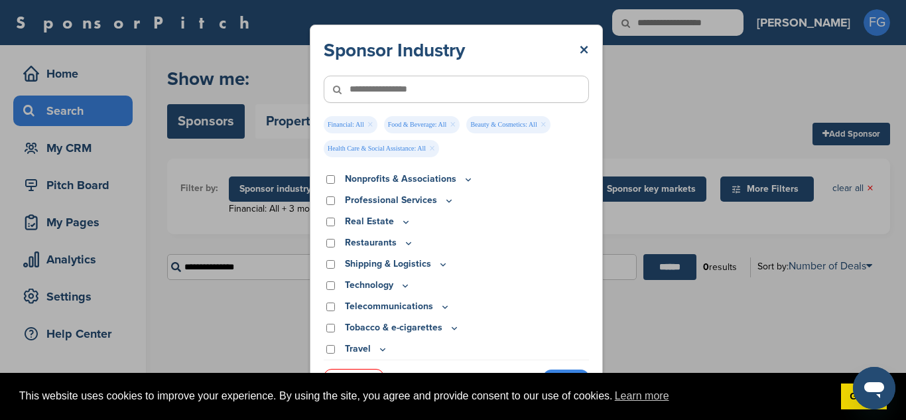
click at [371, 124] on link "×" at bounding box center [370, 124] width 6 height 15
click at [371, 124] on span "Food & Beverage: All ×" at bounding box center [362, 124] width 76 height 17
click at [390, 124] on link "×" at bounding box center [393, 124] width 6 height 15
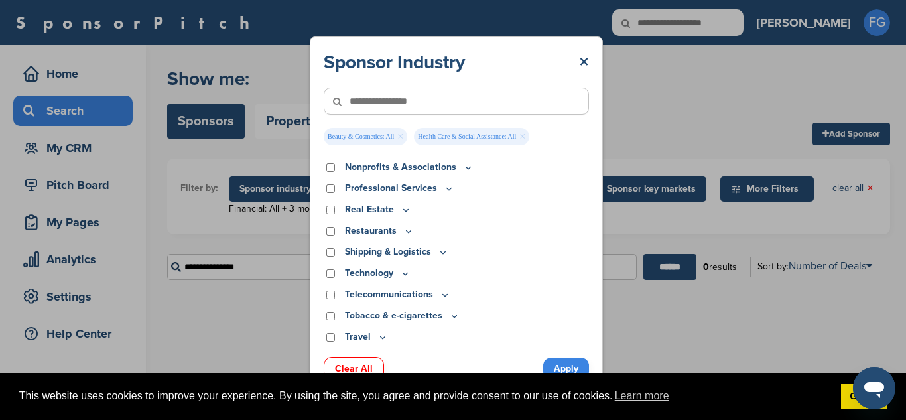
scroll to position [451, 0]
click at [401, 137] on link "×" at bounding box center [400, 136] width 6 height 15
click at [434, 133] on link "×" at bounding box center [432, 136] width 6 height 15
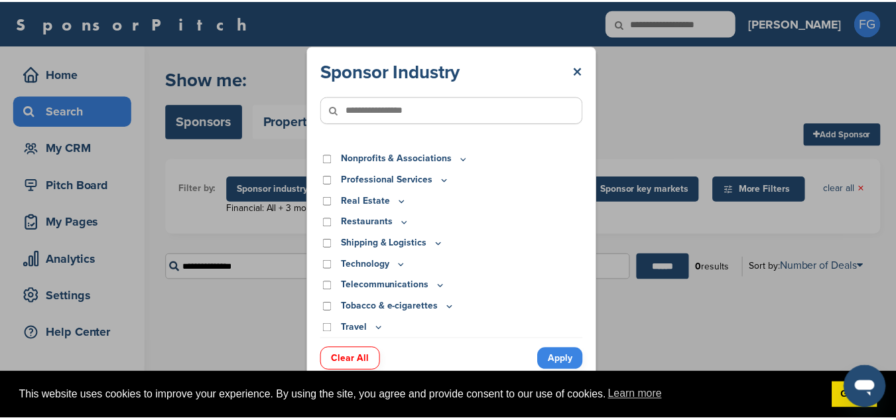
scroll to position [416, 0]
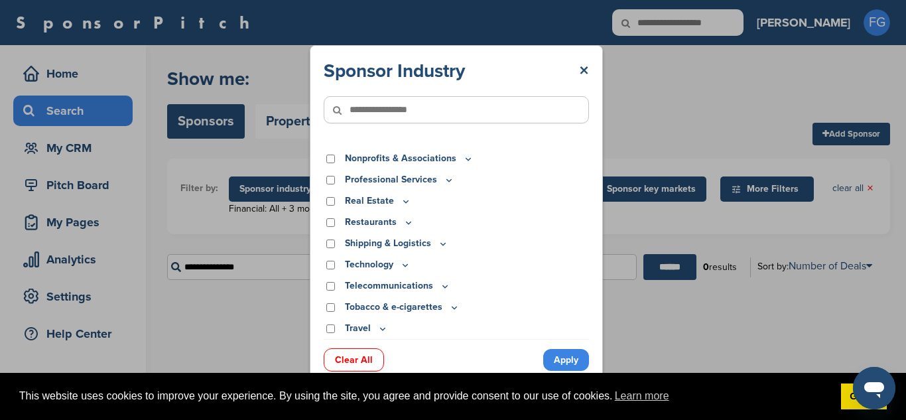
click at [463, 159] on icon at bounding box center [468, 158] width 11 height 11
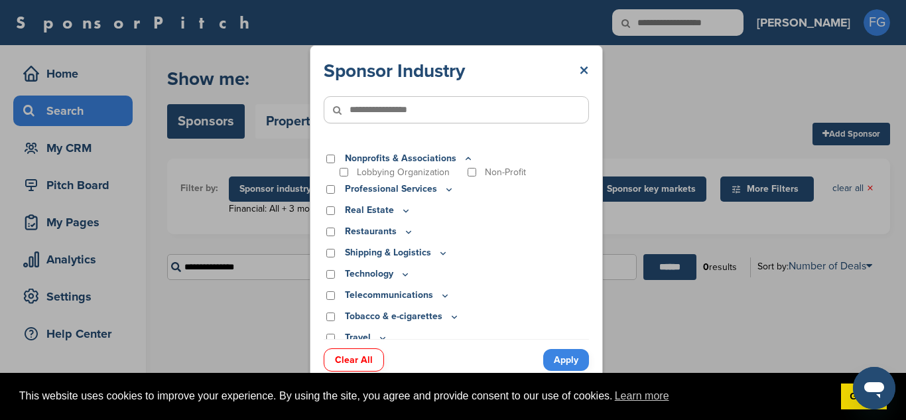
click at [588, 71] on link "×" at bounding box center [584, 71] width 10 height 24
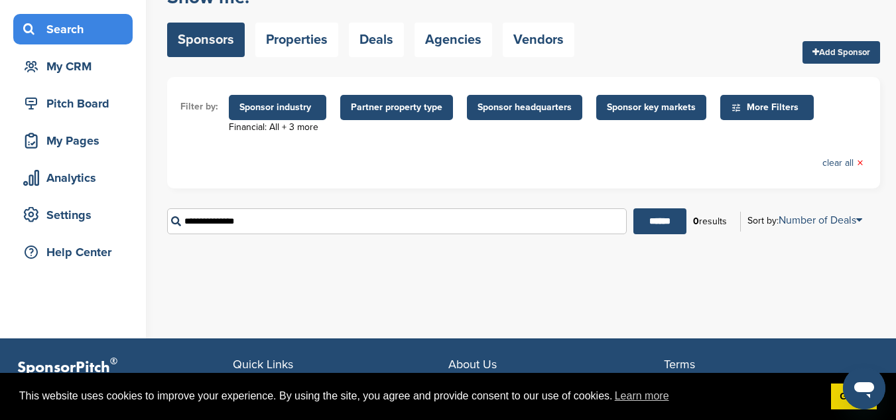
scroll to position [80, 0]
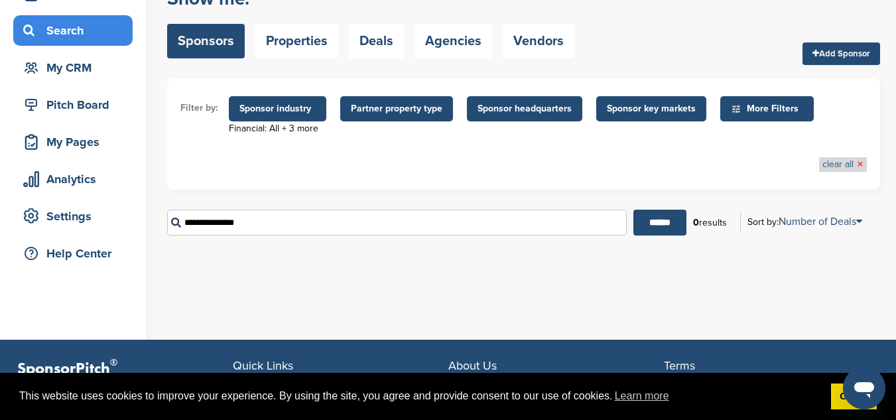
click at [847, 170] on link "clear all ×" at bounding box center [842, 164] width 41 height 15
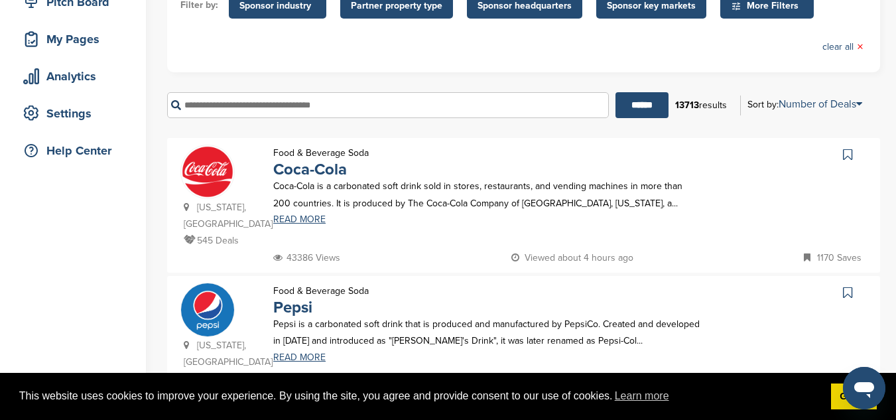
scroll to position [176, 0]
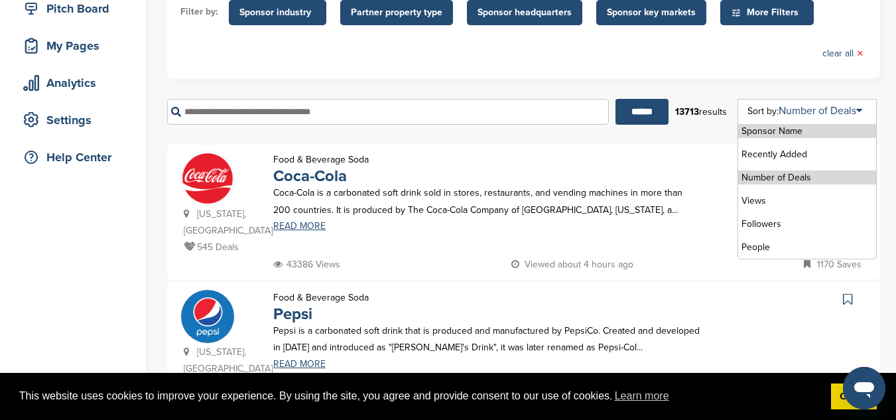
drag, startPoint x: 860, startPoint y: 104, endPoint x: 805, endPoint y: 180, distance: 93.5
click at [805, 180] on div "Sponsor Name Recently Added Number of Deals Views Followers People" at bounding box center [806, 179] width 139 height 160
click at [805, 180] on li "Number of Deals" at bounding box center [807, 177] width 138 height 14
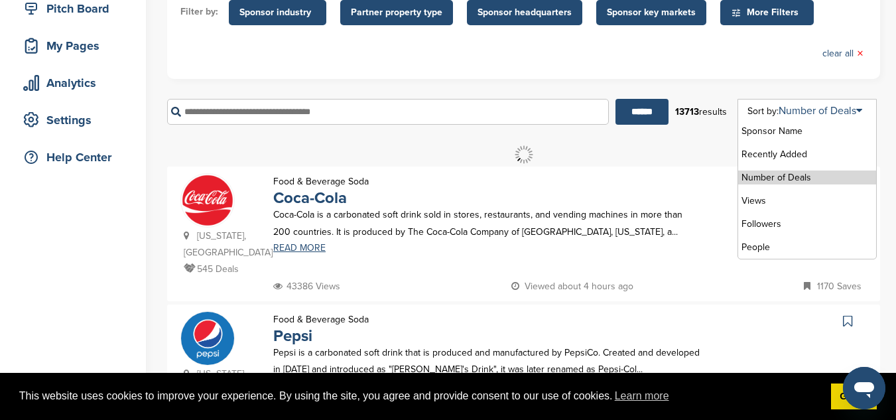
click at [805, 180] on li "Number of Deals" at bounding box center [807, 177] width 138 height 14
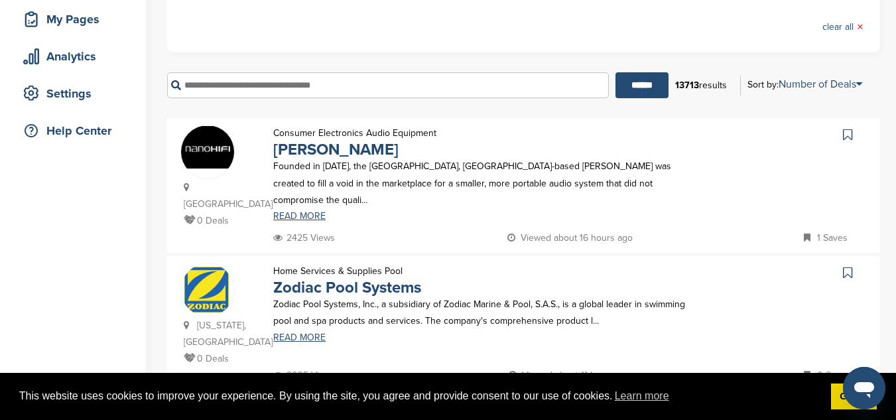
scroll to position [196, 0]
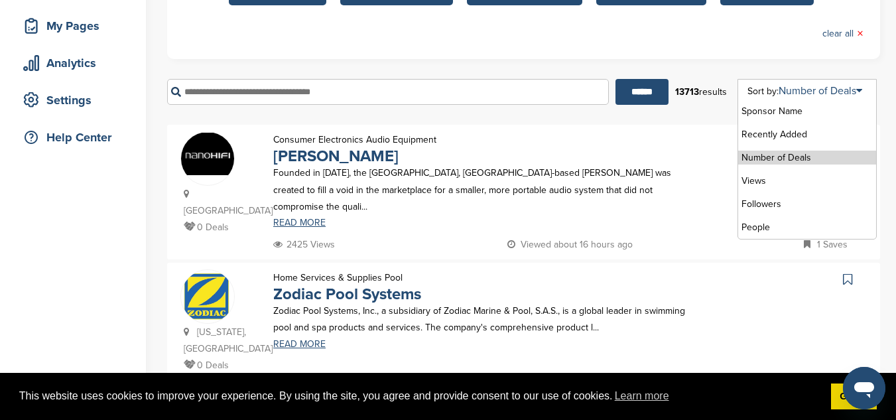
click at [797, 158] on li "Number of Deals" at bounding box center [807, 157] width 138 height 14
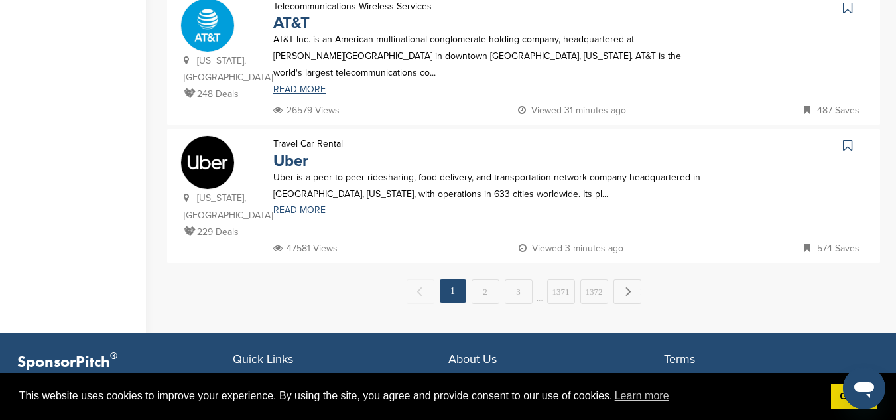
scroll to position [1428, 0]
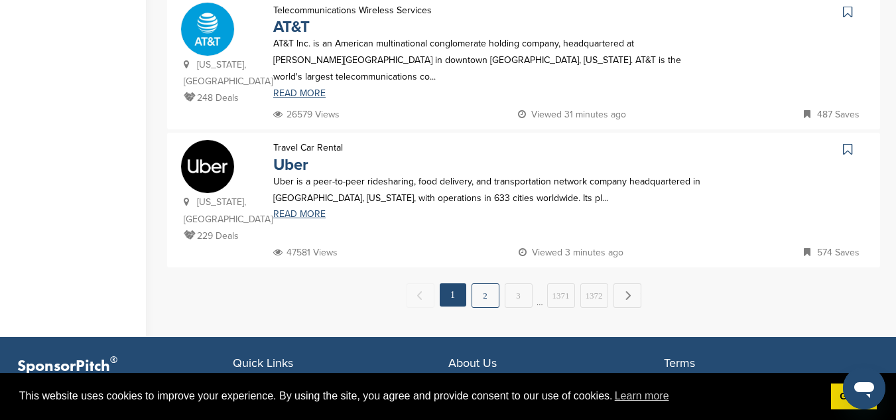
click at [490, 283] on link "2" at bounding box center [485, 295] width 28 height 25
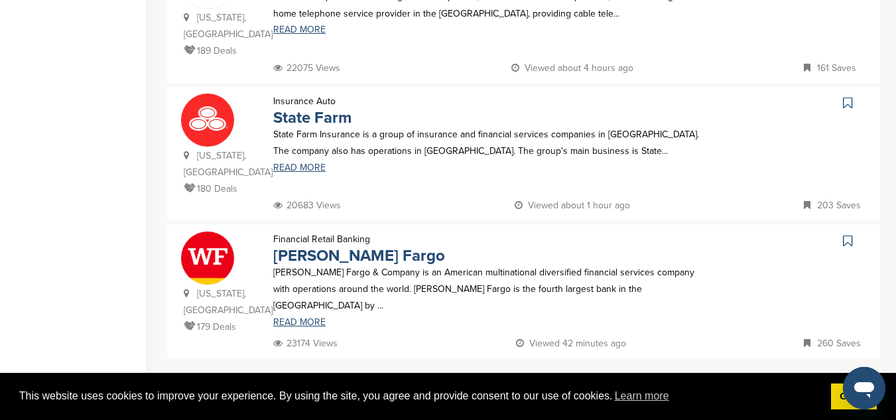
scroll to position [1344, 0]
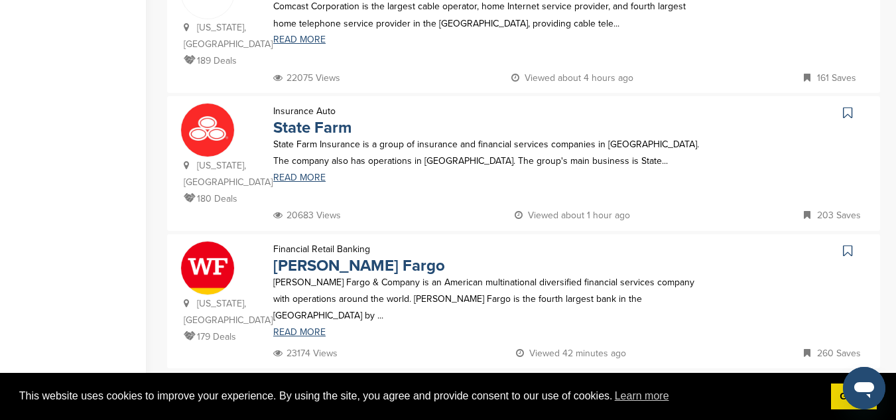
click at [522, 384] on link "3" at bounding box center [518, 396] width 28 height 25
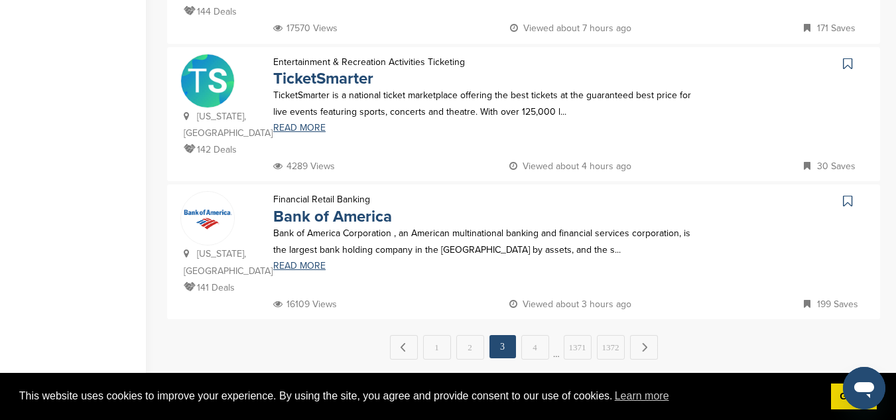
scroll to position [1403, 0]
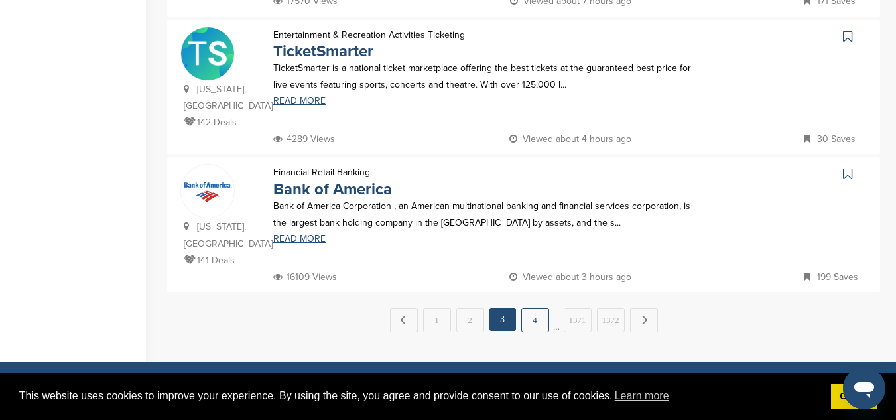
click at [540, 308] on link "4" at bounding box center [535, 320] width 28 height 25
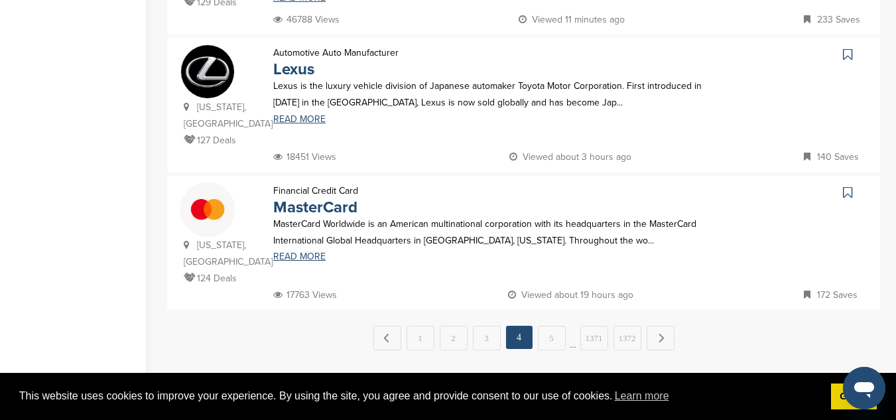
scroll to position [1378, 0]
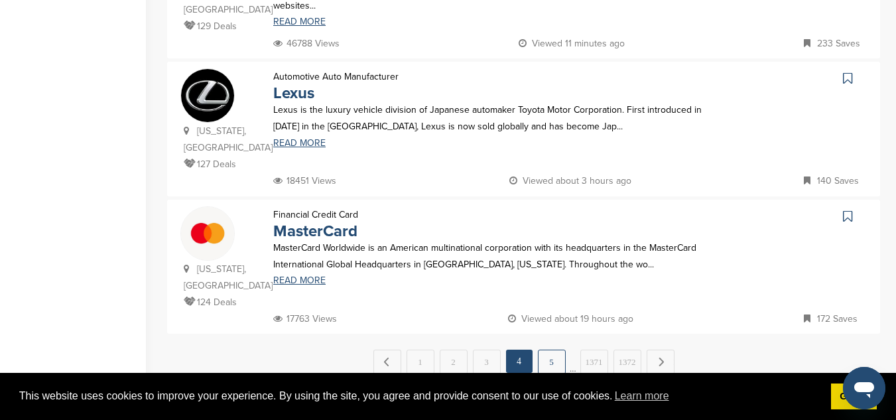
click at [558, 349] on link "5" at bounding box center [552, 361] width 28 height 25
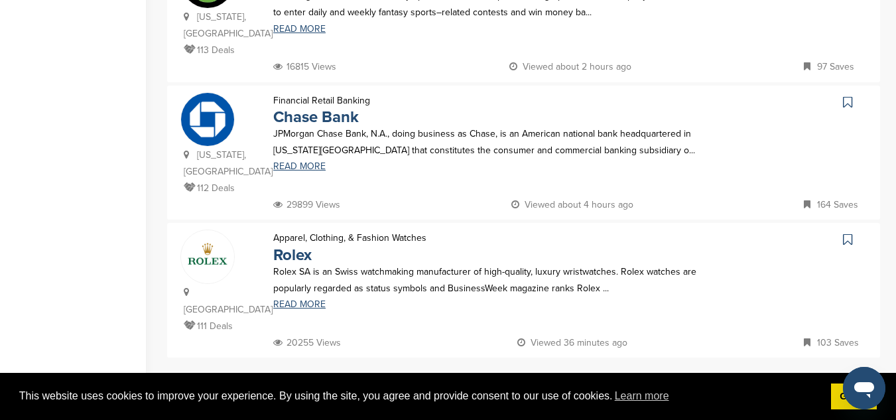
scroll to position [1341, 0]
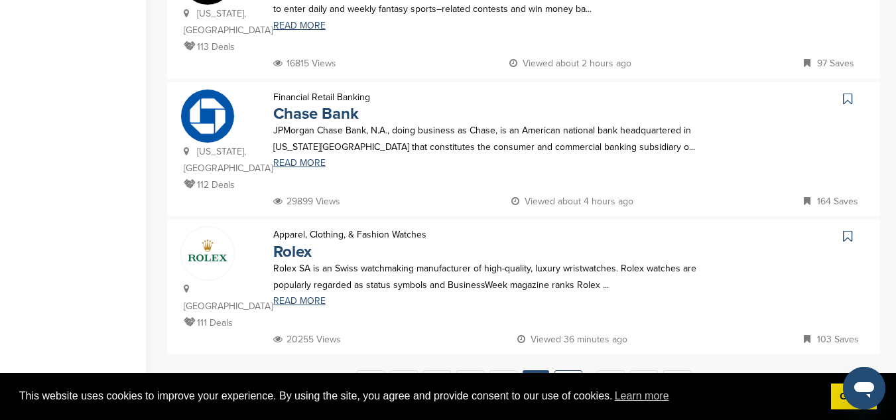
click at [564, 370] on link "6" at bounding box center [568, 382] width 28 height 25
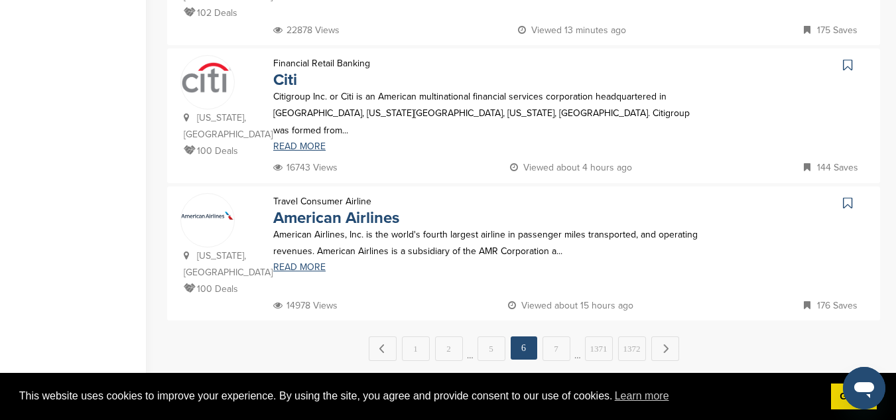
scroll to position [1444, 0]
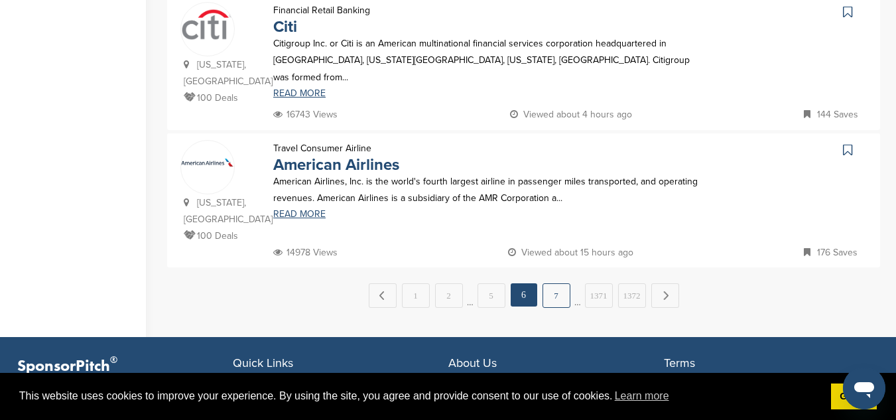
click at [556, 283] on link "7" at bounding box center [556, 295] width 28 height 25
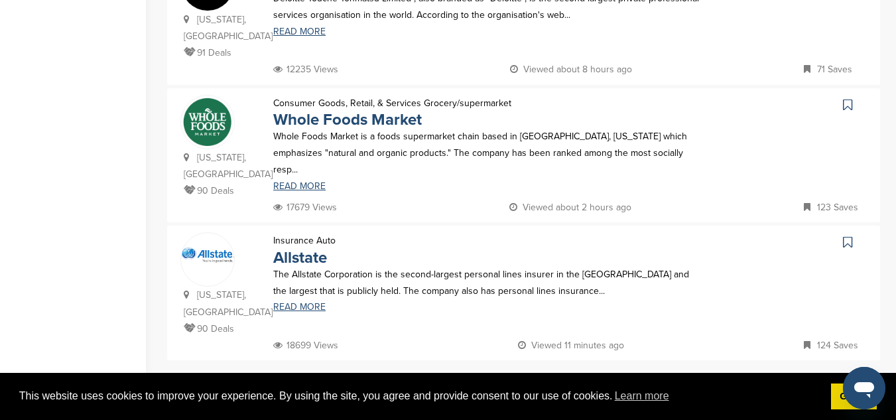
scroll to position [1332, 0]
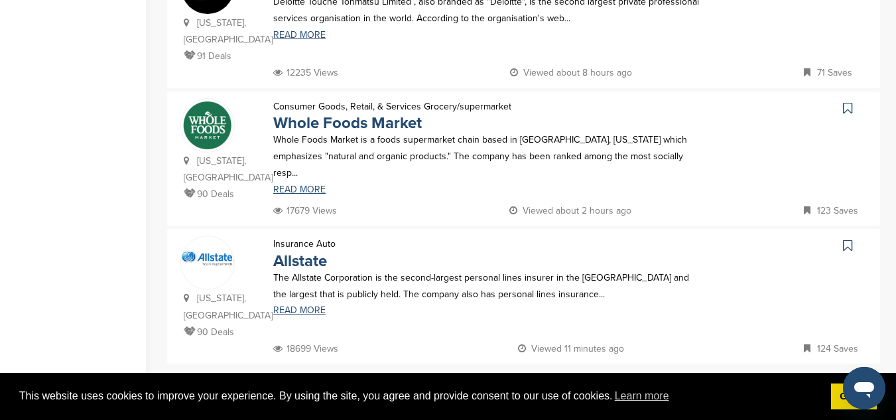
click at [552, 379] on link "8" at bounding box center [556, 391] width 28 height 25
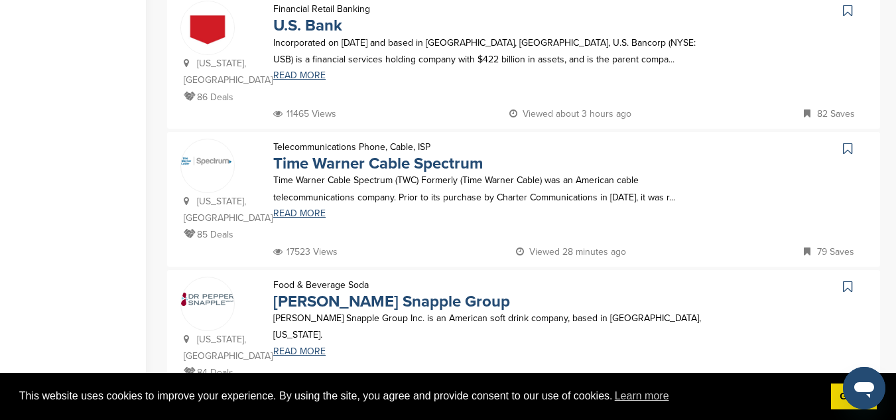
scroll to position [1286, 0]
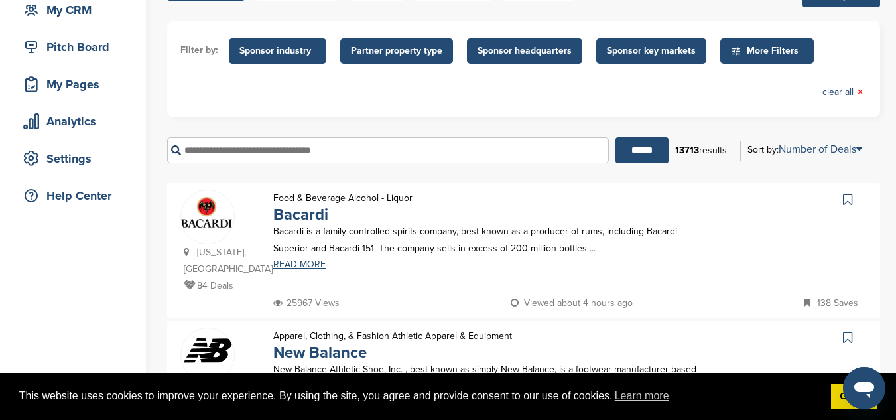
scroll to position [141, 0]
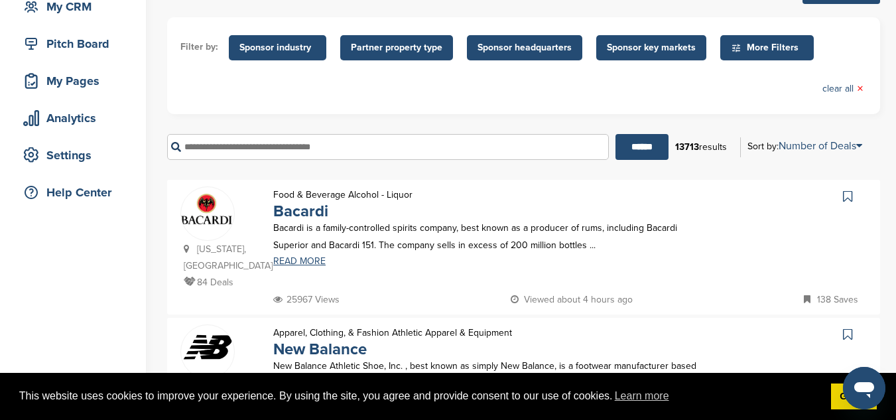
click at [425, 153] on input "text" at bounding box center [388, 147] width 442 height 26
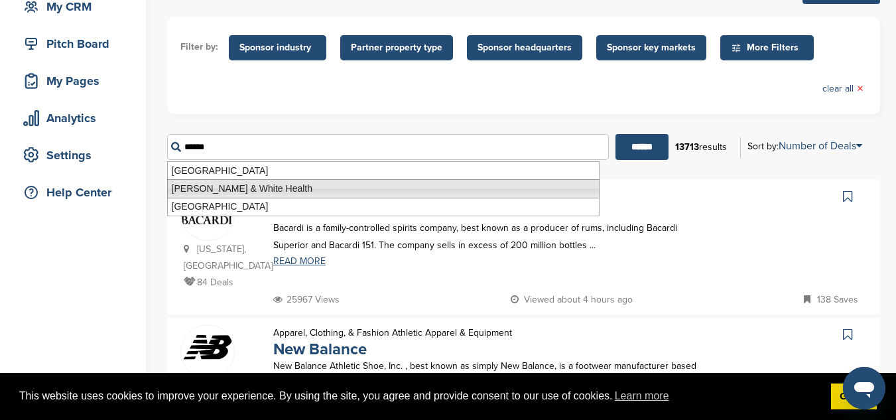
click at [260, 188] on li "Baylor Scott & White Health" at bounding box center [383, 188] width 432 height 19
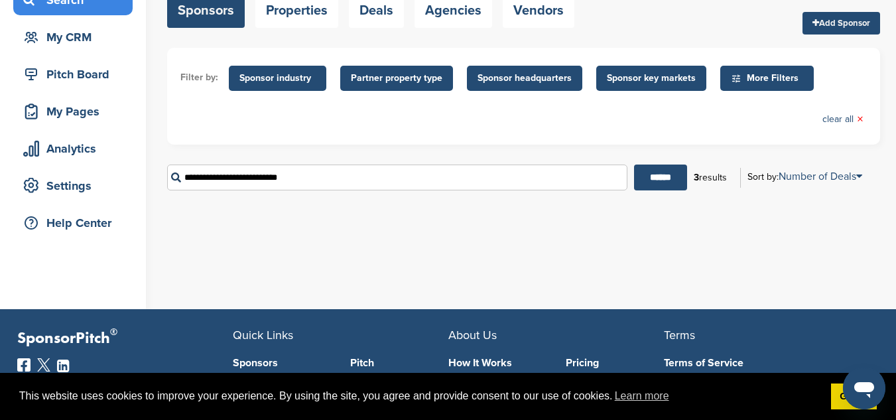
scroll to position [108, 0]
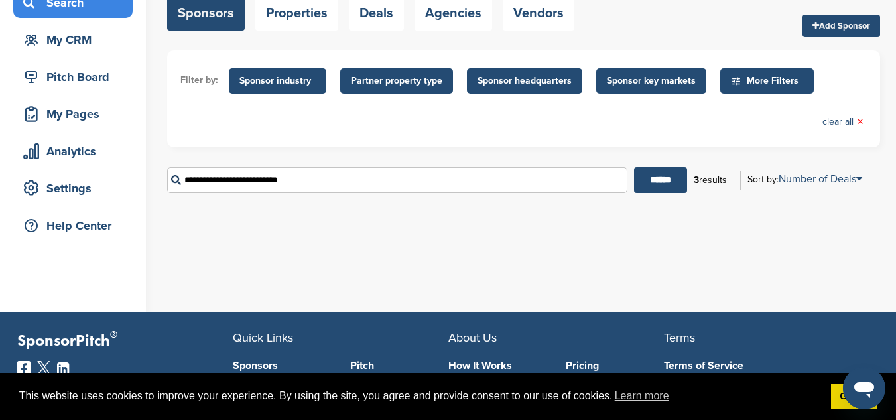
type input "**********"
click at [668, 272] on div "You have reached your monthly limit. Please upgrade to access more. Upgrade on …" at bounding box center [531, 124] width 729 height 375
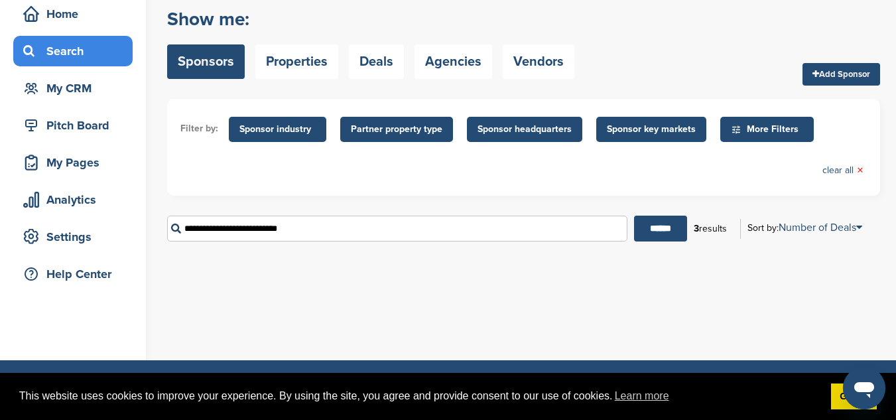
scroll to position [63, 0]
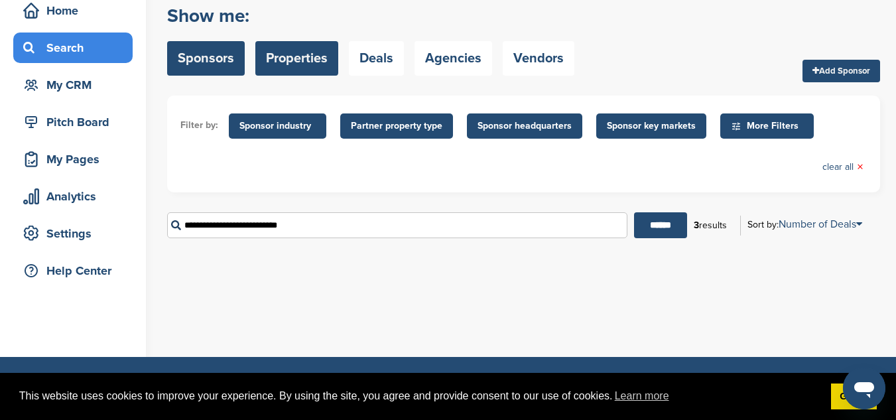
click at [296, 61] on link "Properties" at bounding box center [296, 58] width 83 height 34
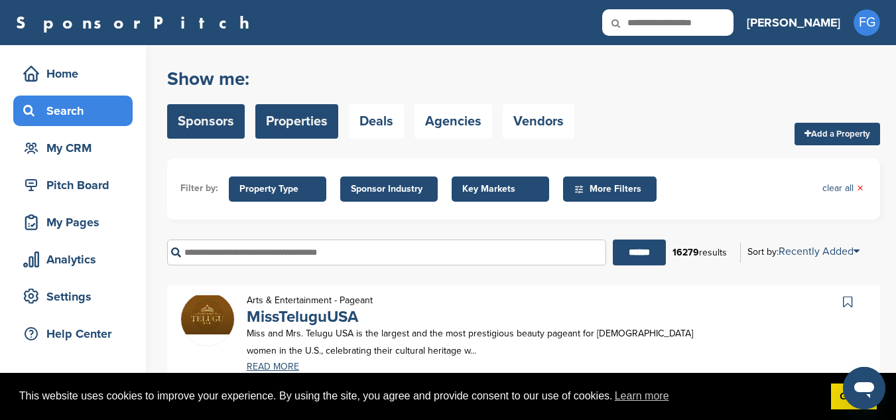
click at [202, 119] on link "Sponsors" at bounding box center [206, 121] width 78 height 34
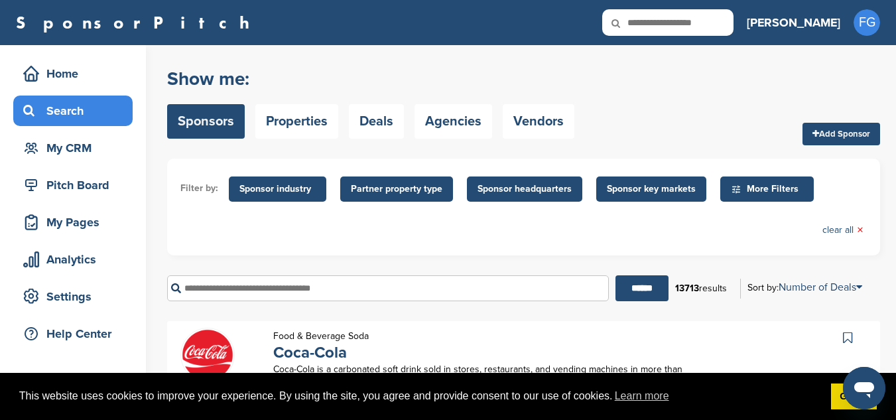
click at [330, 288] on input "text" at bounding box center [388, 288] width 442 height 26
click at [862, 288] on icon at bounding box center [859, 287] width 6 height 11
click at [847, 234] on link "clear all ×" at bounding box center [842, 230] width 41 height 15
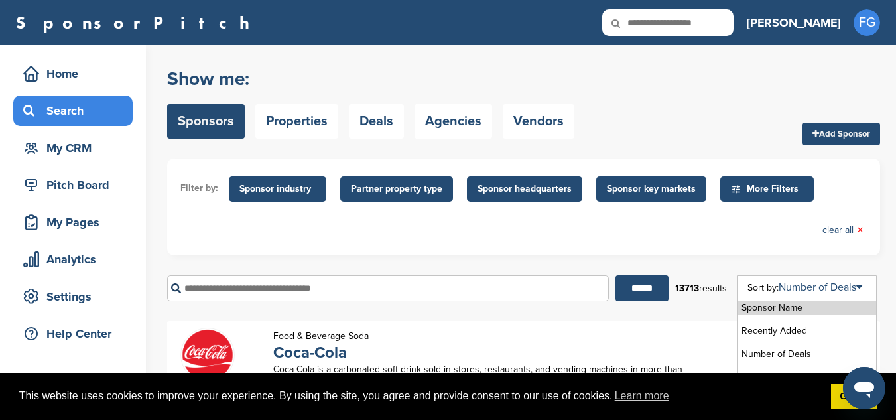
click at [845, 305] on li "Sponsor Name" at bounding box center [807, 307] width 138 height 14
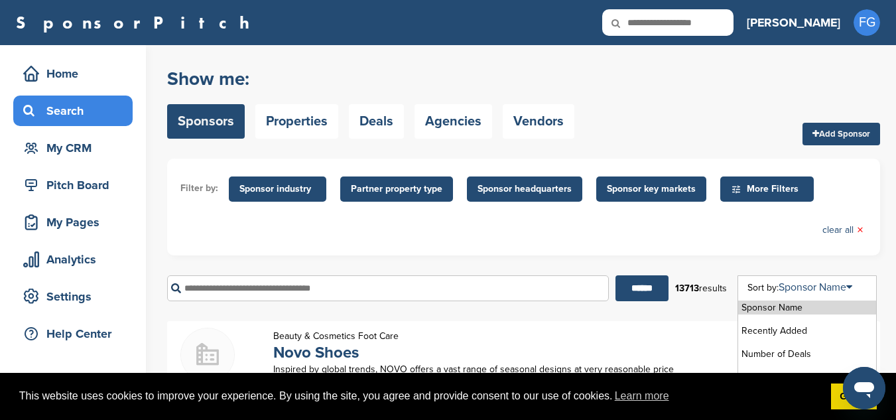
click at [781, 305] on li "Sponsor Name" at bounding box center [807, 307] width 138 height 14
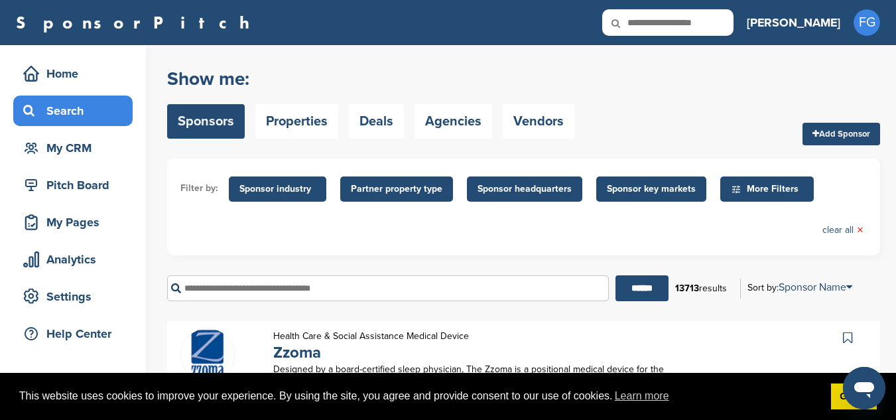
click at [482, 287] on input "text" at bounding box center [388, 288] width 442 height 26
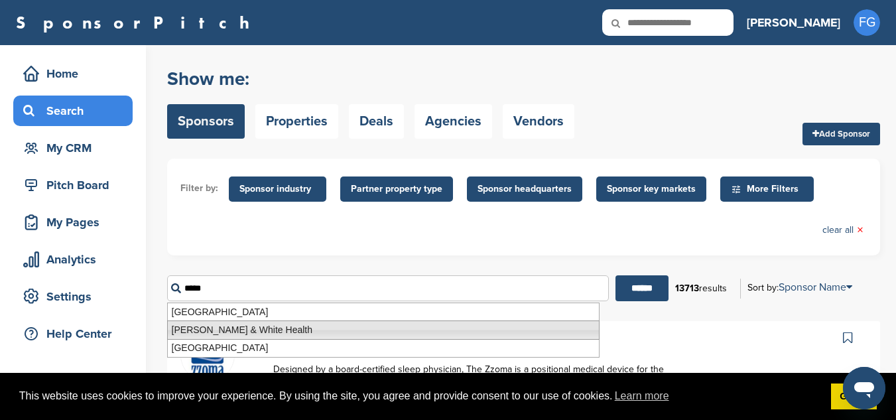
click at [280, 322] on li "[PERSON_NAME] & White Health" at bounding box center [383, 329] width 432 height 19
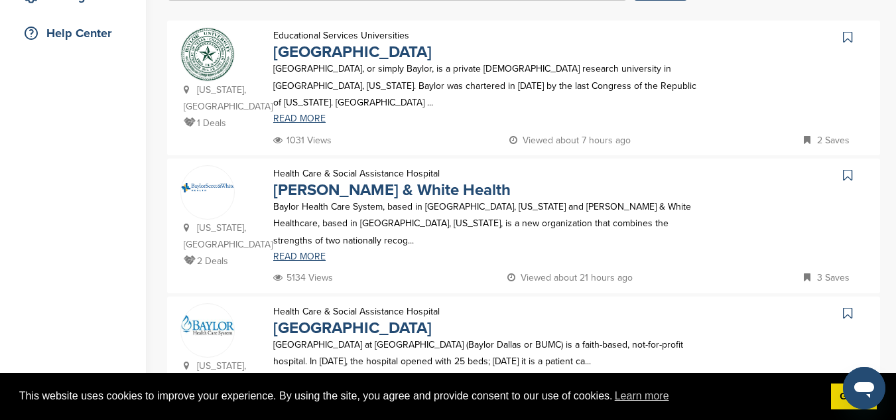
scroll to position [316, 0]
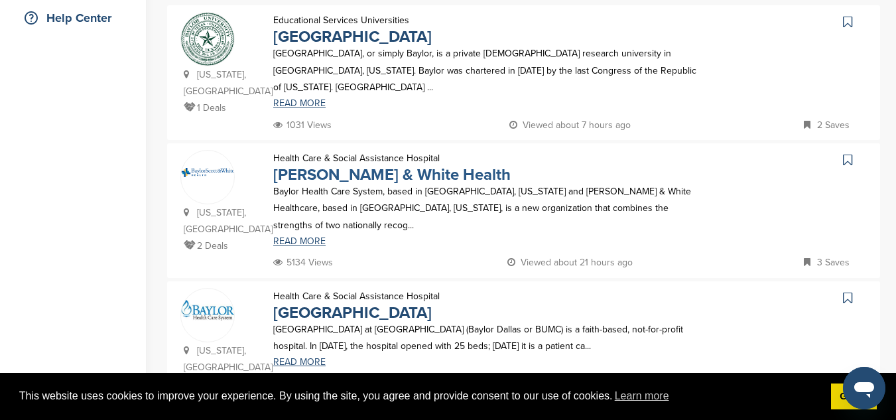
type input "**********"
click at [433, 165] on link "[PERSON_NAME] & White Health" at bounding box center [391, 174] width 237 height 19
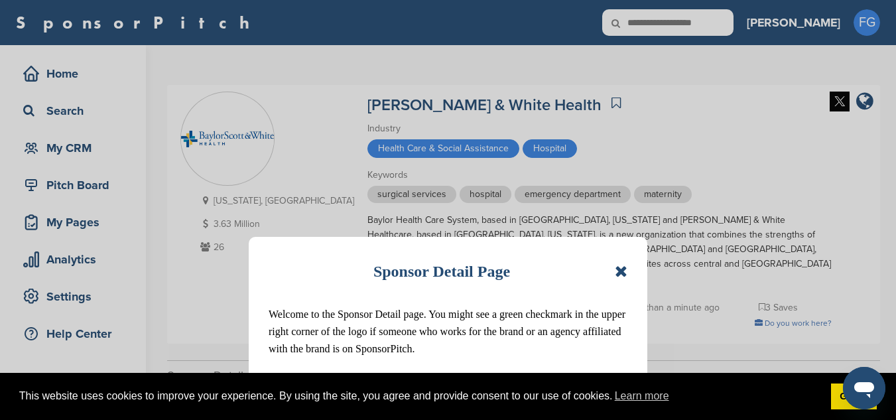
click at [617, 272] on icon at bounding box center [621, 271] width 13 height 16
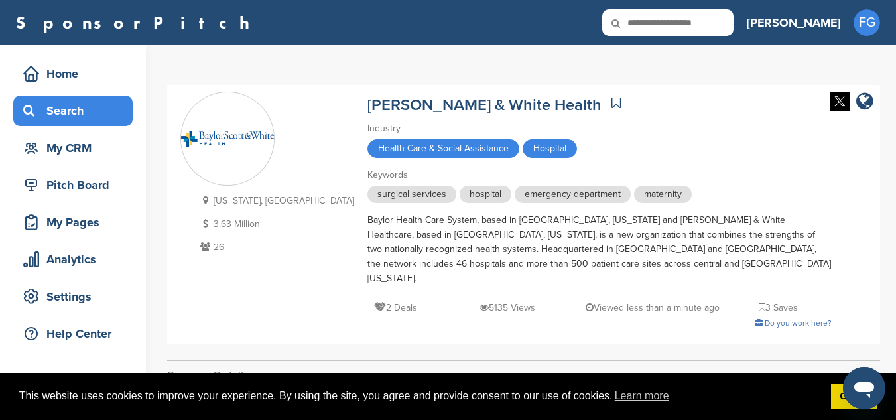
click at [84, 118] on div "Search" at bounding box center [76, 111] width 113 height 24
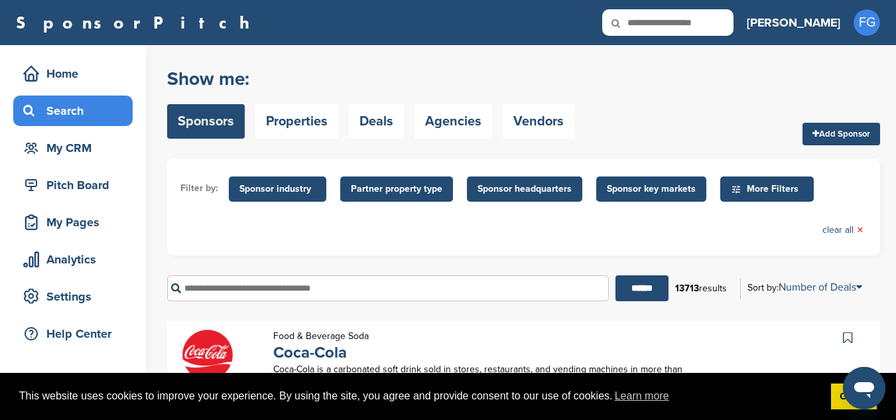
click at [207, 291] on input "text" at bounding box center [388, 288] width 442 height 26
type input "**********"
click at [615, 275] on input "******" at bounding box center [641, 288] width 53 height 26
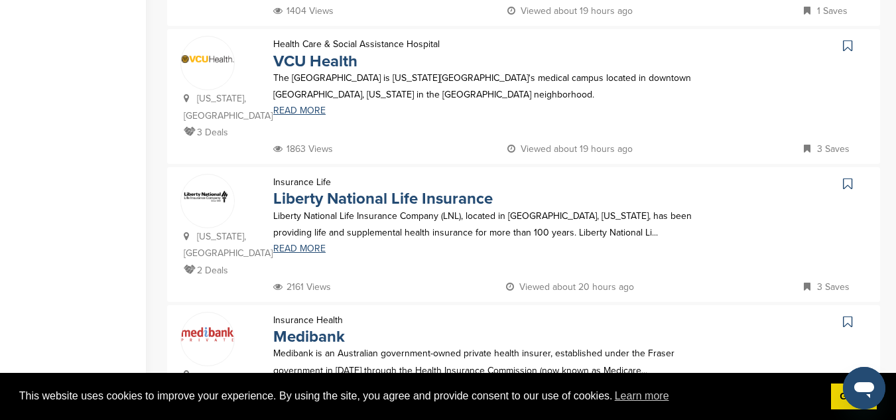
scroll to position [722, 0]
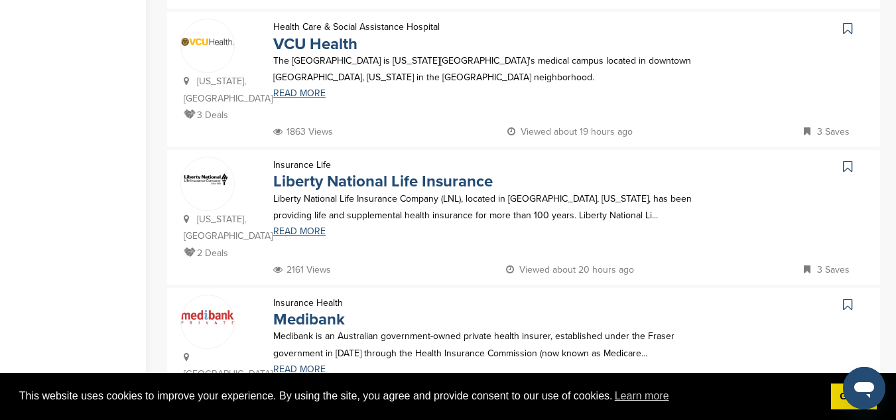
drag, startPoint x: 895, startPoint y: 207, endPoint x: 902, endPoint y: 216, distance: 10.9
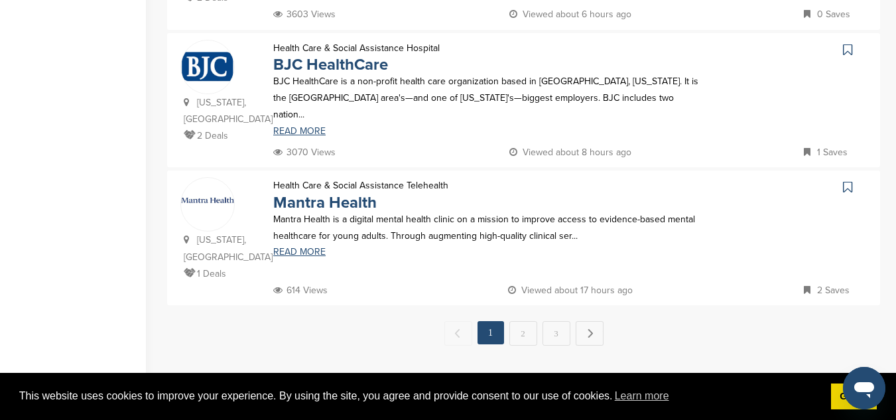
scroll to position [1393, 0]
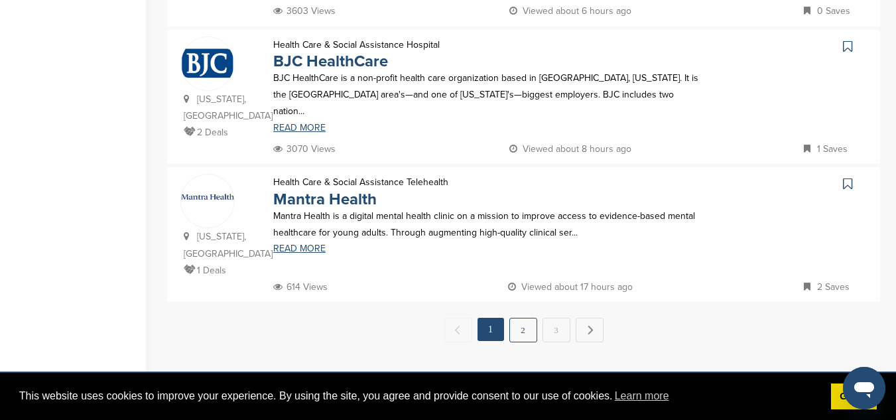
click at [521, 318] on link "2" at bounding box center [523, 330] width 28 height 25
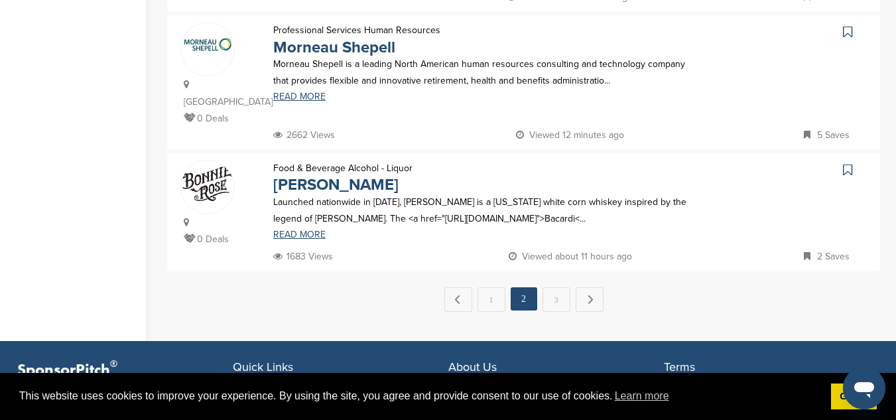
scroll to position [1414, 0]
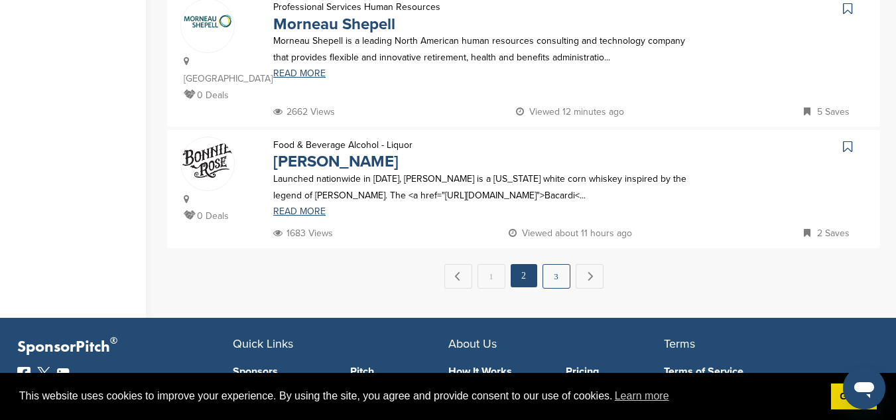
click at [548, 264] on link "3" at bounding box center [556, 276] width 28 height 25
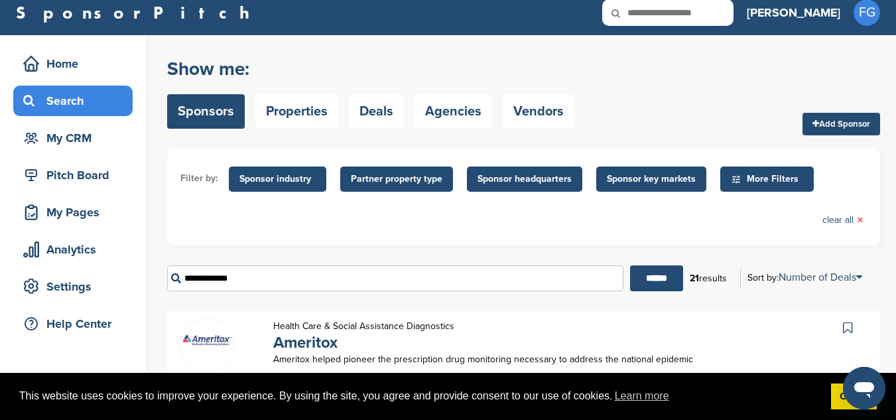
scroll to position [11, 0]
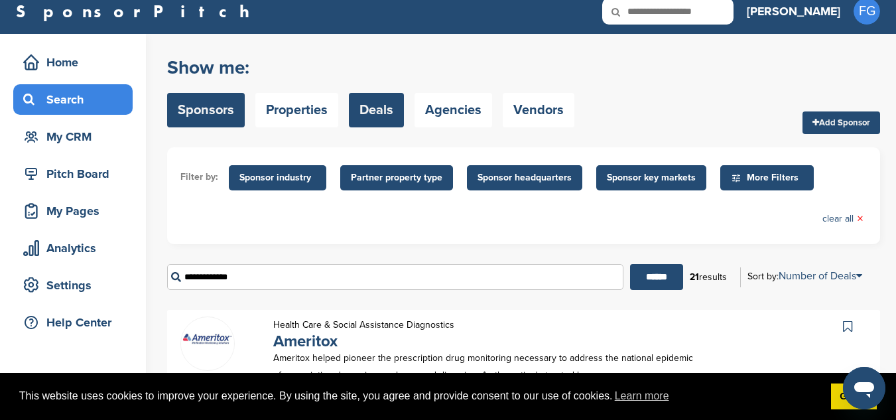
click at [386, 112] on link "Deals" at bounding box center [376, 110] width 55 height 34
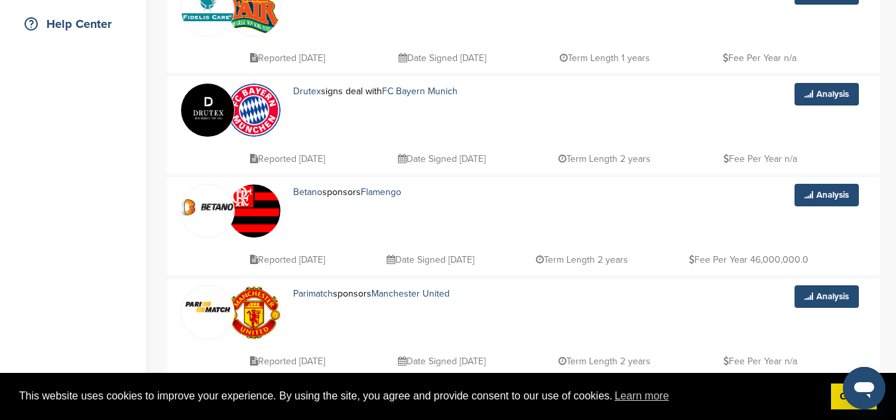
scroll to position [312, 0]
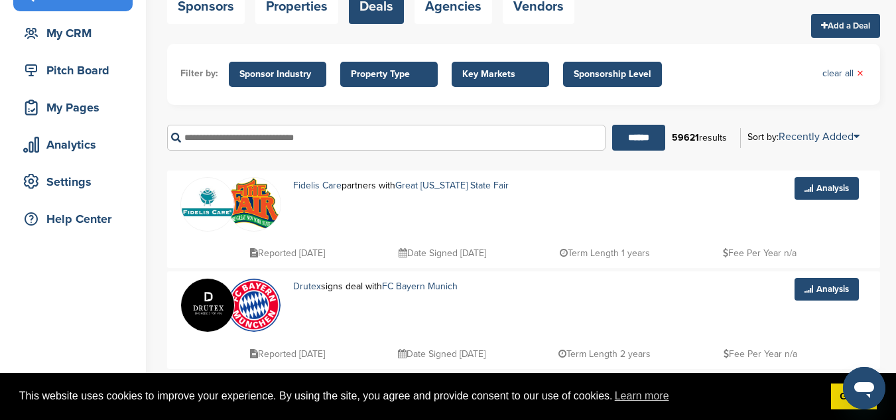
scroll to position [70, 0]
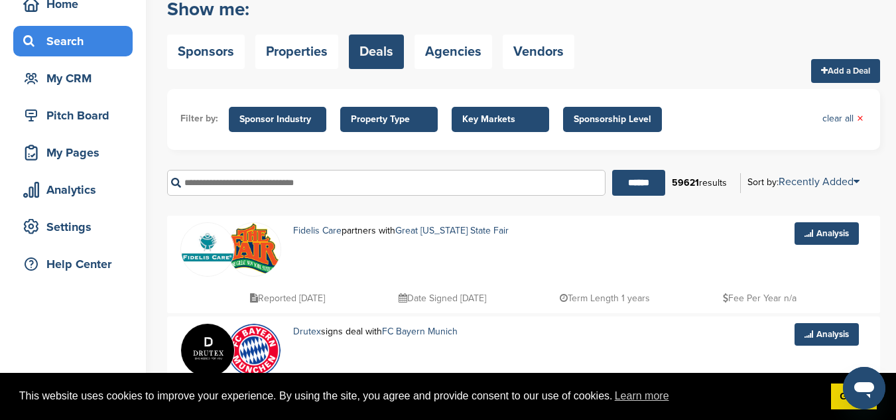
drag, startPoint x: 825, startPoint y: 43, endPoint x: 901, endPoint y: 59, distance: 77.2
click at [895, 59] on html "This website uses cookies to improve your experience. By using the site, you ag…" at bounding box center [448, 140] width 896 height 420
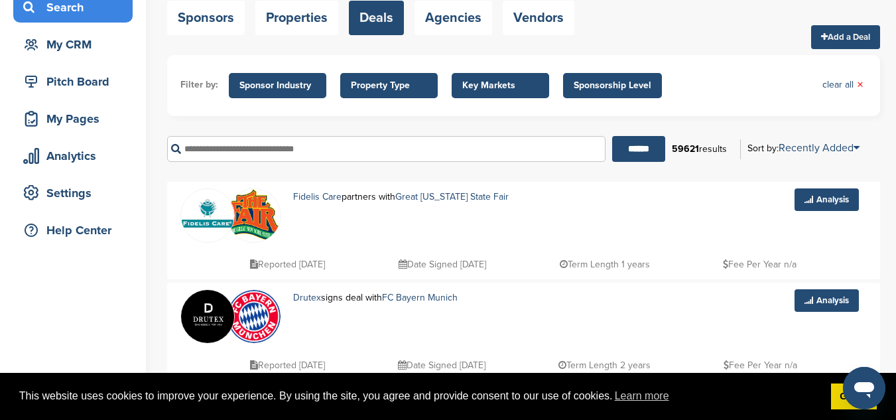
scroll to position [0, 0]
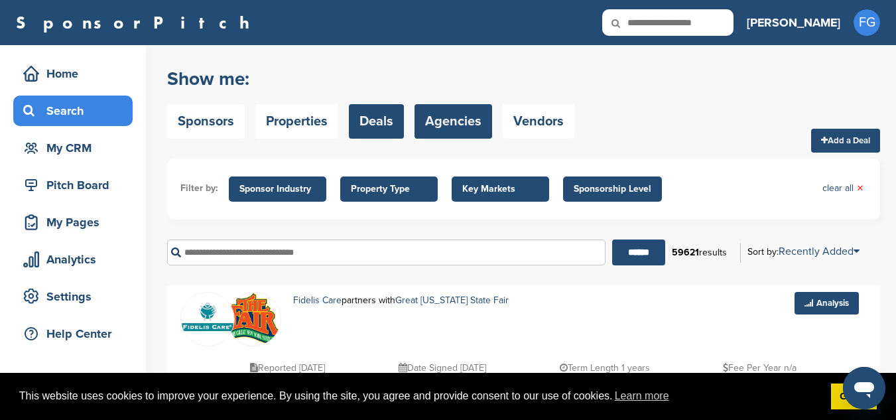
click at [457, 115] on link "Agencies" at bounding box center [453, 121] width 78 height 34
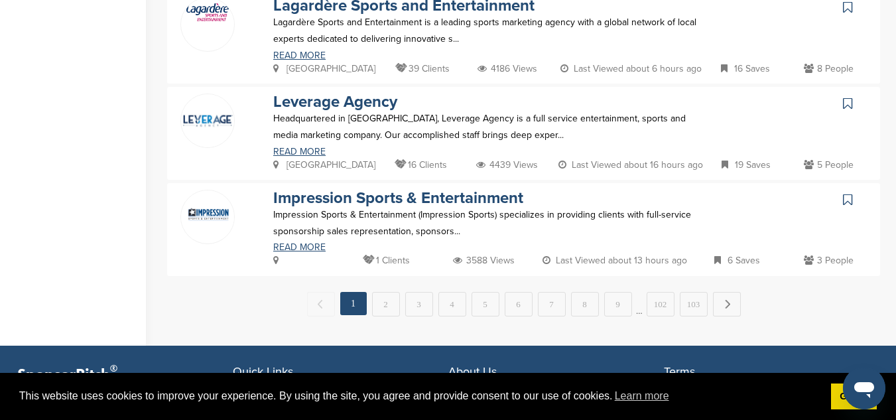
scroll to position [961, 0]
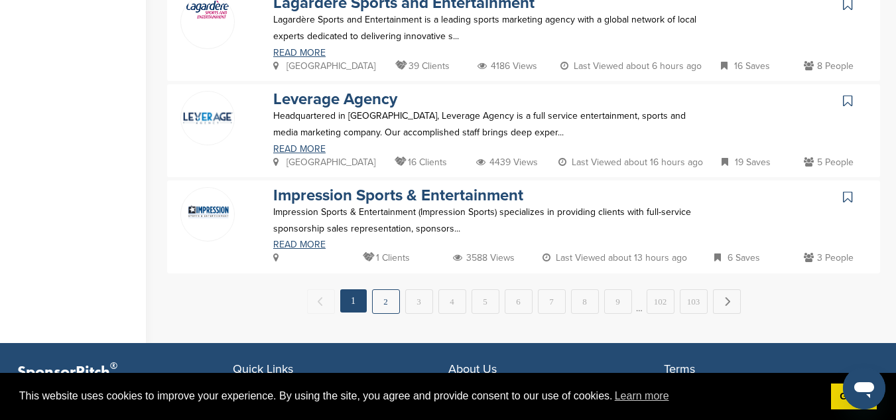
click at [388, 304] on link "2" at bounding box center [386, 301] width 28 height 25
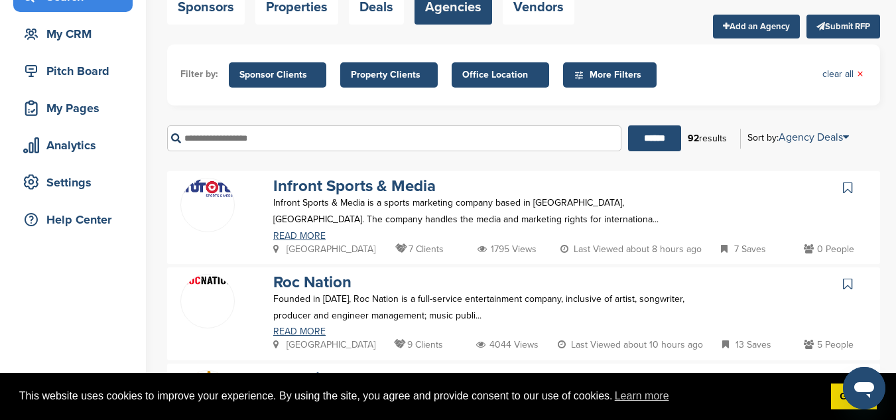
scroll to position [103, 0]
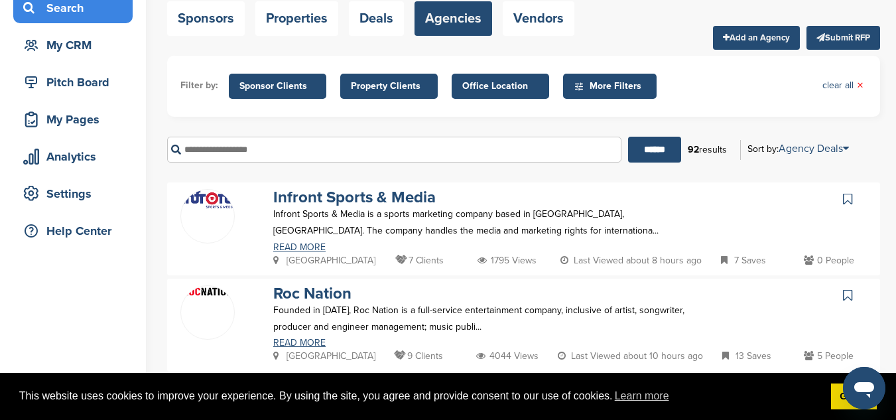
click at [352, 141] on input "text" at bounding box center [394, 150] width 454 height 26
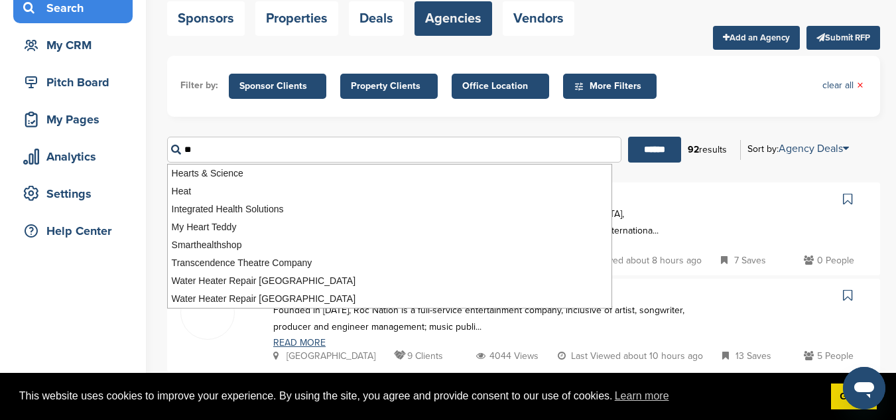
type input "*"
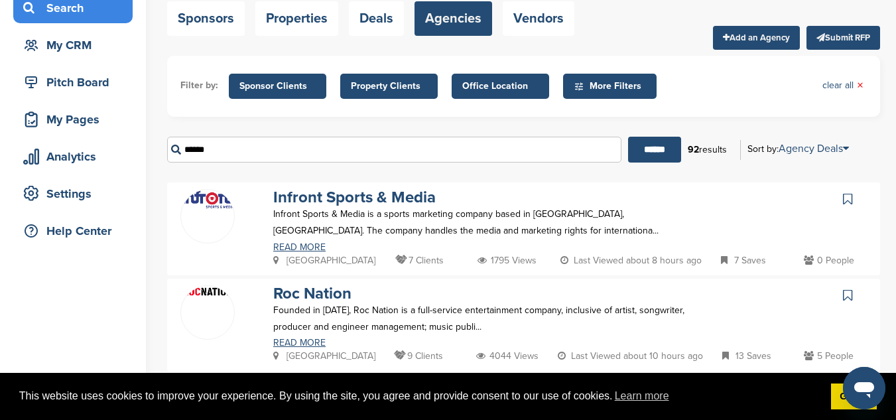
type input "******"
click at [628, 137] on input "******" at bounding box center [654, 150] width 53 height 26
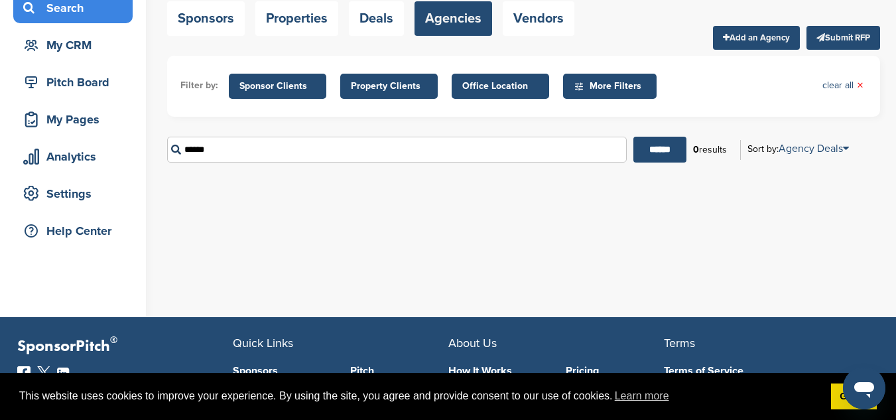
scroll to position [0, 0]
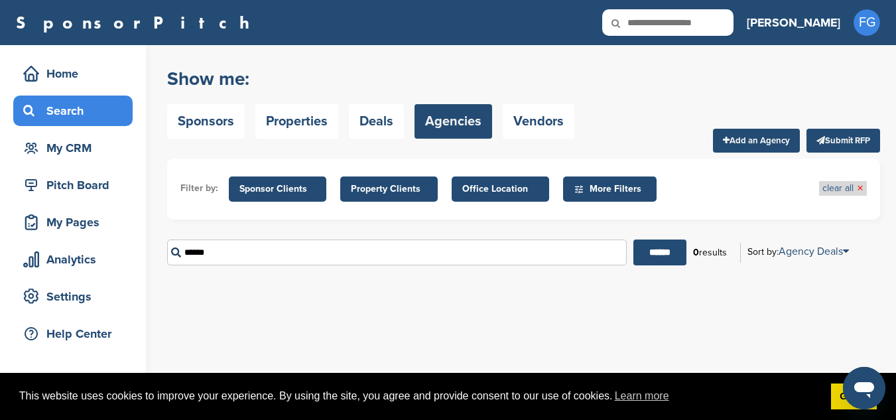
click at [833, 191] on link "clear all ×" at bounding box center [842, 188] width 41 height 15
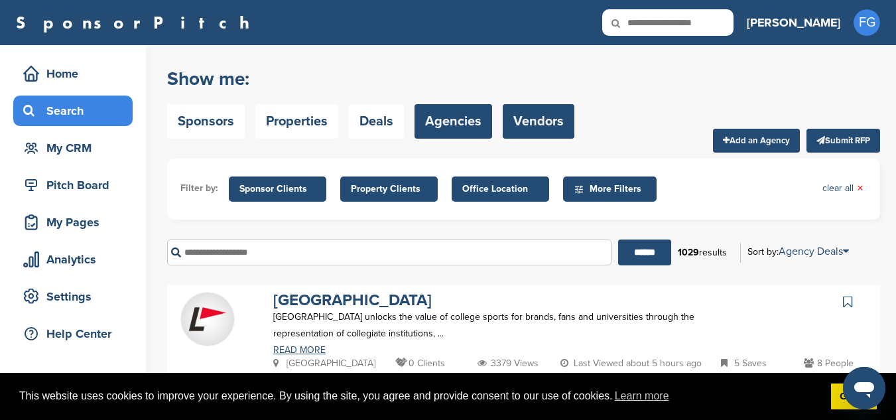
click at [538, 129] on link "Vendors" at bounding box center [538, 121] width 72 height 34
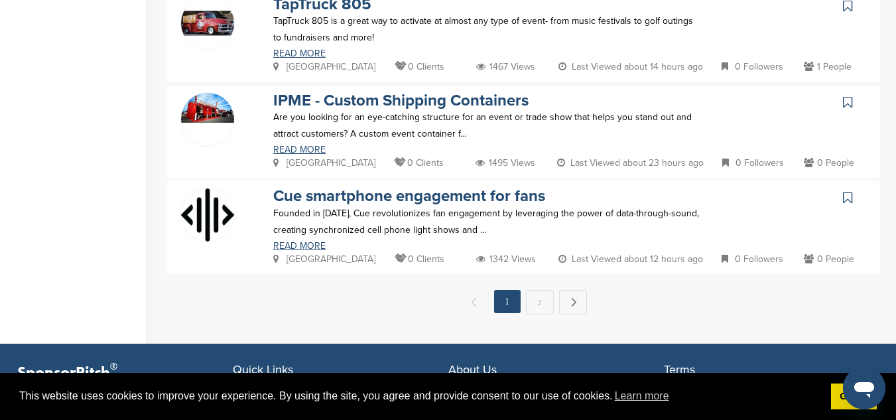
scroll to position [989, 0]
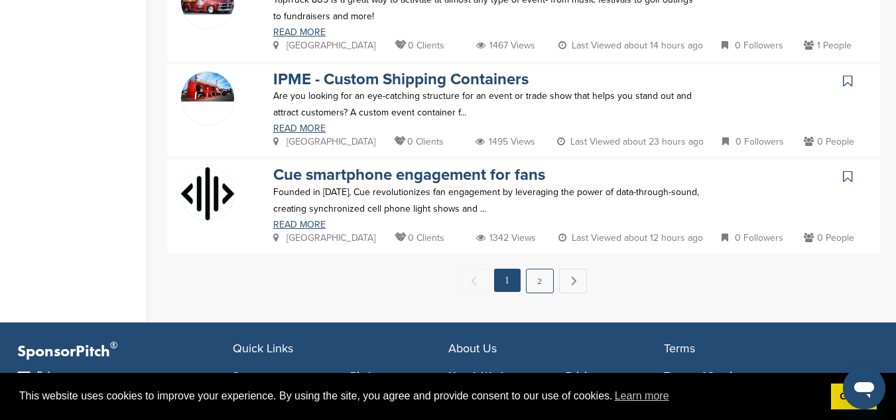
click at [535, 282] on link "2" at bounding box center [540, 280] width 28 height 25
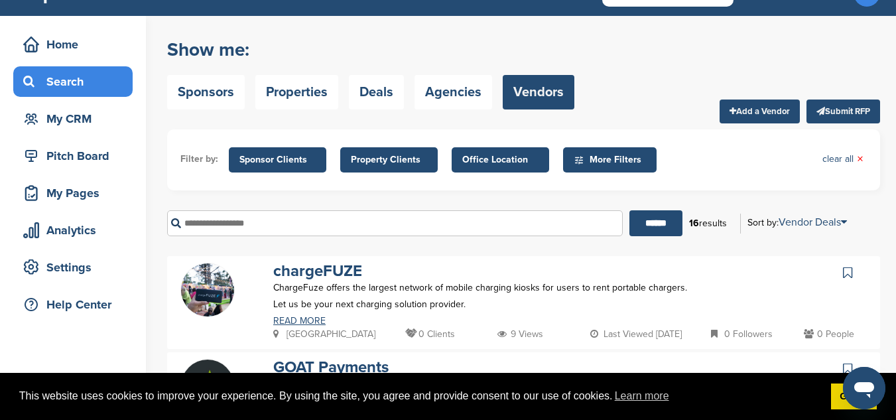
scroll to position [0, 0]
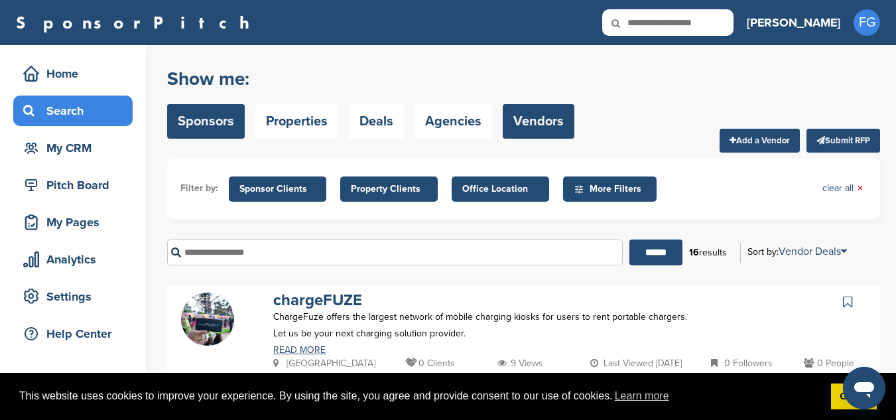
click at [202, 123] on link "Sponsors" at bounding box center [206, 121] width 78 height 34
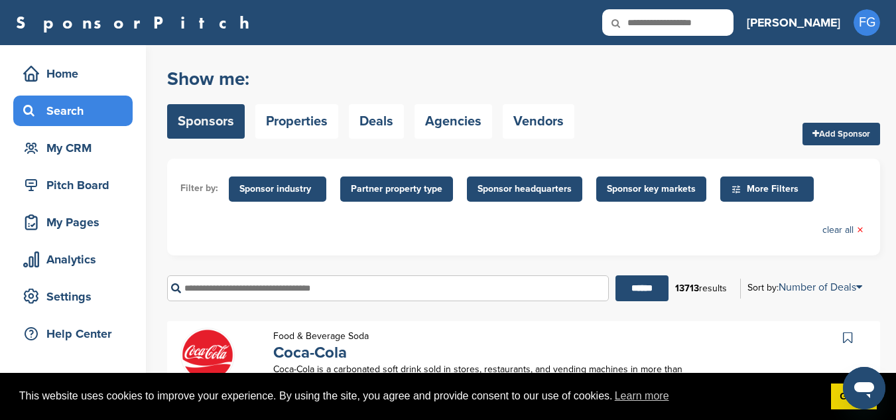
click at [664, 192] on span "Sponsor key markets" at bounding box center [651, 189] width 89 height 15
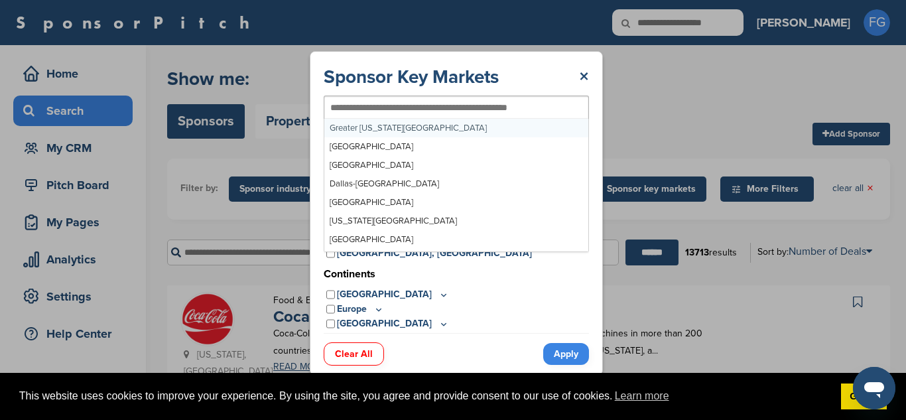
click at [383, 104] on input "text" at bounding box center [434, 107] width 209 height 12
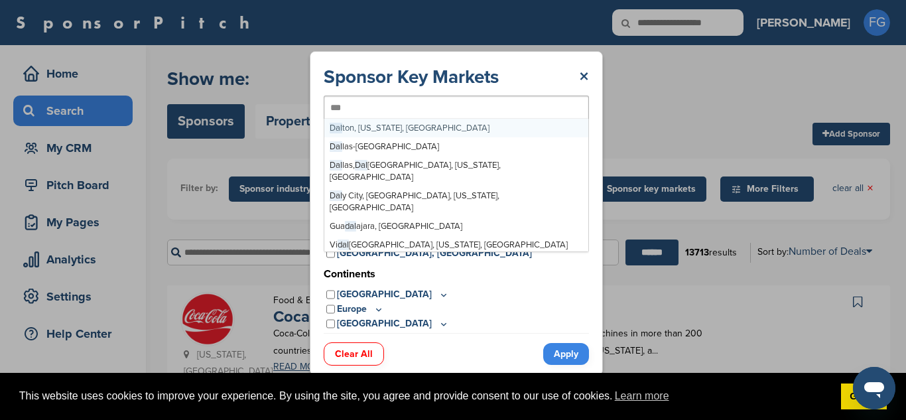
type input "****"
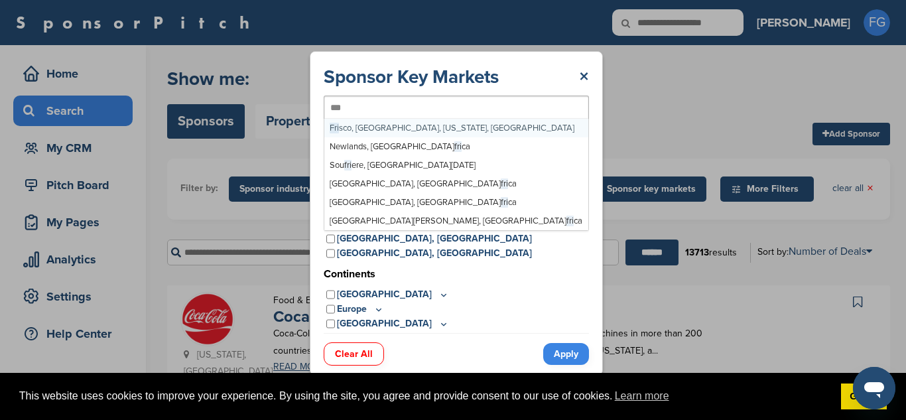
type input "****"
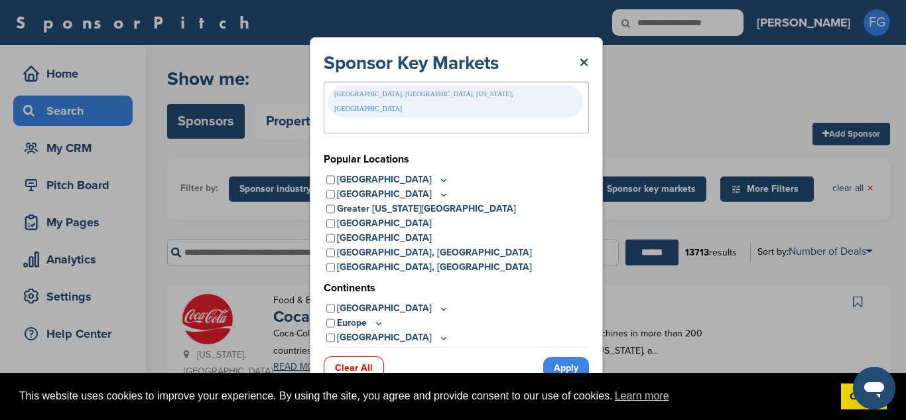
click at [562, 357] on link "Apply" at bounding box center [566, 368] width 46 height 22
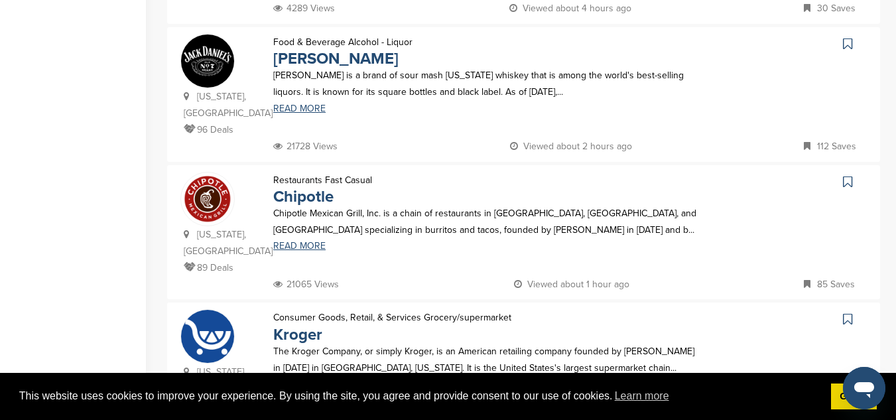
scroll to position [1323, 0]
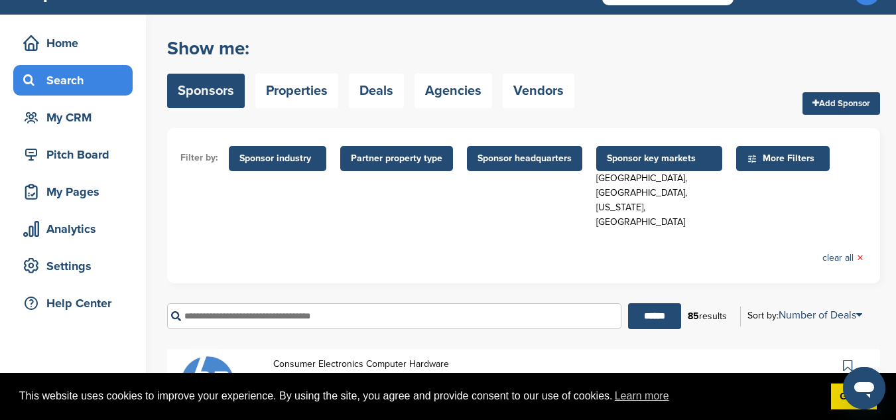
scroll to position [0, 0]
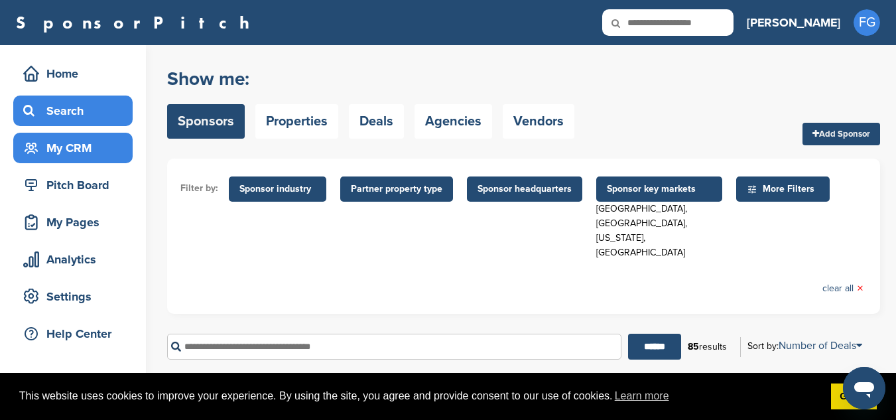
click at [74, 152] on div "My CRM" at bounding box center [76, 148] width 113 height 24
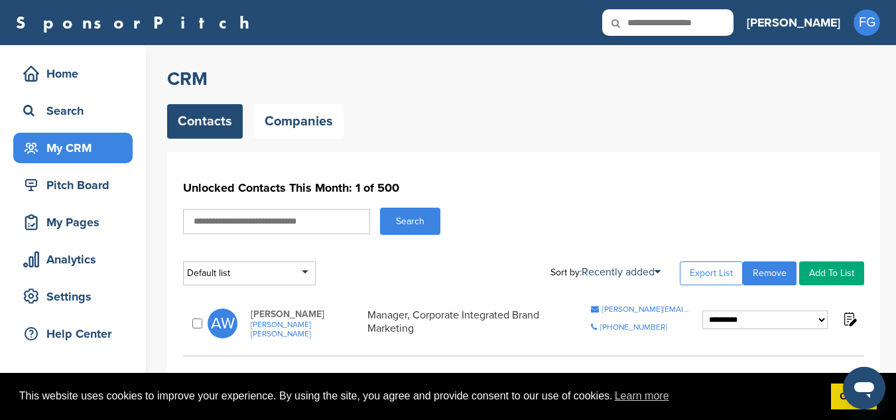
click at [814, 323] on select "**********" at bounding box center [764, 319] width 125 height 19
click at [875, 122] on div "Contacts Companies" at bounding box center [523, 121] width 713 height 34
click at [316, 129] on link "Companies" at bounding box center [298, 121] width 89 height 34
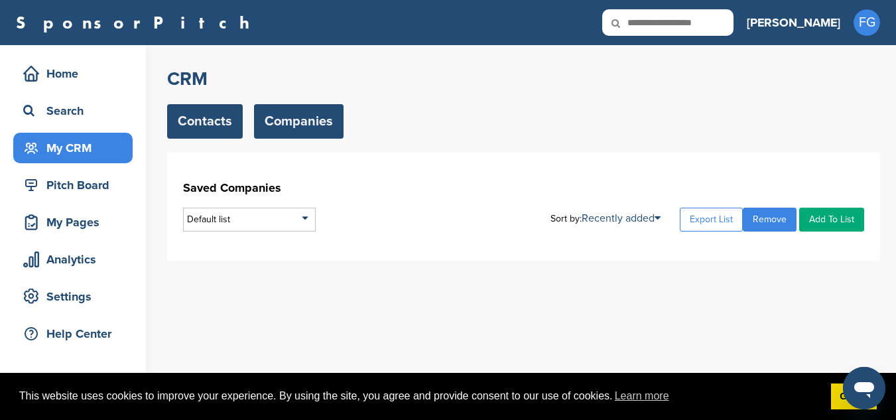
click at [201, 127] on link "Contacts" at bounding box center [205, 121] width 76 height 34
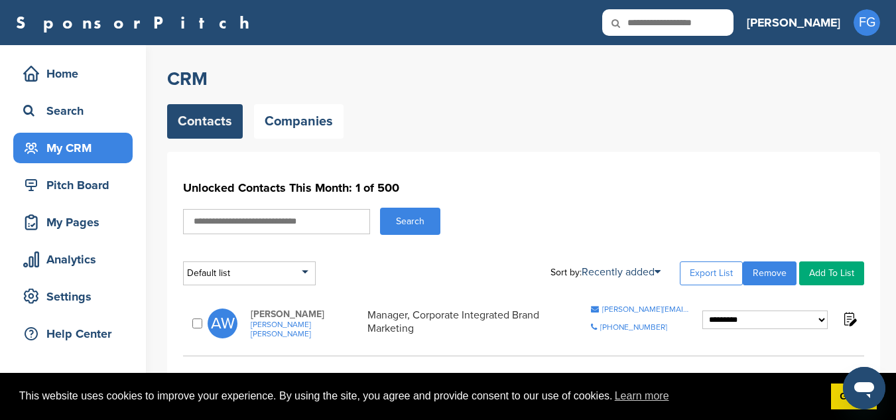
click at [820, 323] on select "**********" at bounding box center [764, 319] width 125 height 19
click at [850, 322] on img at bounding box center [849, 318] width 17 height 17
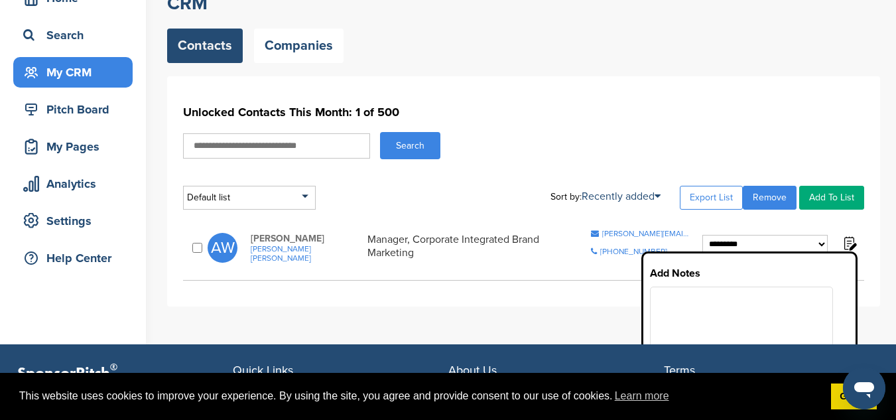
scroll to position [68, 0]
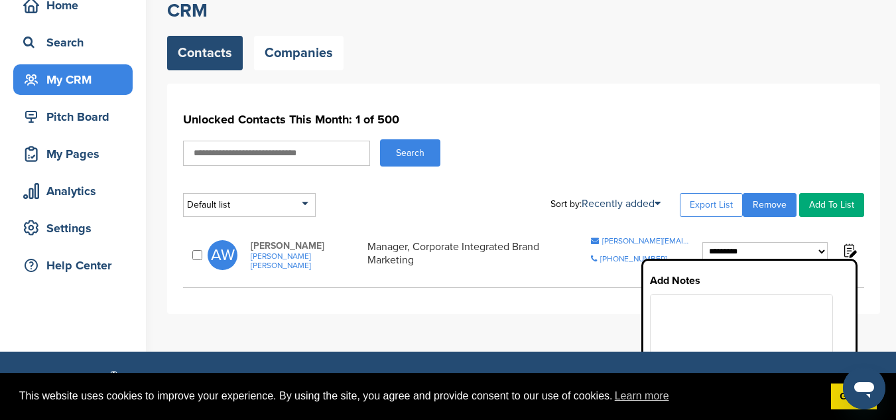
click at [820, 123] on h1 "Unlocked Contacts This Month: 1 of 500" at bounding box center [523, 119] width 681 height 24
click at [325, 156] on input "text" at bounding box center [276, 153] width 187 height 25
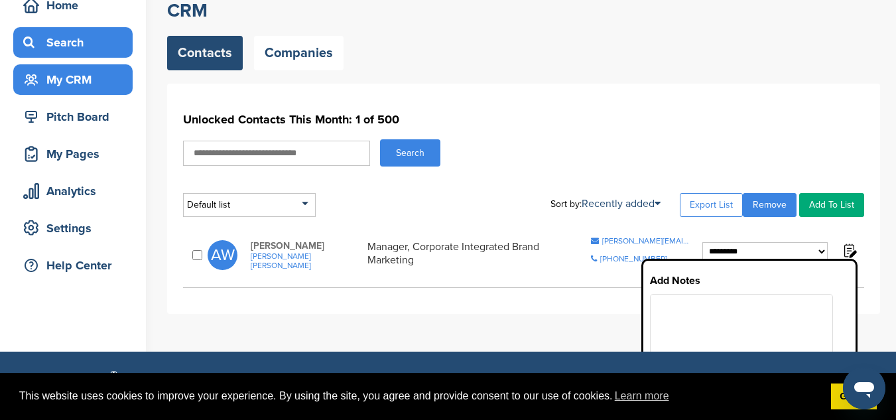
click at [78, 40] on div "Search" at bounding box center [76, 42] width 113 height 24
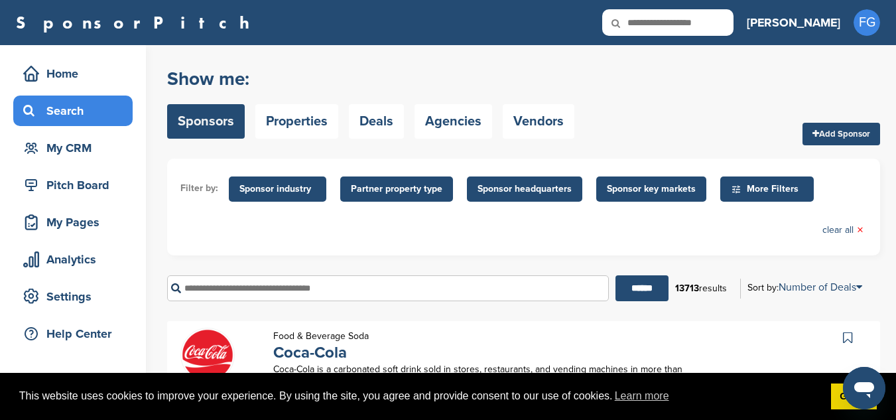
click at [220, 290] on input "text" at bounding box center [388, 288] width 442 height 26
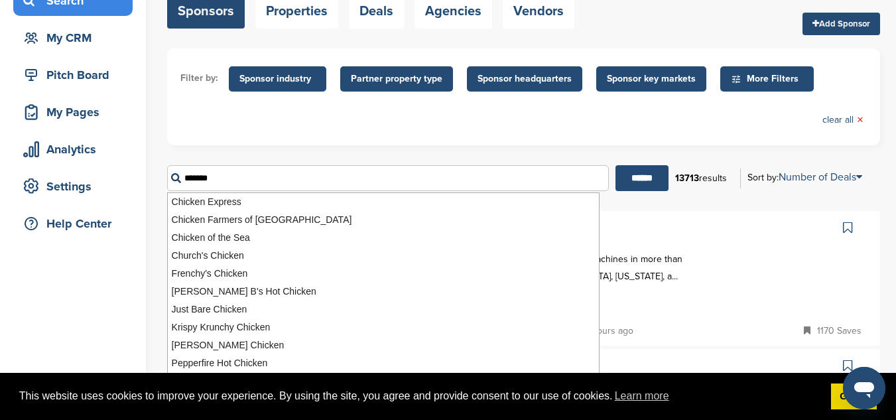
scroll to position [120, 0]
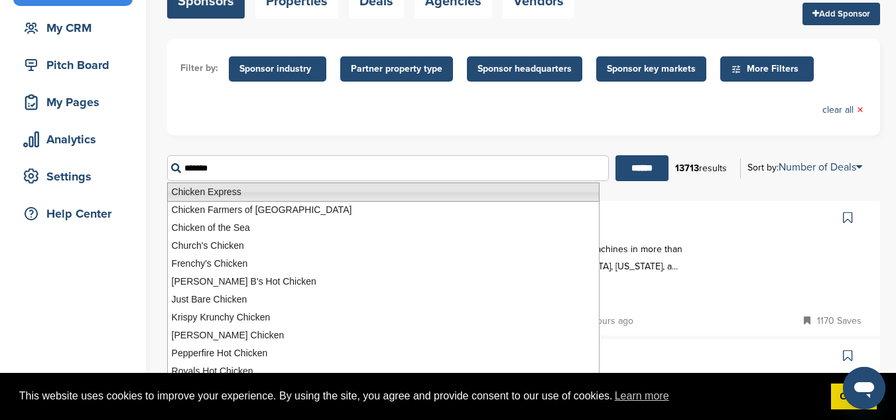
click at [224, 196] on li "Chicken Express" at bounding box center [383, 191] width 432 height 19
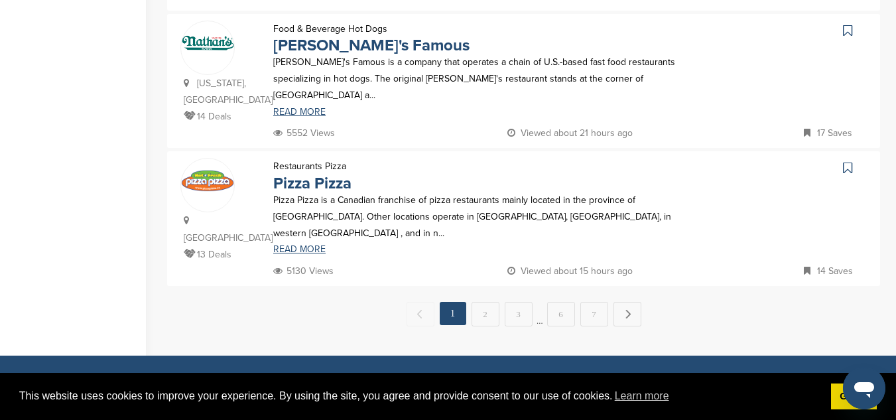
scroll to position [1406, 0]
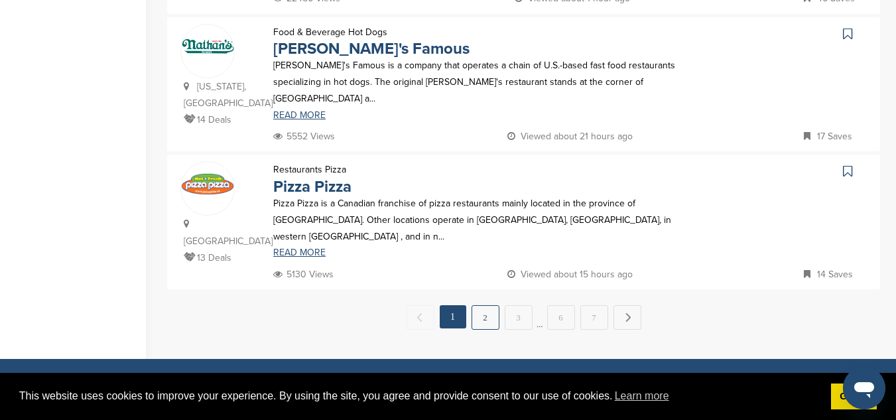
type input "**********"
click at [495, 305] on link "2" at bounding box center [485, 317] width 28 height 25
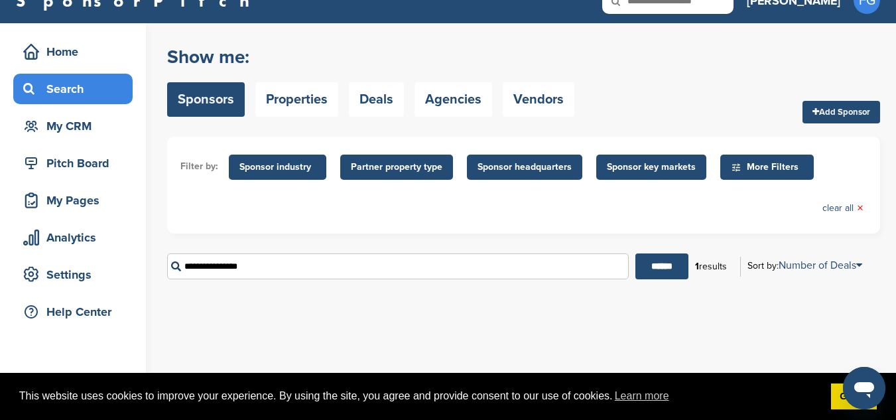
scroll to position [0, 0]
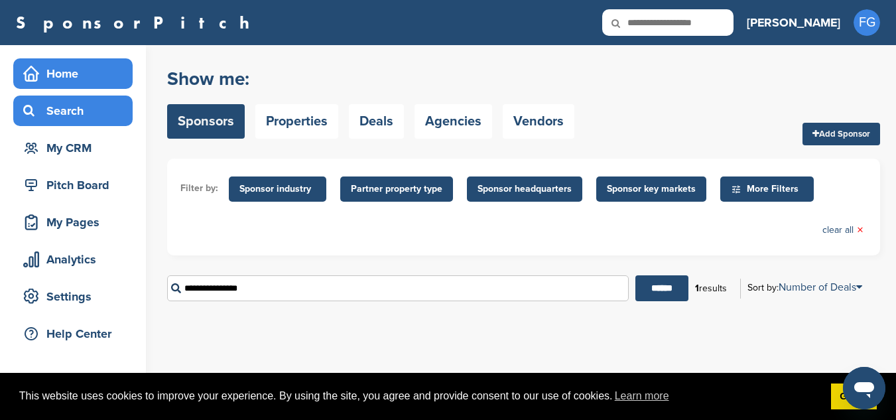
click at [68, 76] on div "Home" at bounding box center [76, 74] width 113 height 24
